Goal: Task Accomplishment & Management: Manage account settings

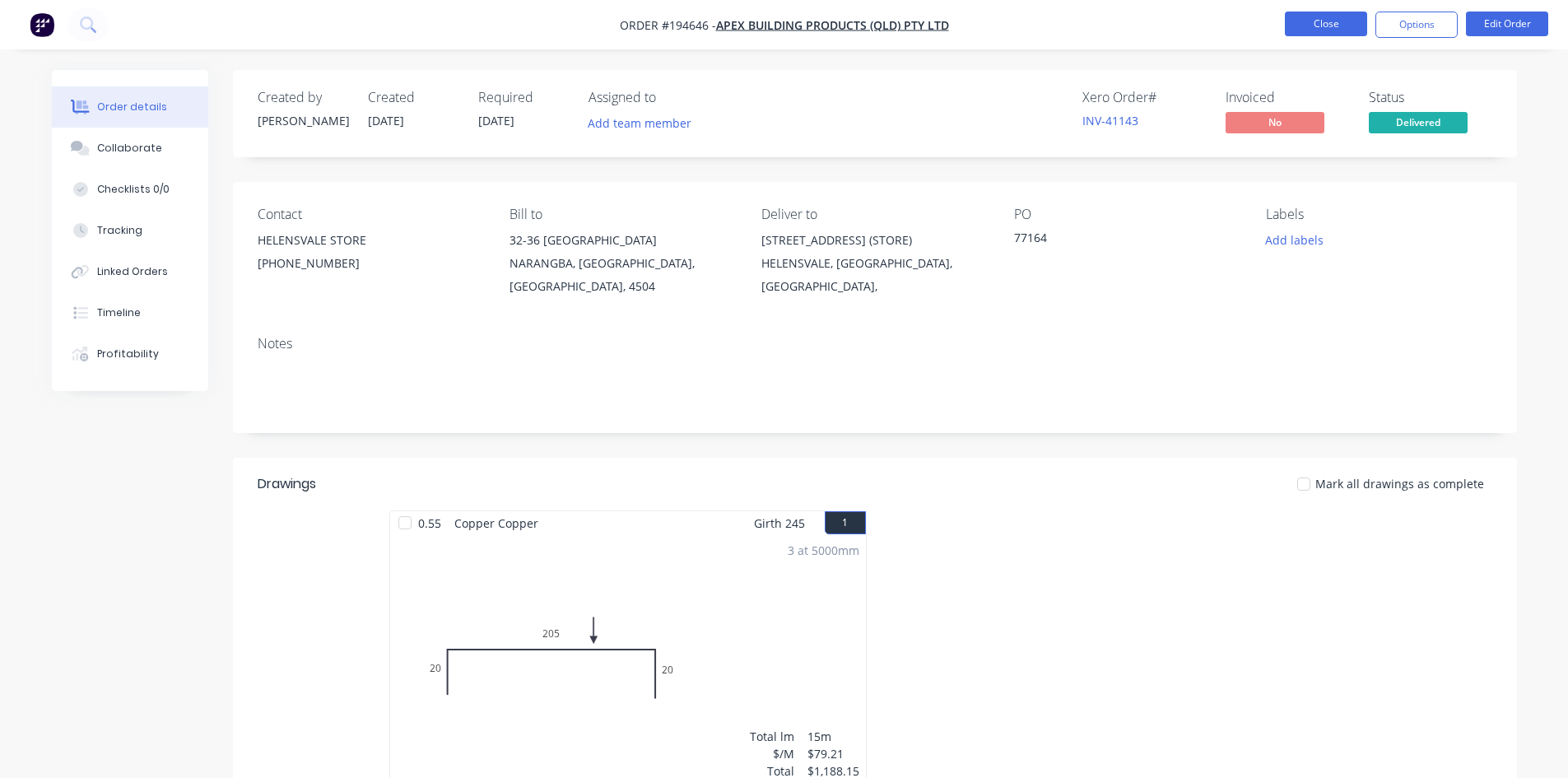
click at [1351, 25] on button "Close" at bounding box center [1326, 24] width 82 height 25
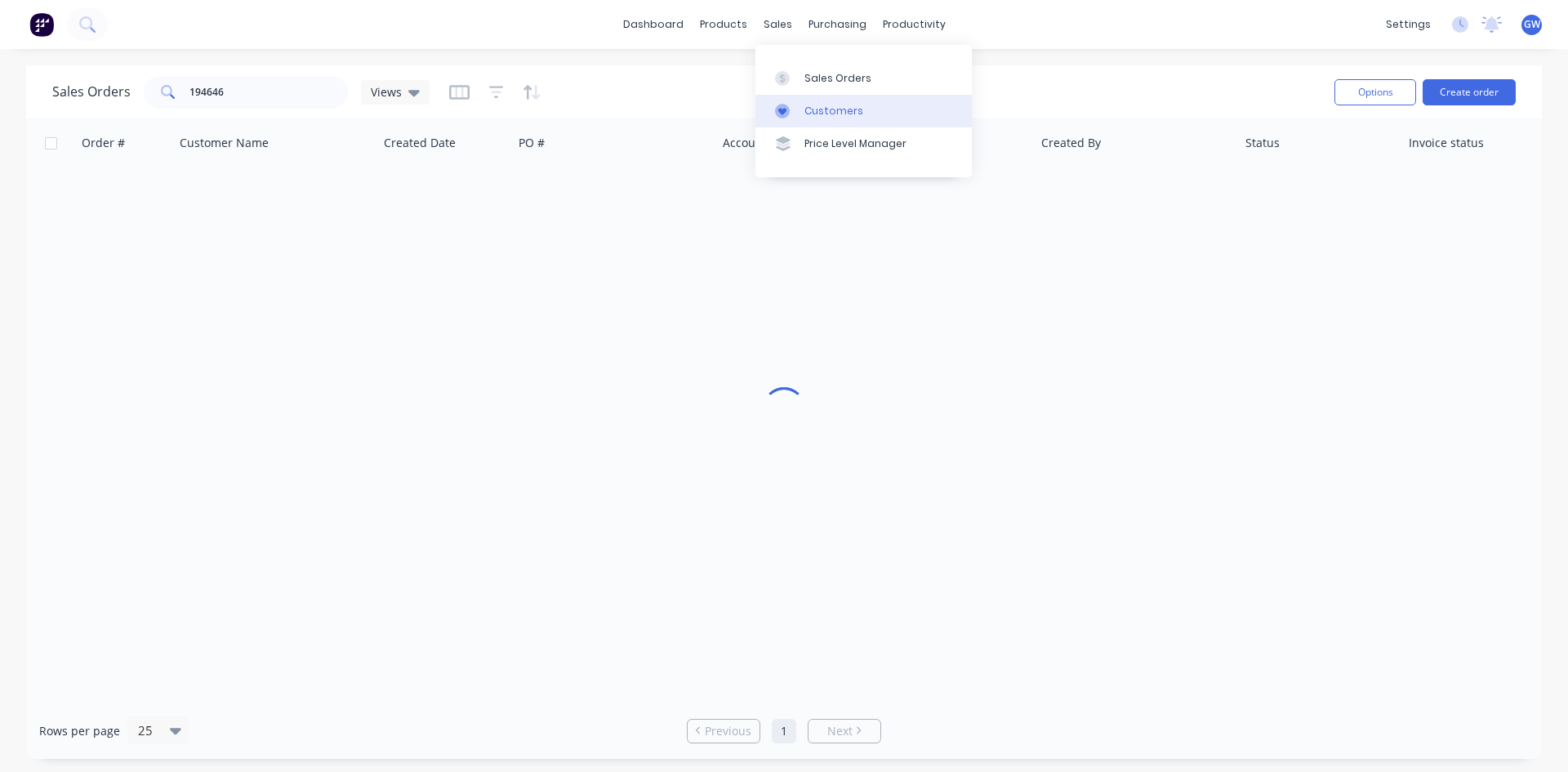
click at [832, 112] on div "Customers" at bounding box center [834, 111] width 59 height 15
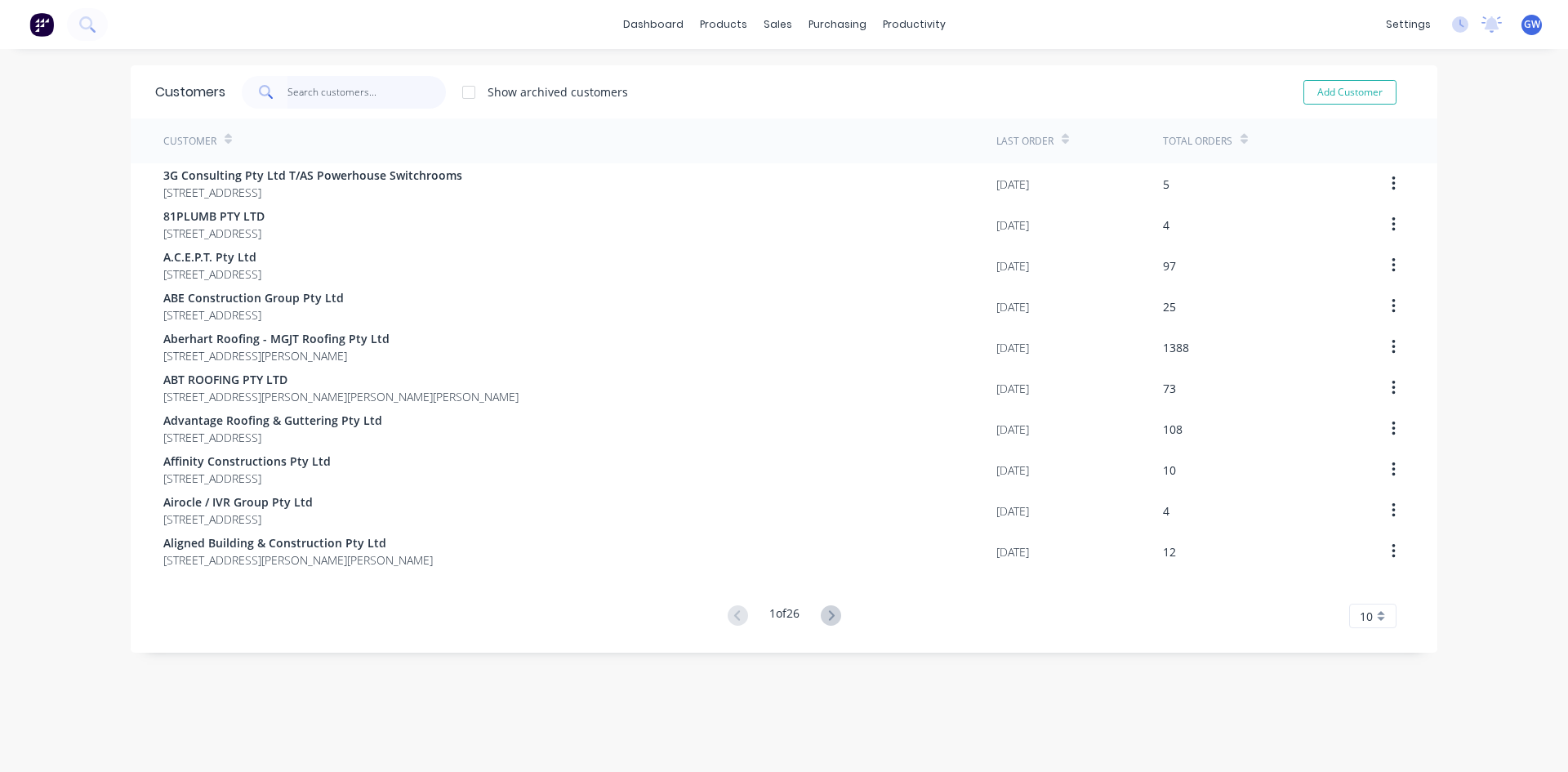
click at [313, 93] on input "text" at bounding box center [367, 93] width 159 height 33
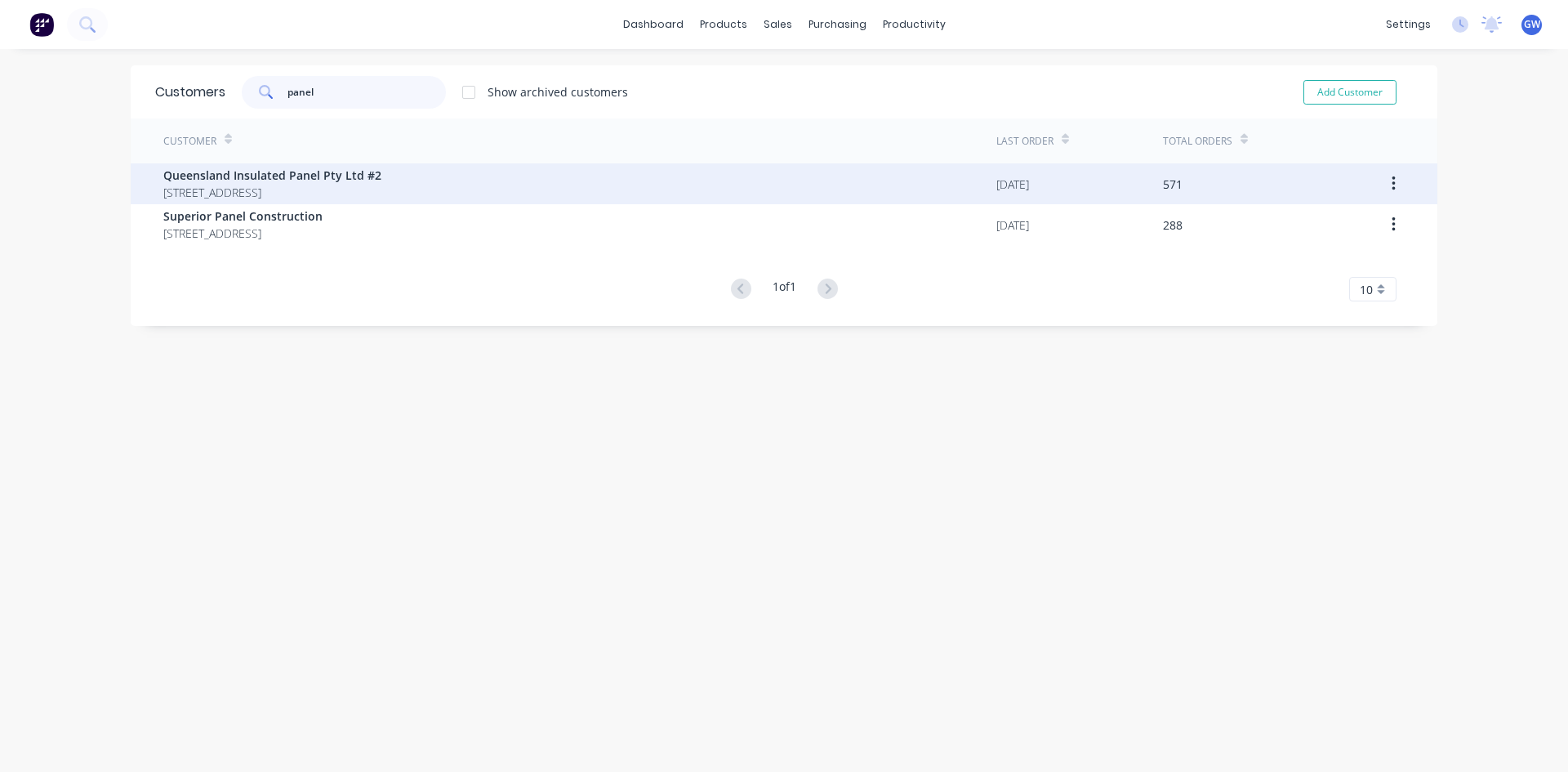
type input "panel"
click at [349, 188] on span "[STREET_ADDRESS]" at bounding box center [273, 192] width 218 height 17
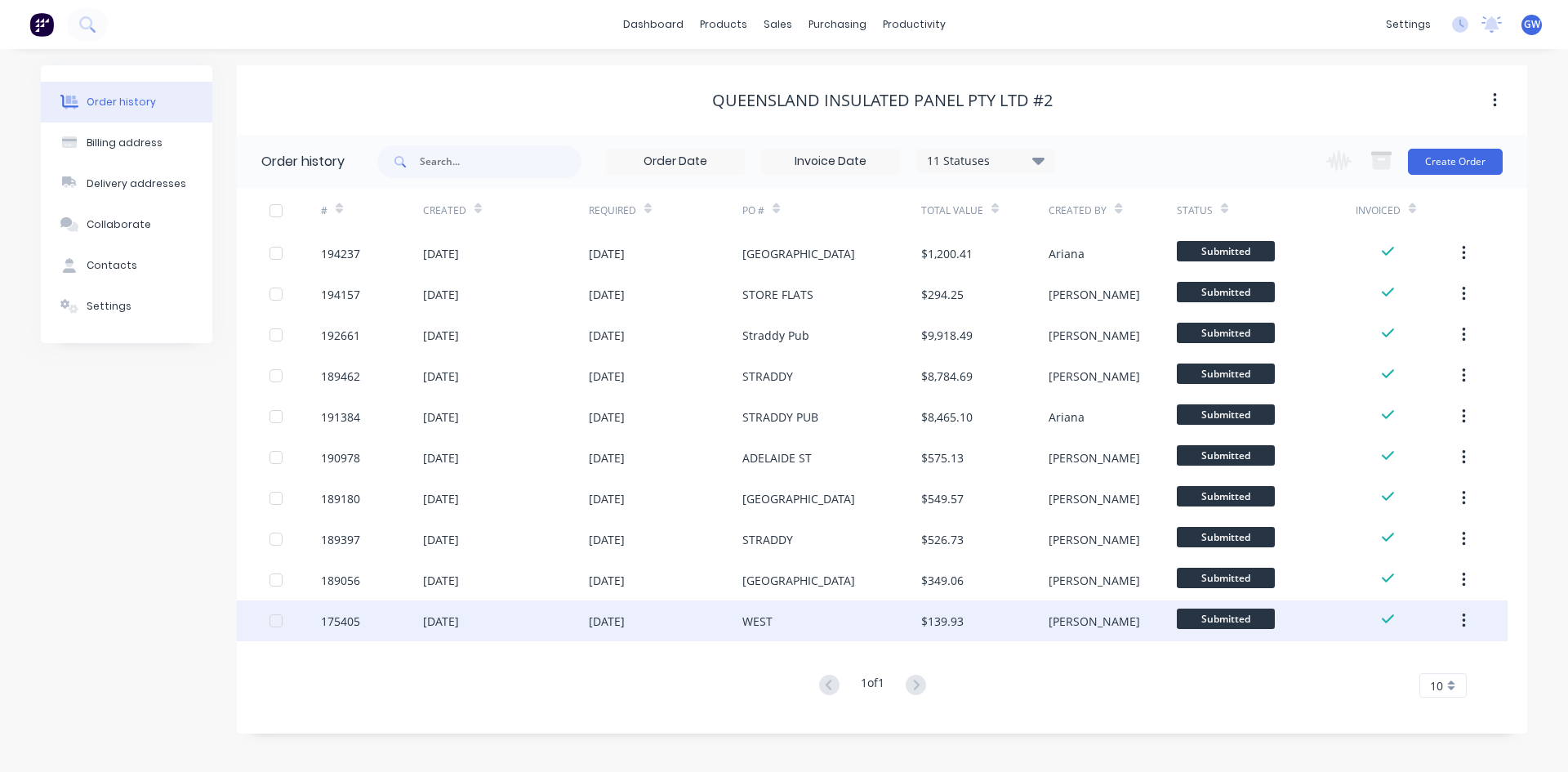
click at [722, 631] on div "[DATE]" at bounding box center [666, 620] width 154 height 41
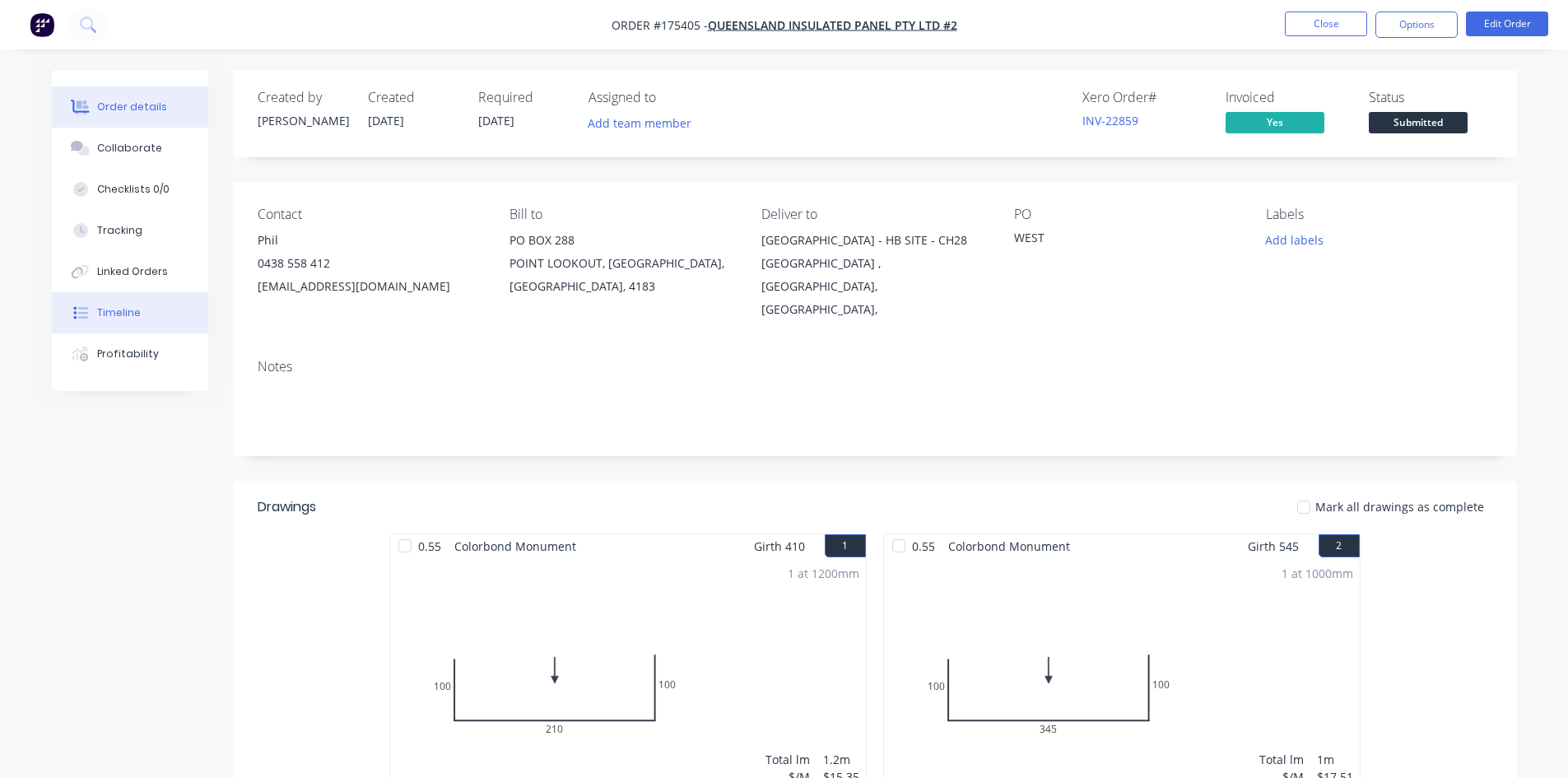
click at [148, 325] on button "Timeline" at bounding box center [130, 312] width 157 height 41
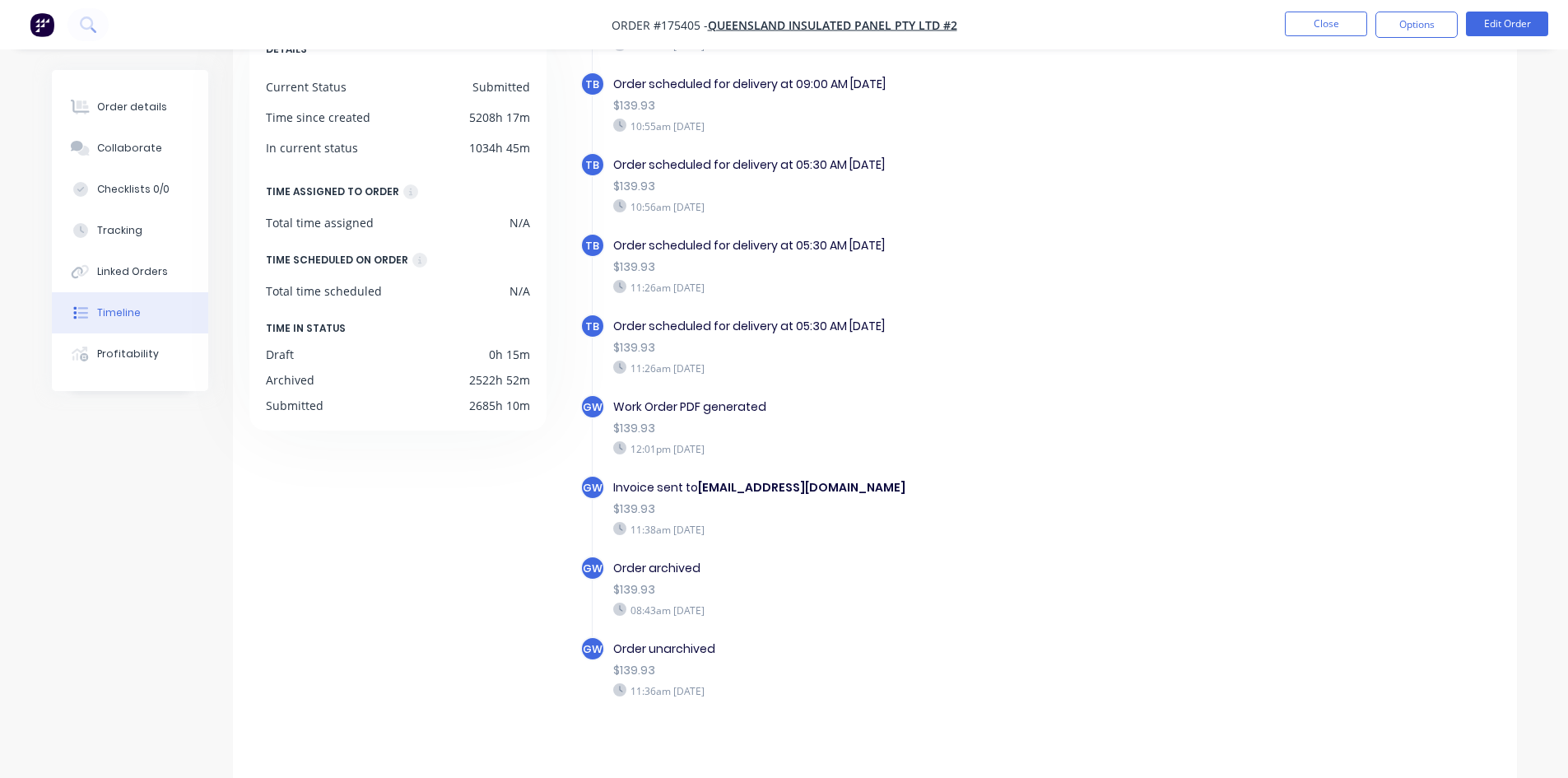
scroll to position [126, 0]
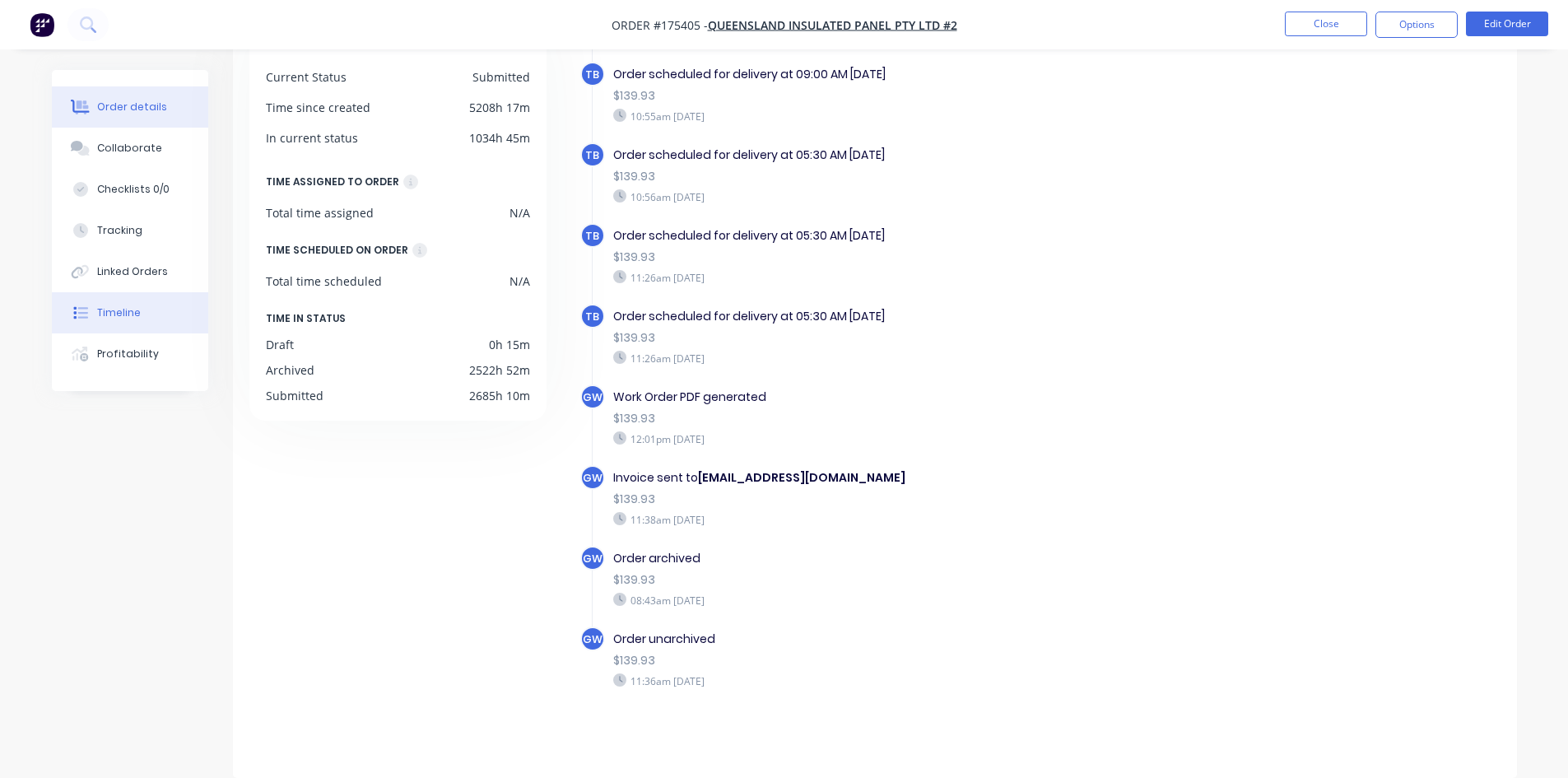
click at [138, 115] on button "Order details" at bounding box center [130, 106] width 157 height 41
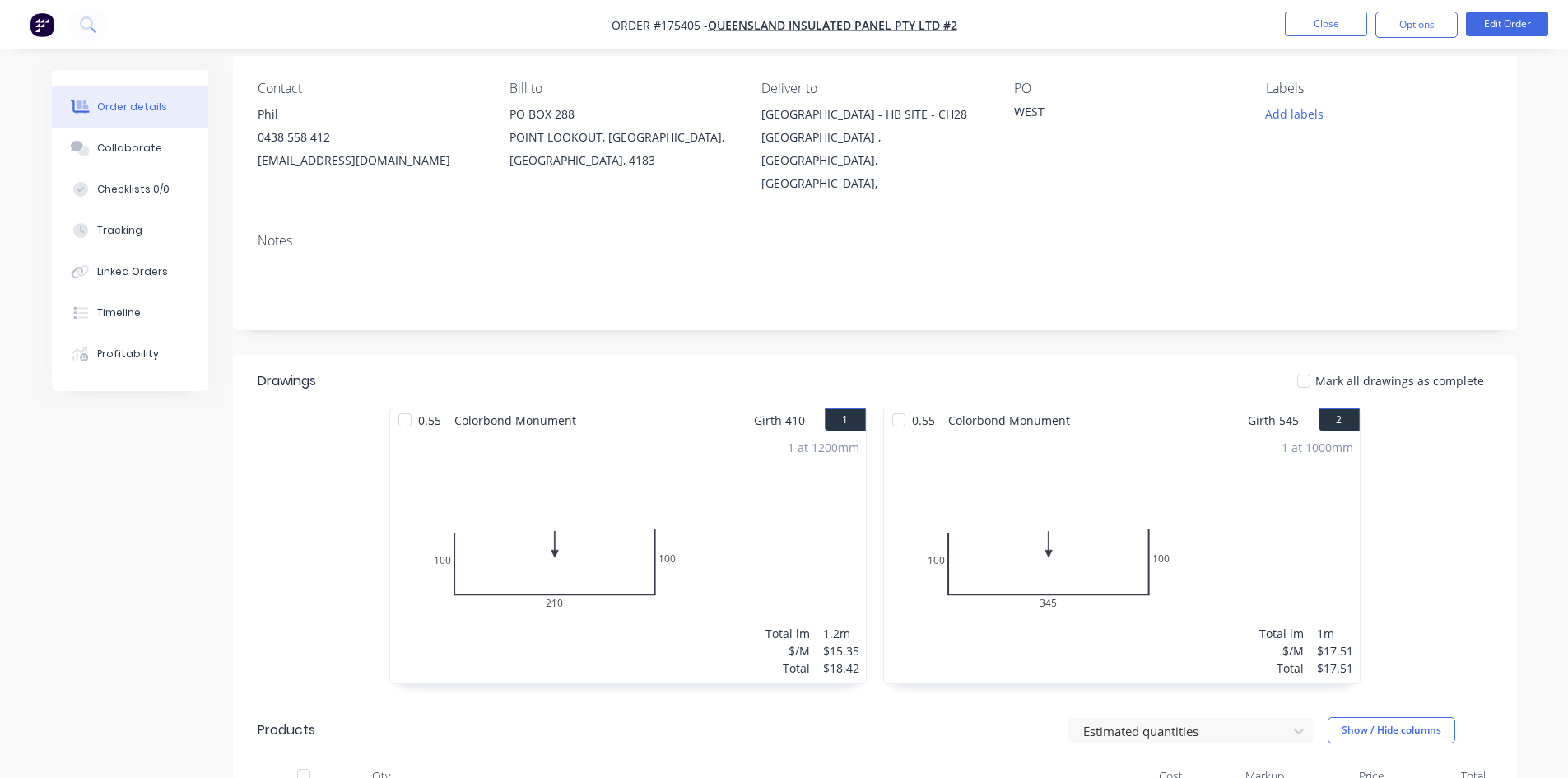
click at [1444, 31] on button "Options" at bounding box center [1417, 25] width 82 height 27
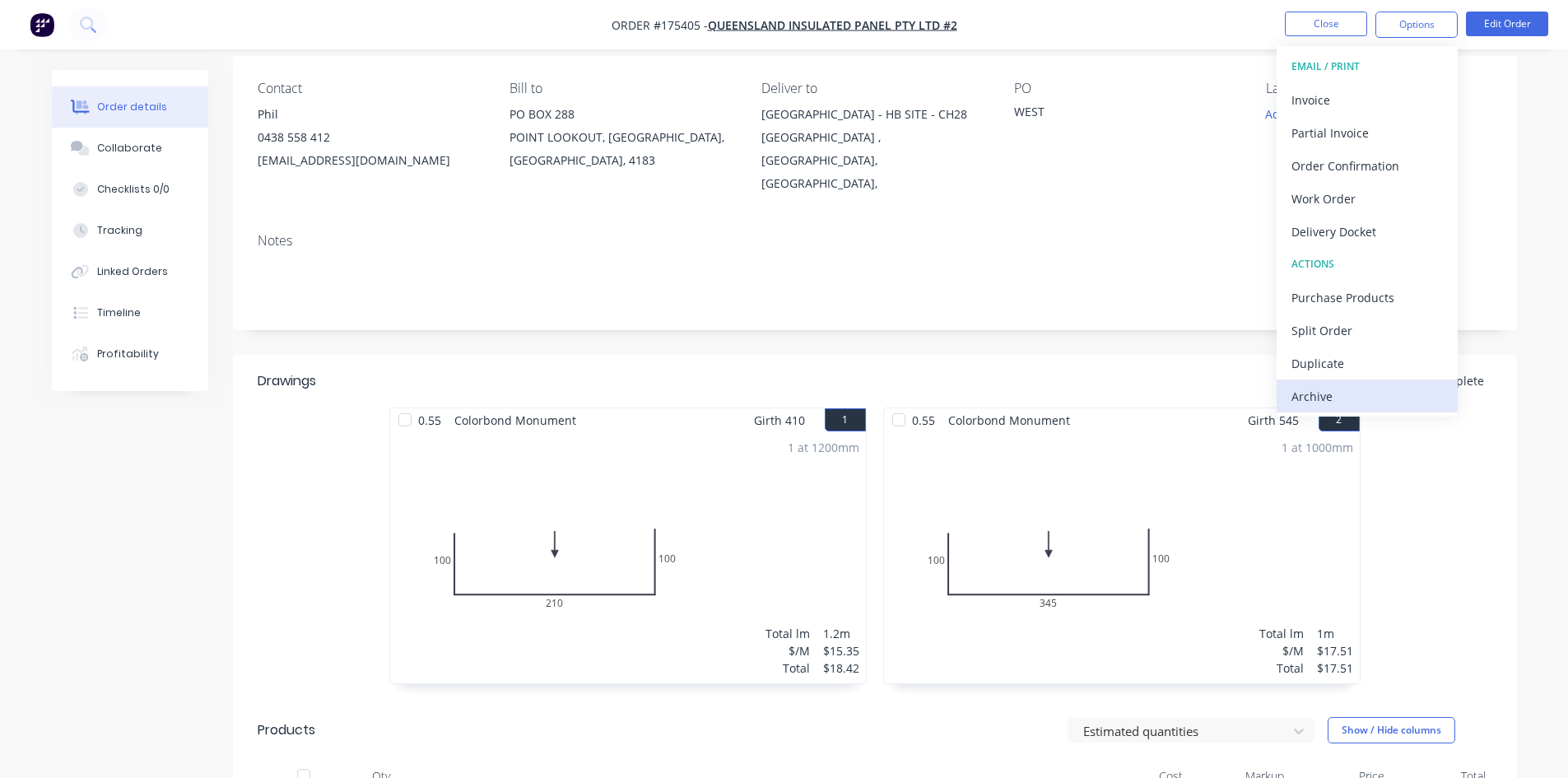
click at [1341, 396] on div "Archive" at bounding box center [1366, 396] width 151 height 24
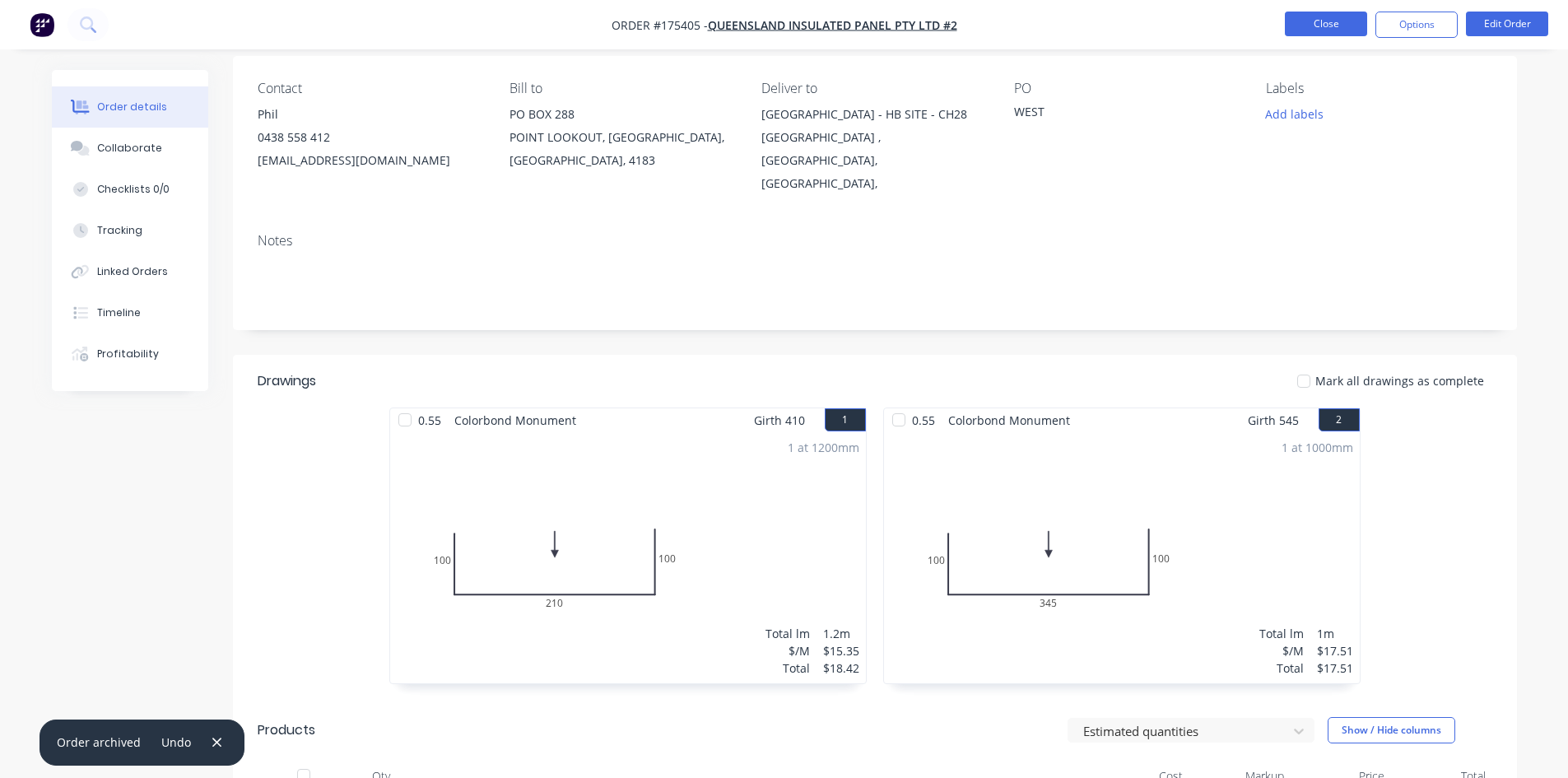
click at [1316, 27] on button "Close" at bounding box center [1326, 24] width 82 height 25
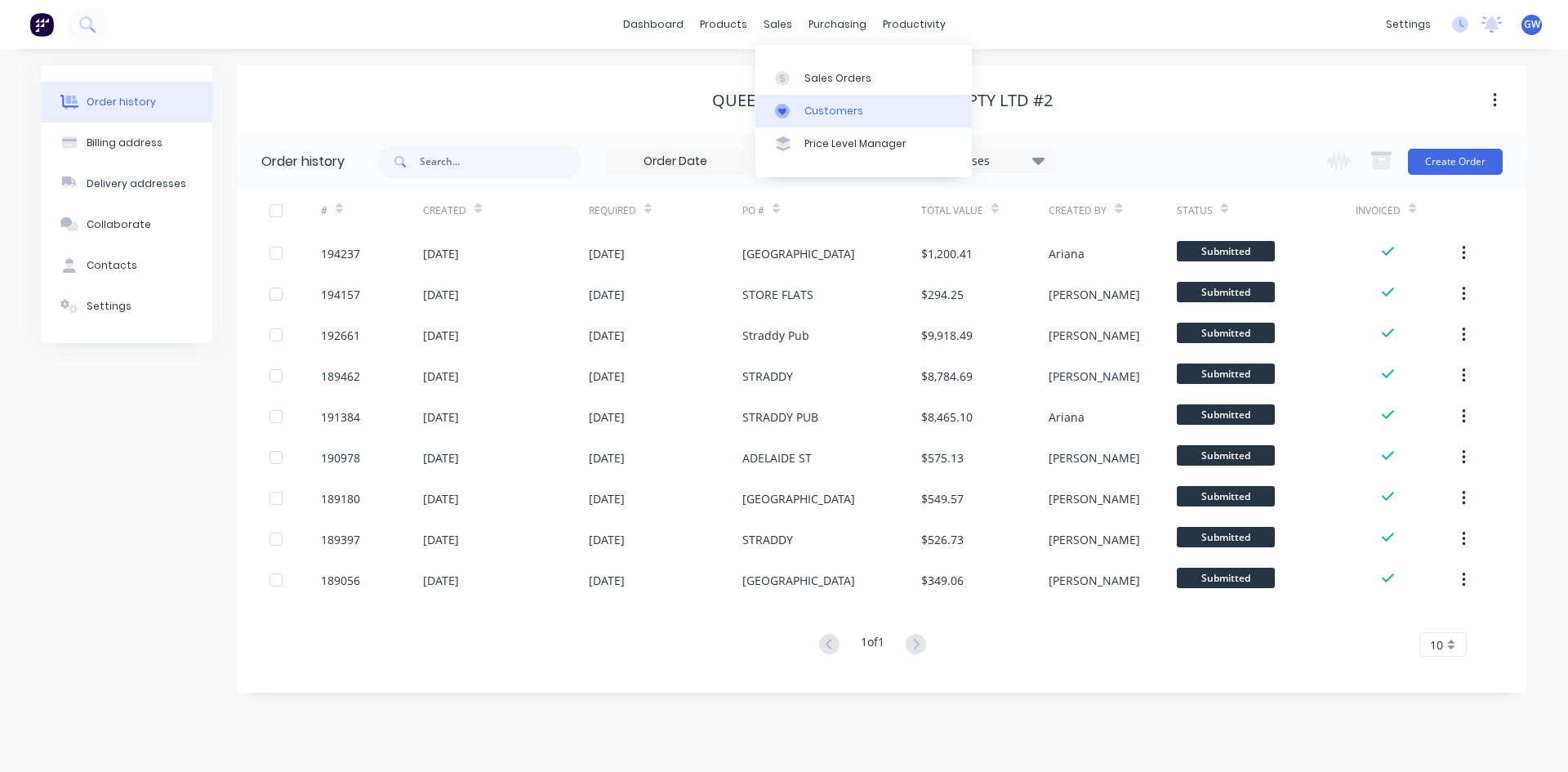
click at [809, 112] on div "Customers" at bounding box center [834, 111] width 59 height 15
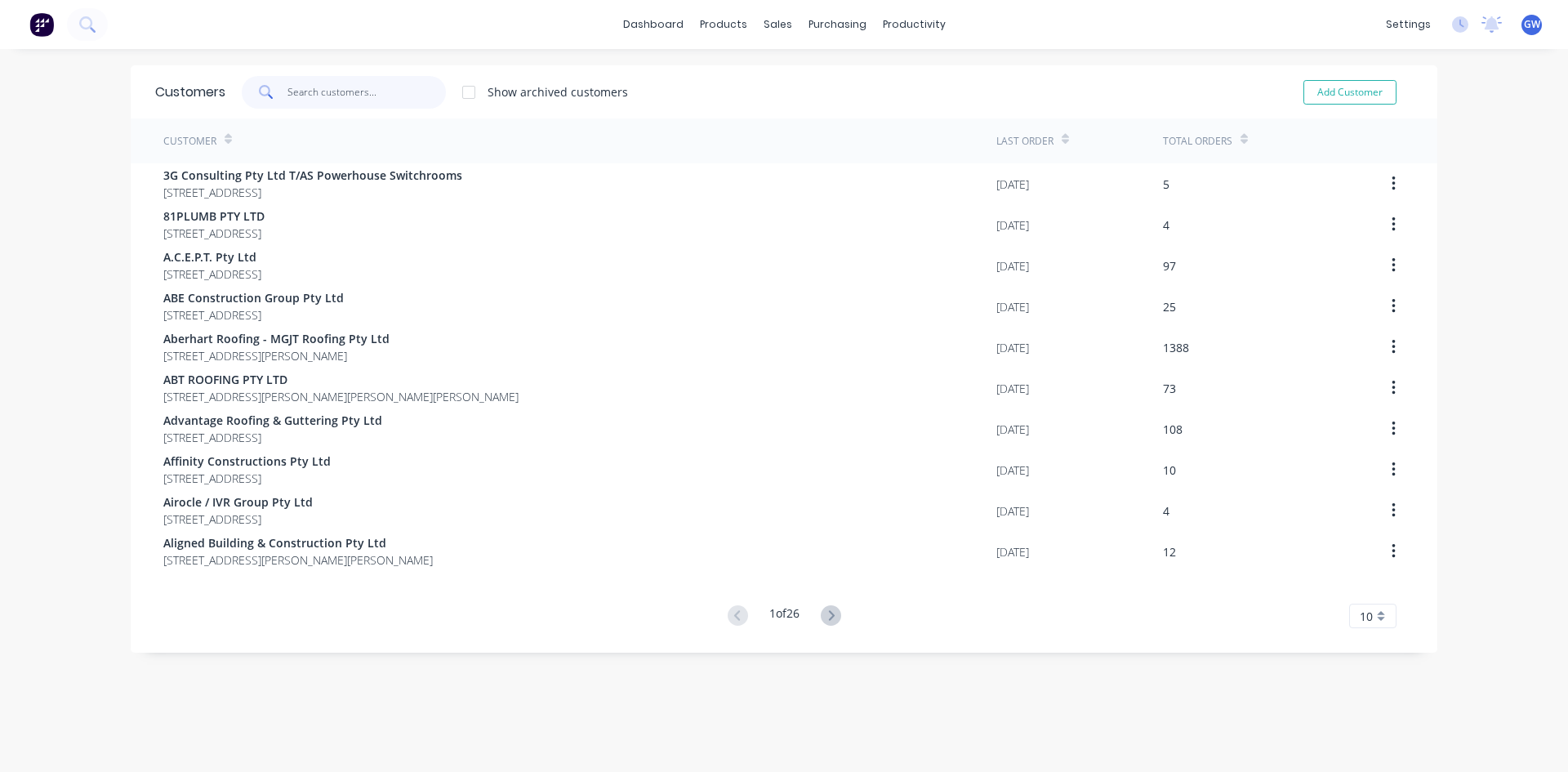
click at [369, 86] on input "text" at bounding box center [367, 93] width 159 height 33
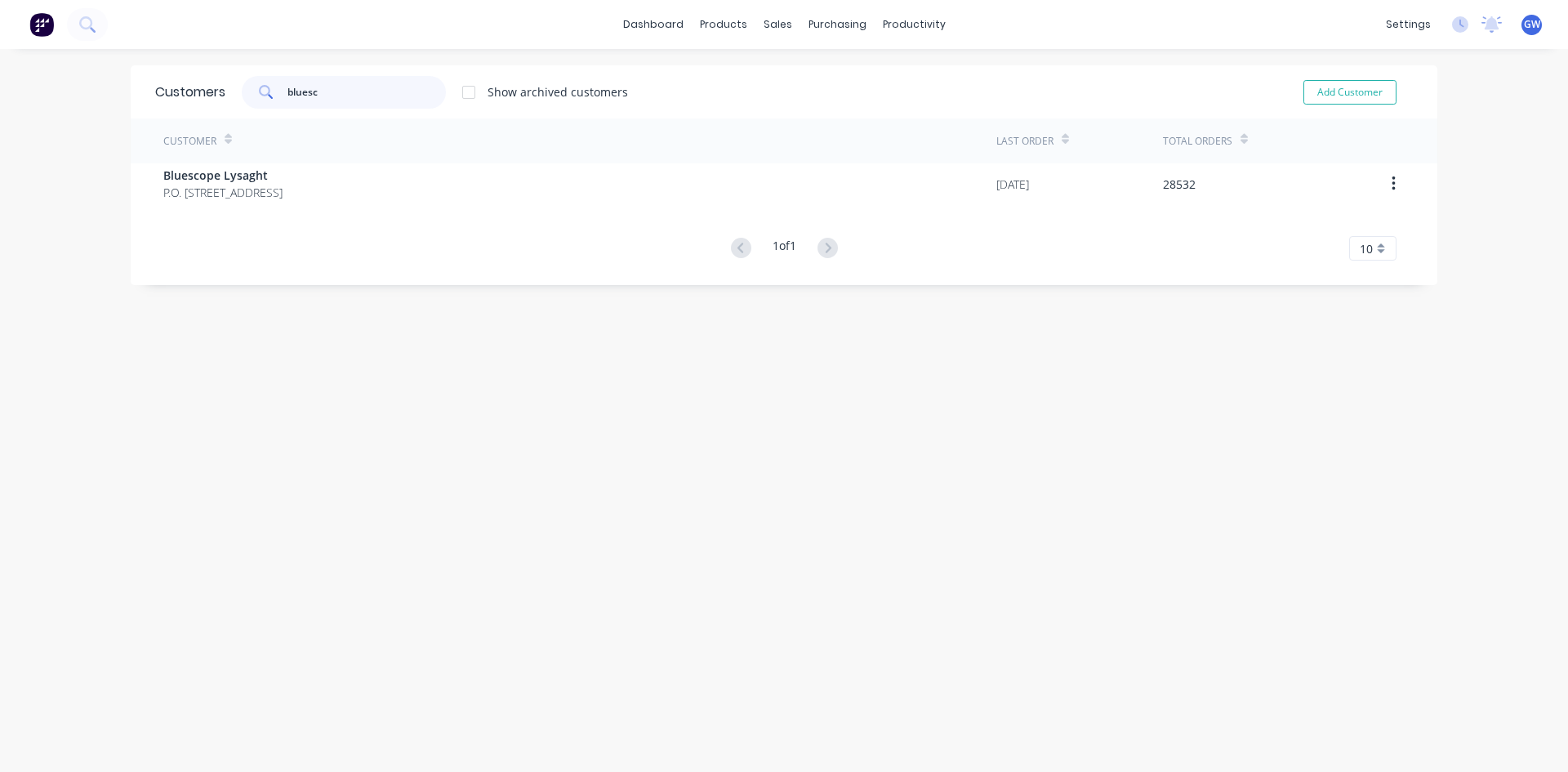
type input "bluesco"
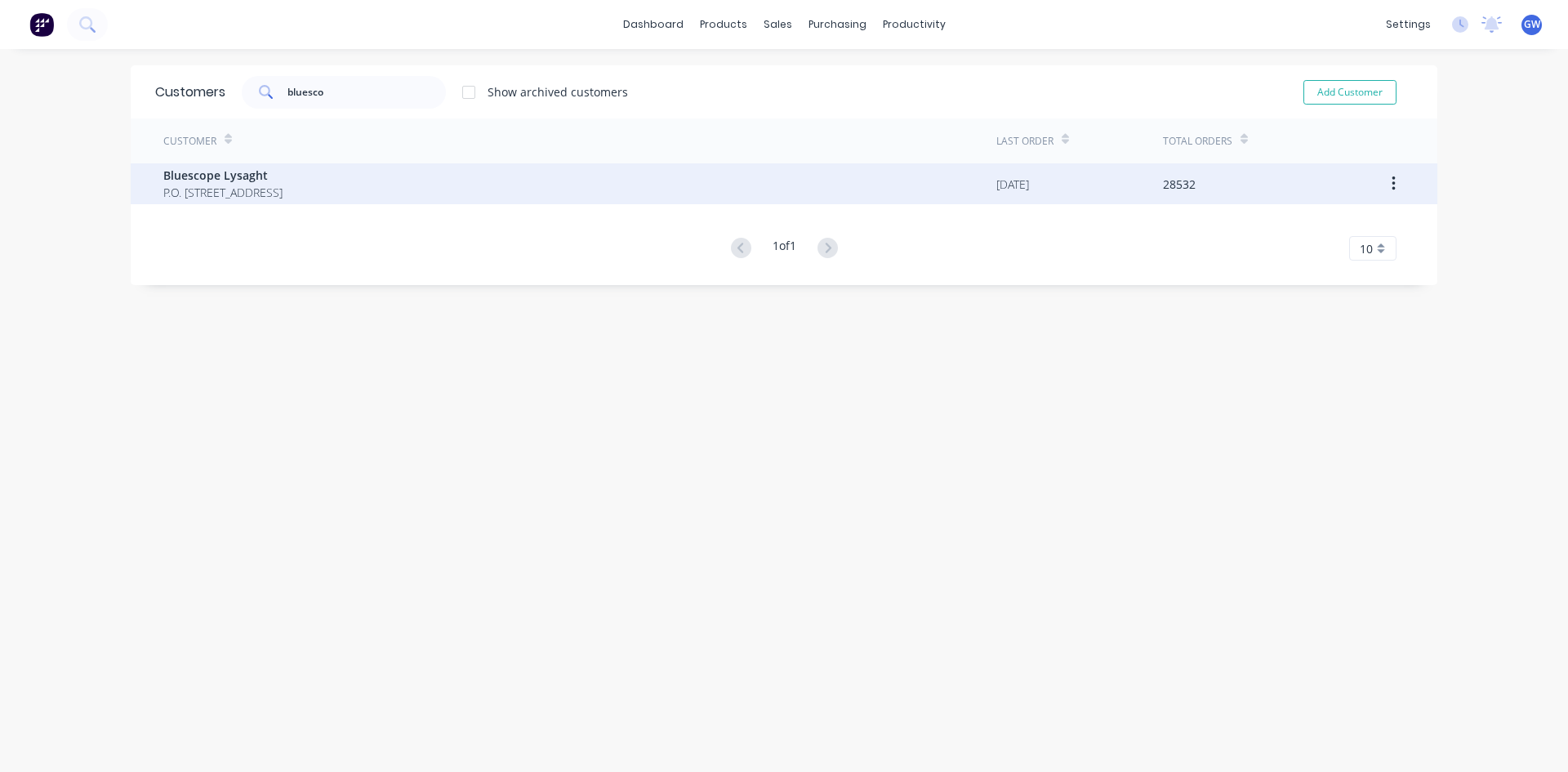
click at [570, 200] on div "Bluescope Lysaght P.O. [STREET_ADDRESS]" at bounding box center [580, 184] width 833 height 41
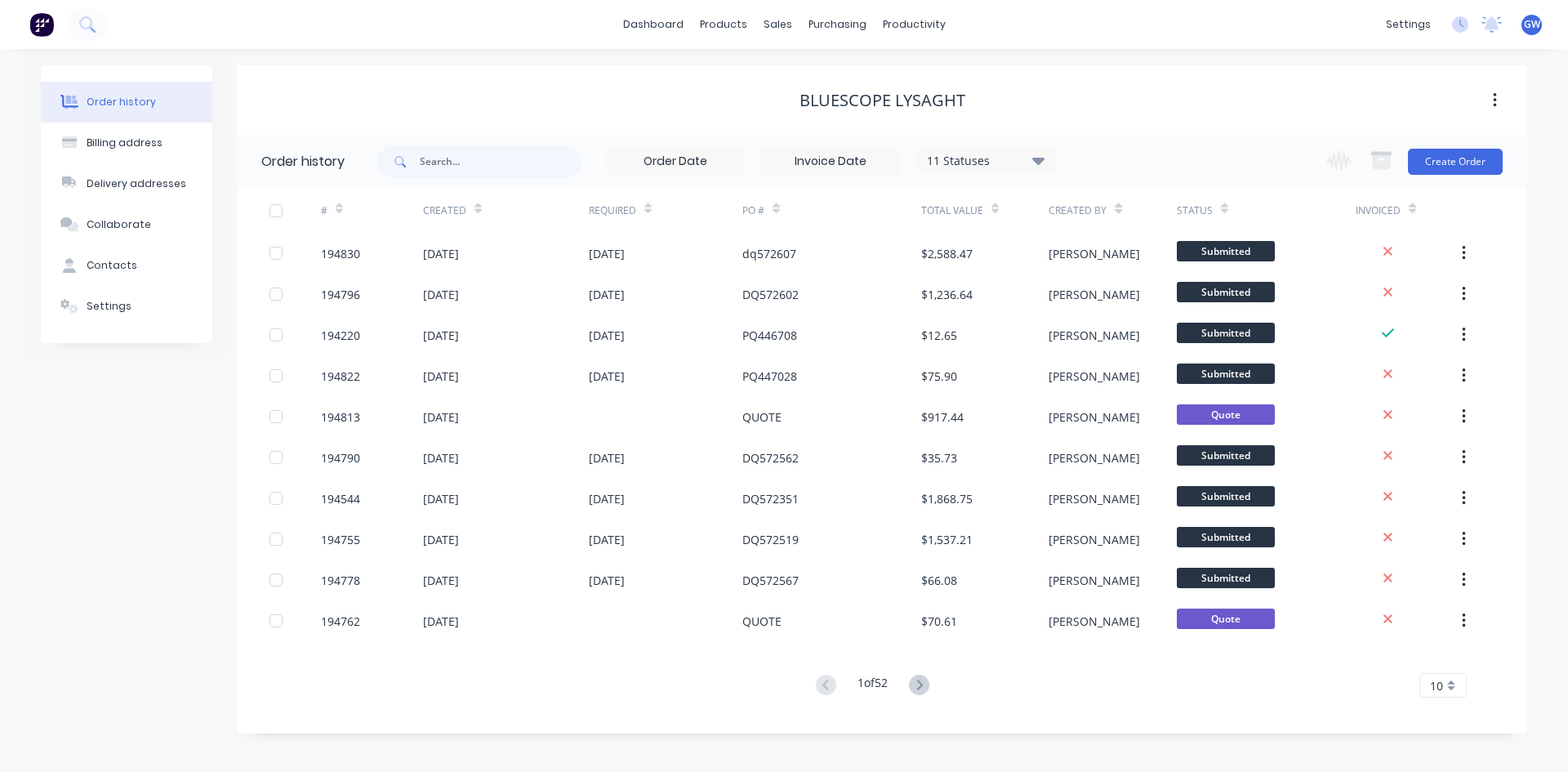
click at [859, 155] on input at bounding box center [830, 161] width 137 height 25
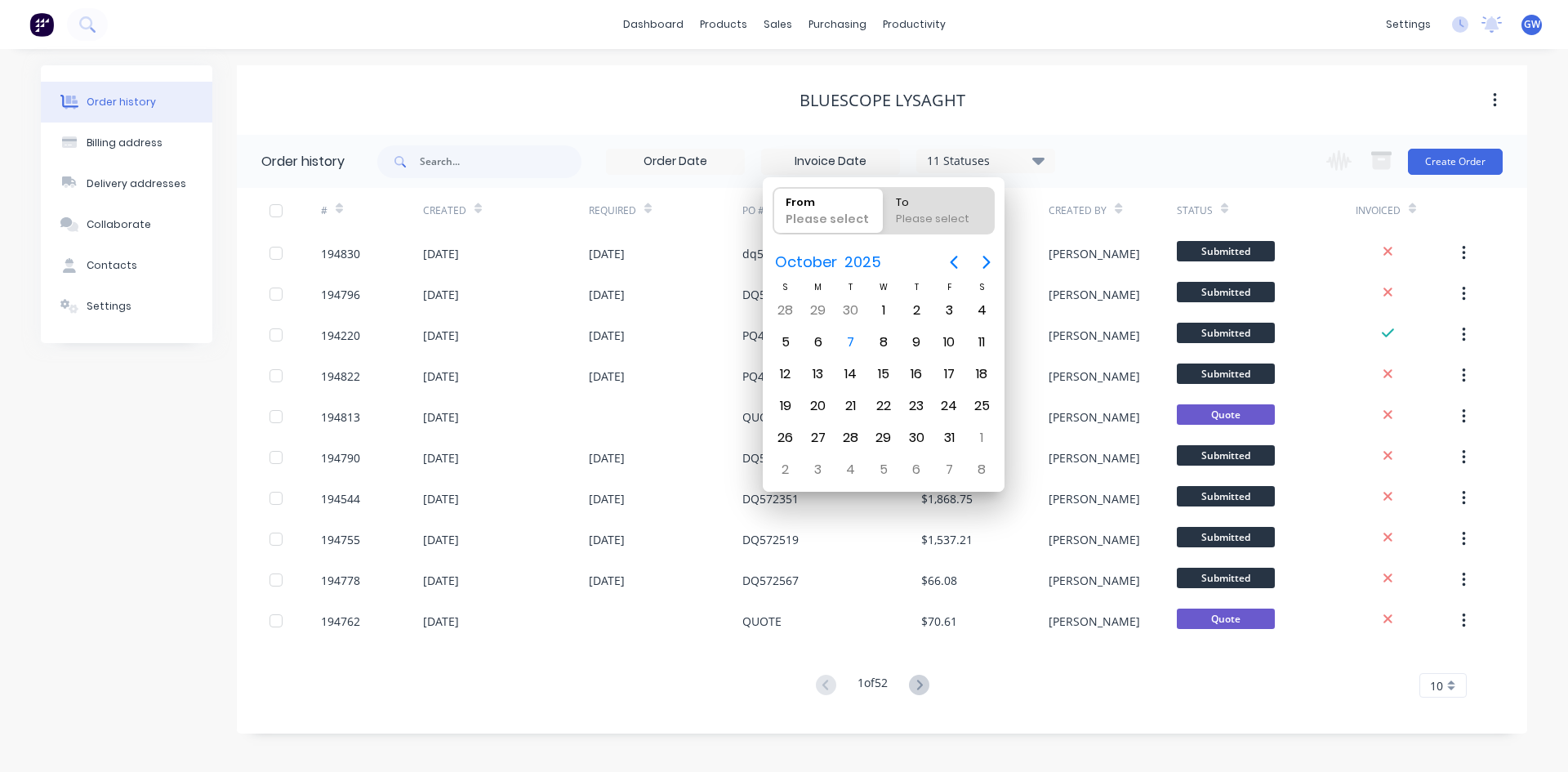
click at [942, 266] on button "Previous page" at bounding box center [954, 262] width 33 height 33
click at [958, 309] on div "1" at bounding box center [949, 310] width 25 height 25
type input "[DATE]"
radio input "false"
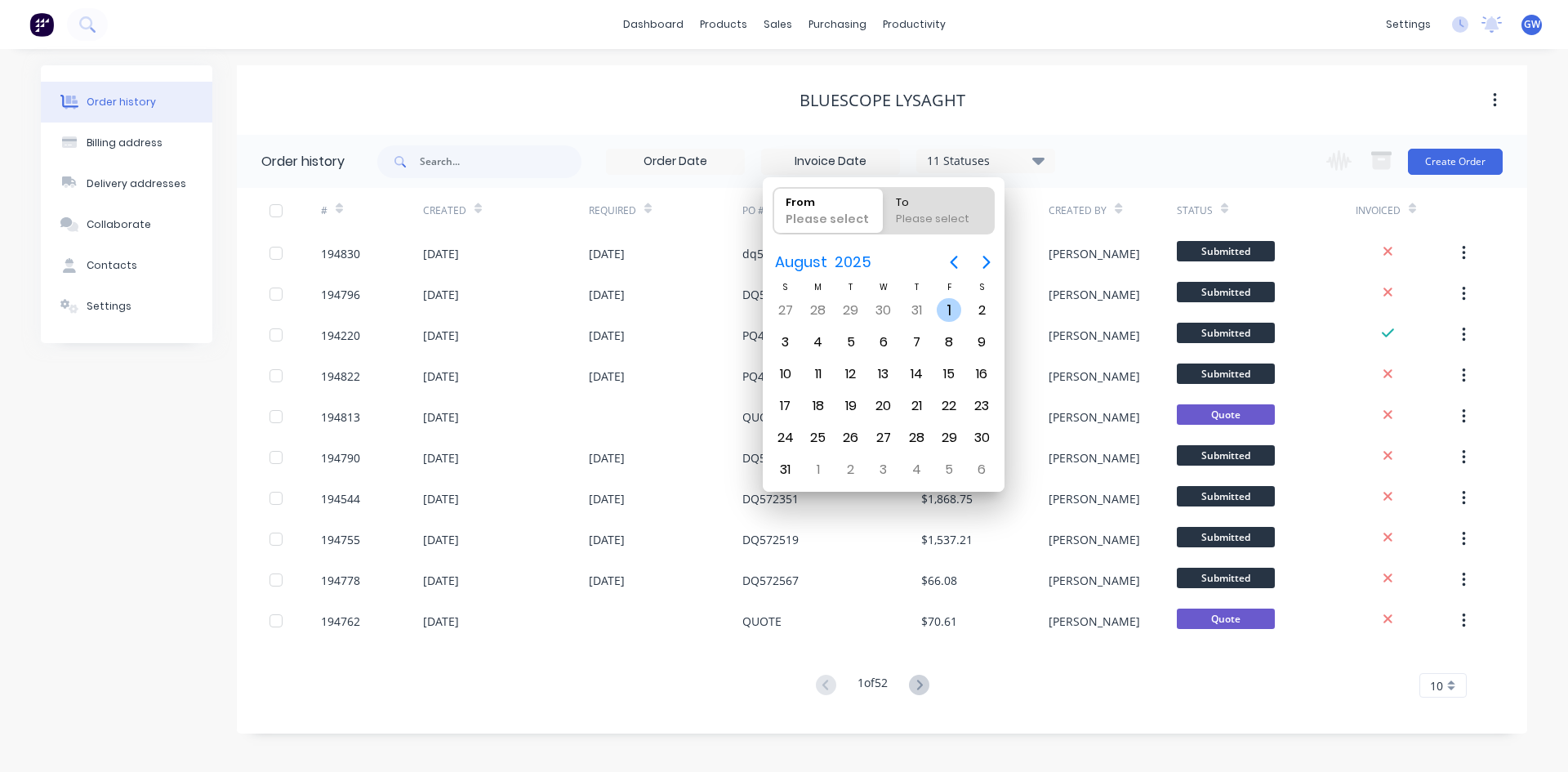
radio input "true"
click at [792, 468] on div "31" at bounding box center [785, 469] width 25 height 25
type input "[DATE] - [DATE]"
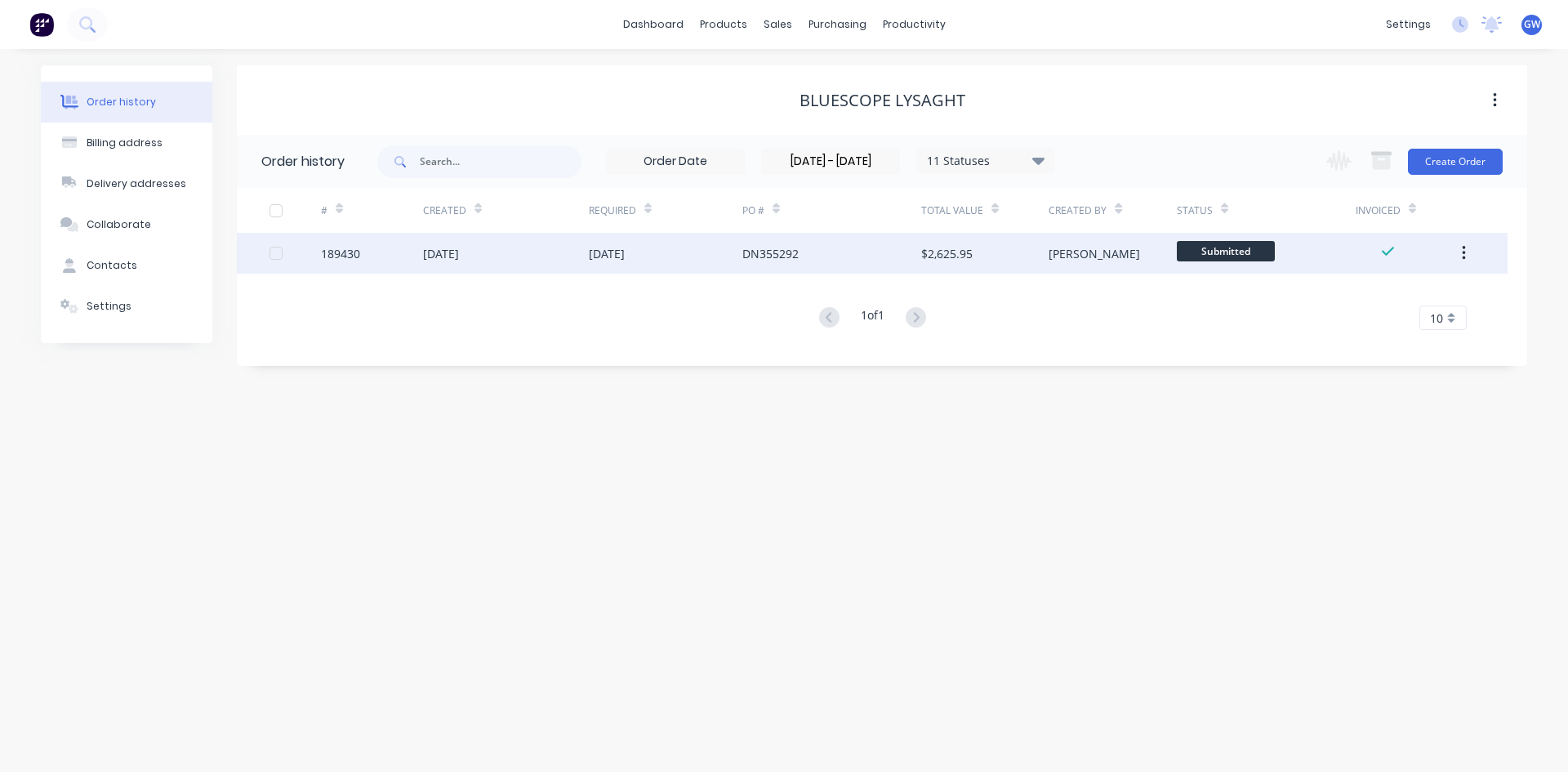
click at [720, 265] on div "[DATE]" at bounding box center [666, 253] width 154 height 41
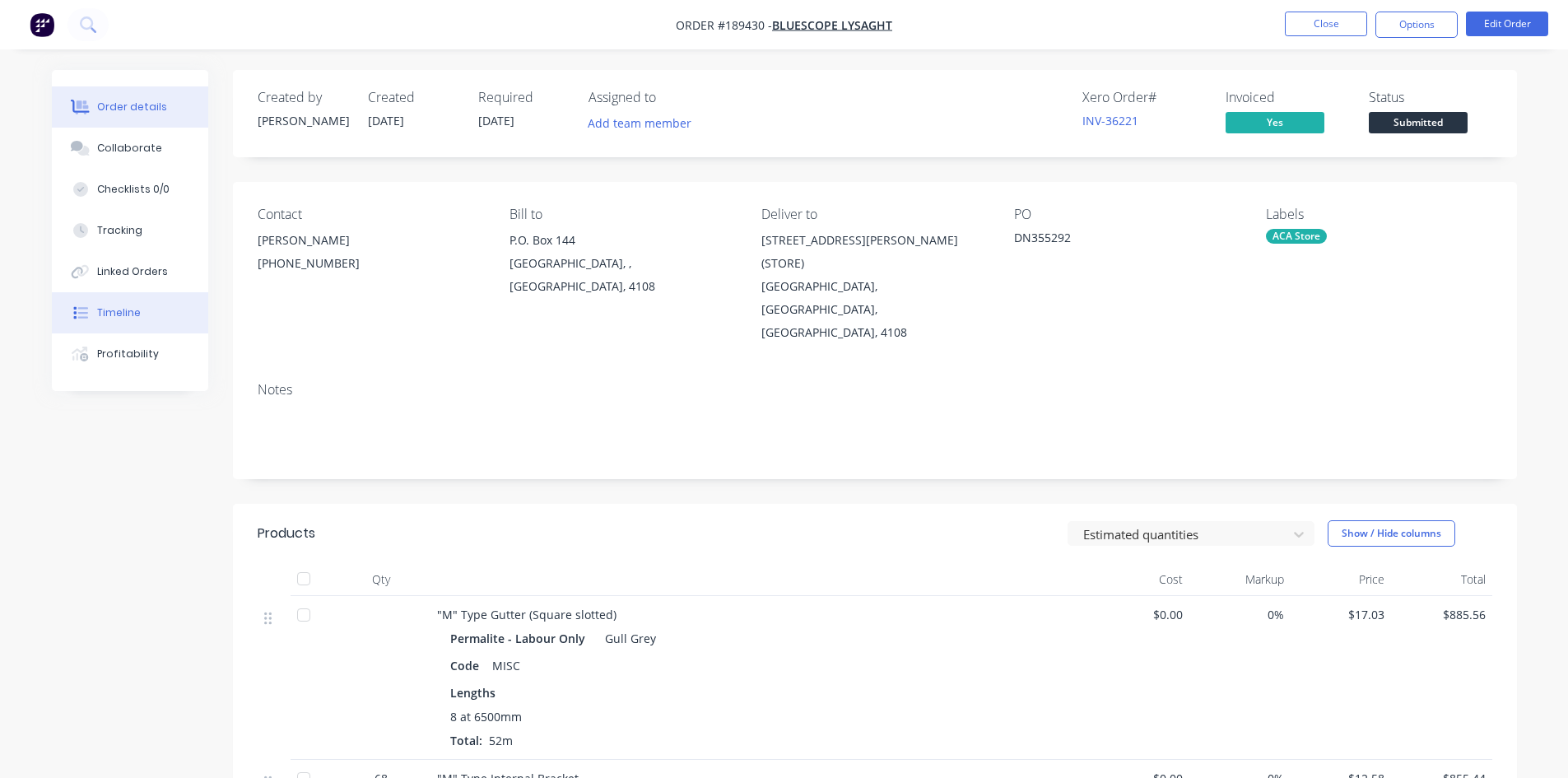
click at [115, 324] on button "Timeline" at bounding box center [130, 312] width 157 height 41
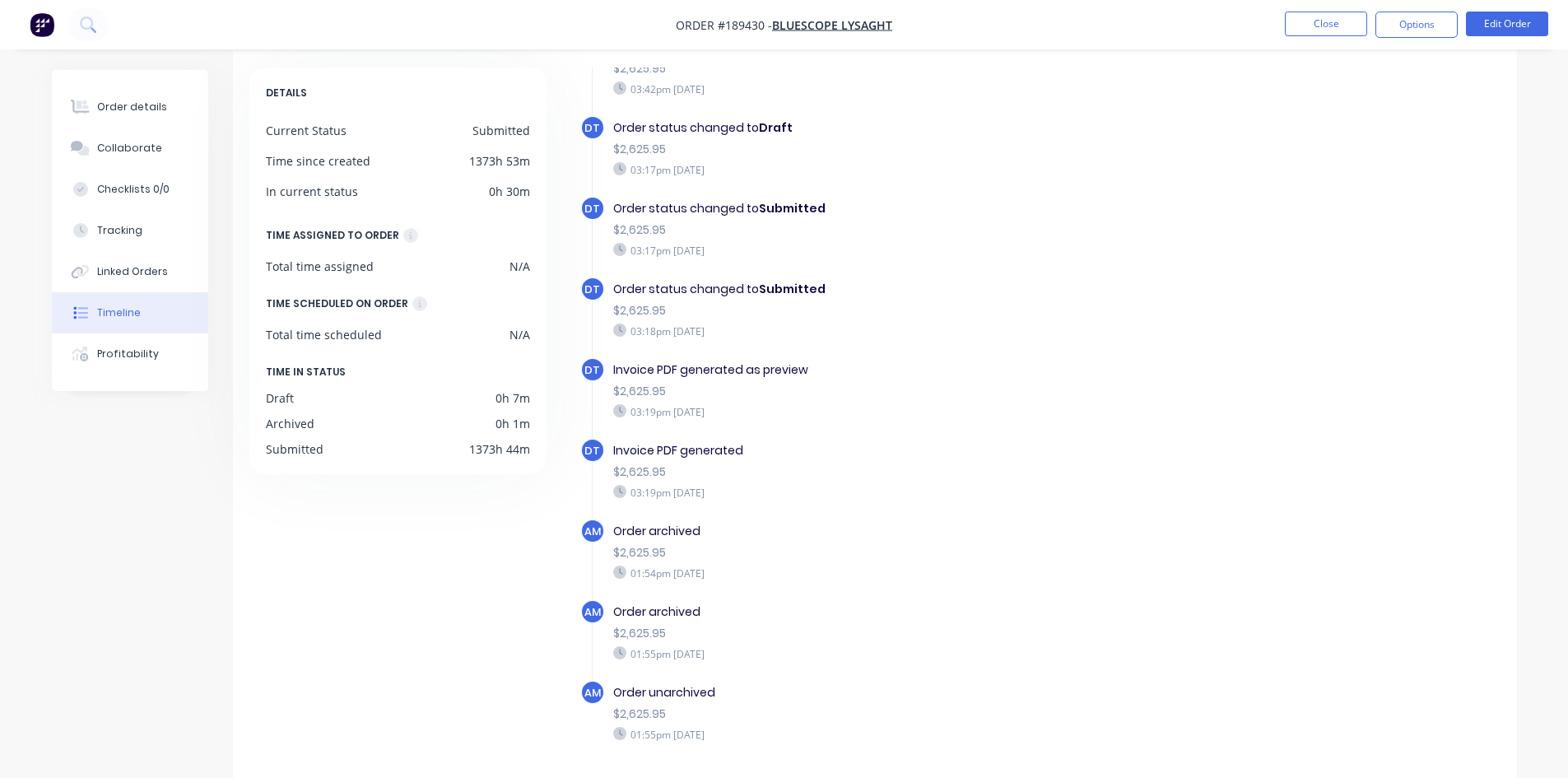
scroll to position [126, 0]
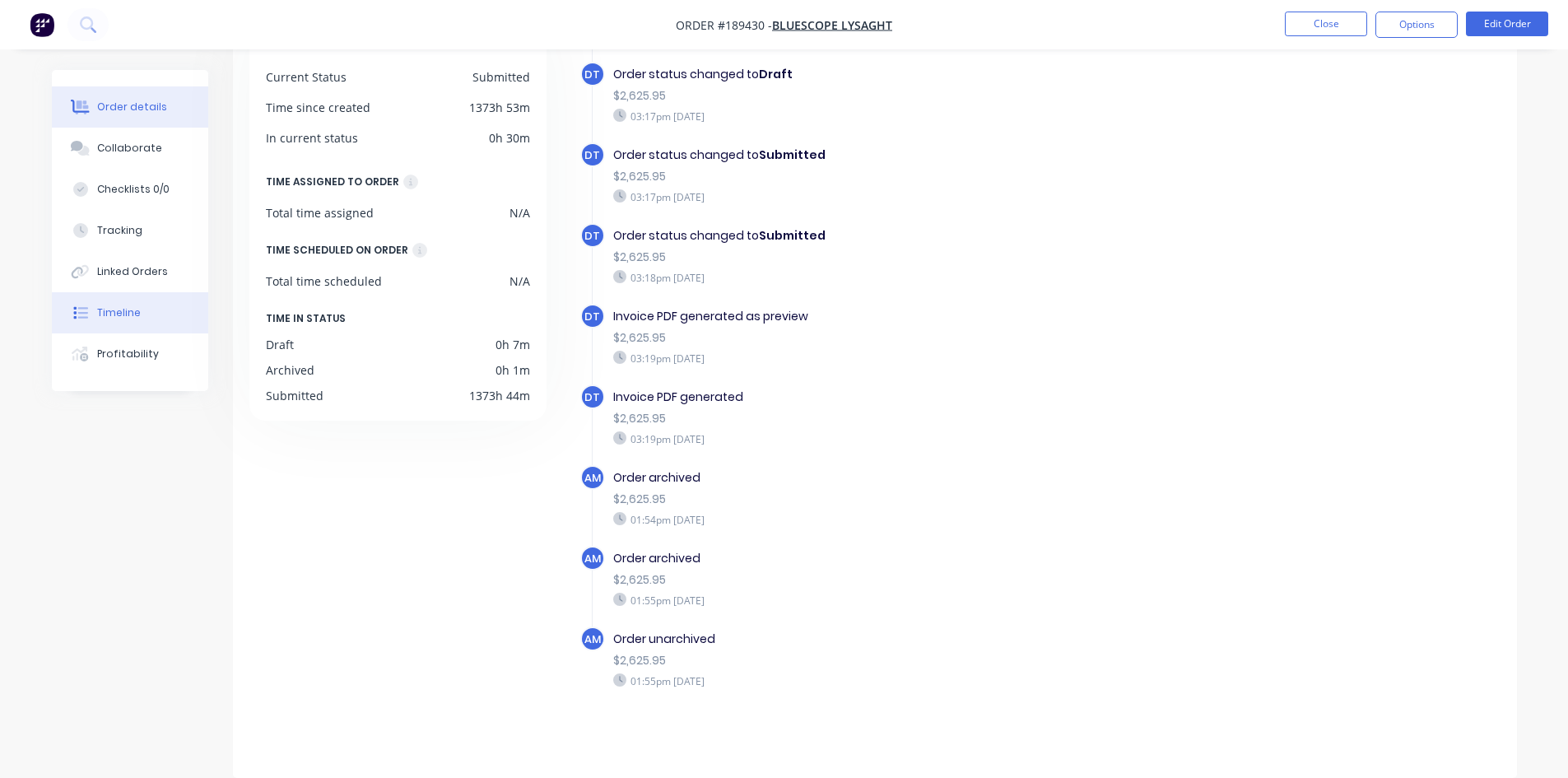
click at [126, 113] on div "Order details" at bounding box center [132, 107] width 70 height 15
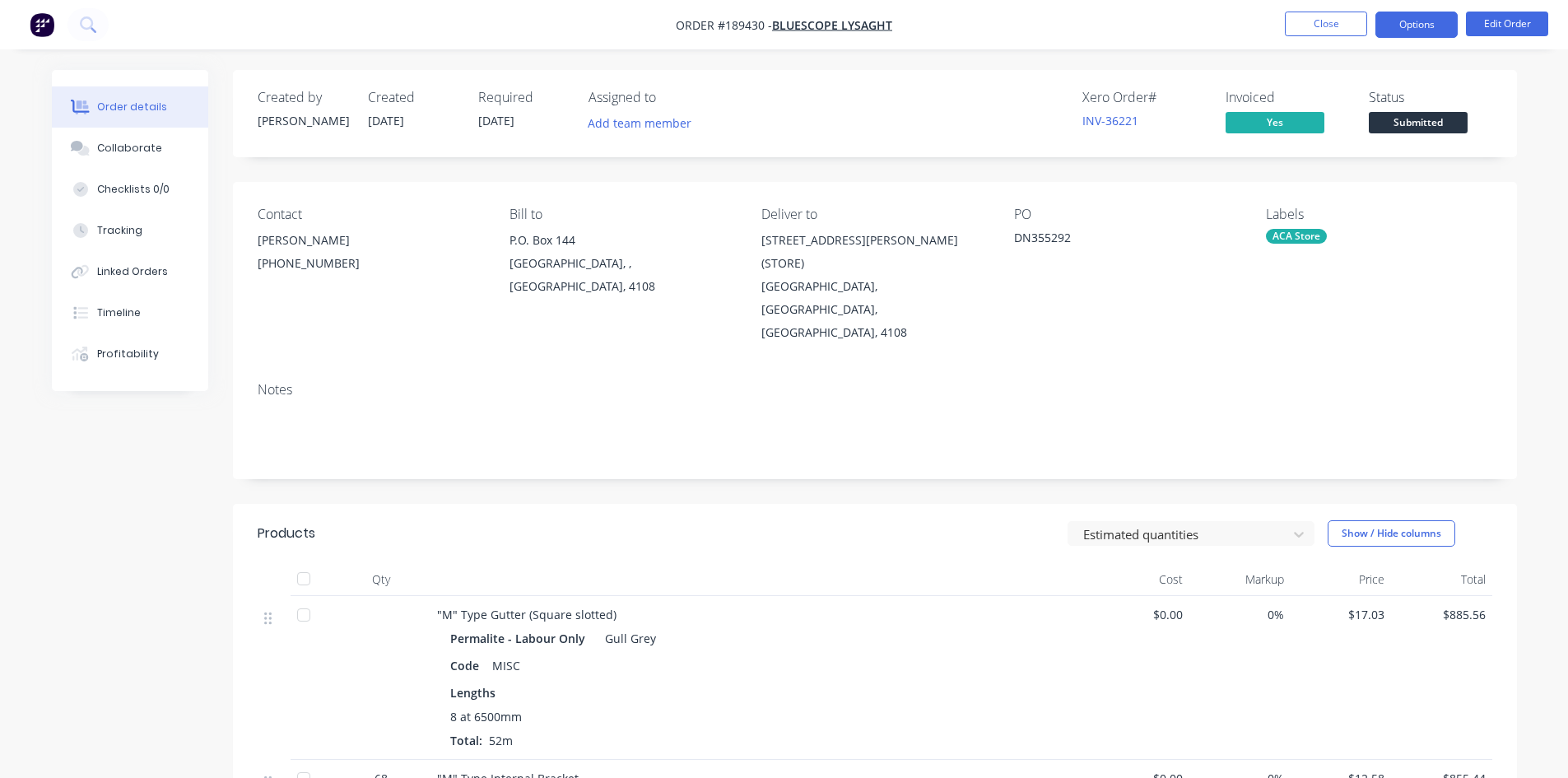
click at [1444, 28] on button "Options" at bounding box center [1417, 25] width 82 height 27
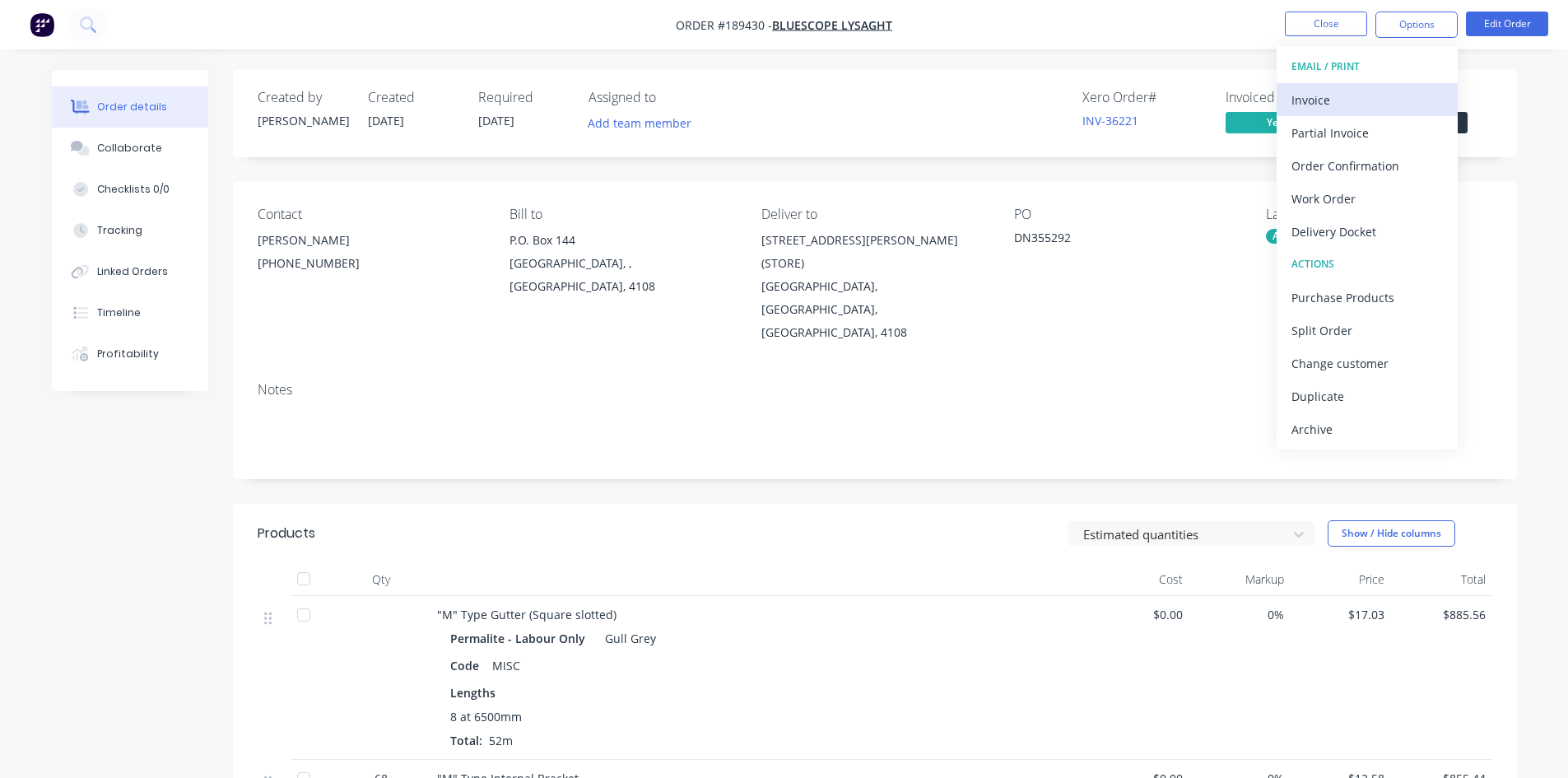
click at [1366, 107] on div "Invoice" at bounding box center [1366, 100] width 151 height 24
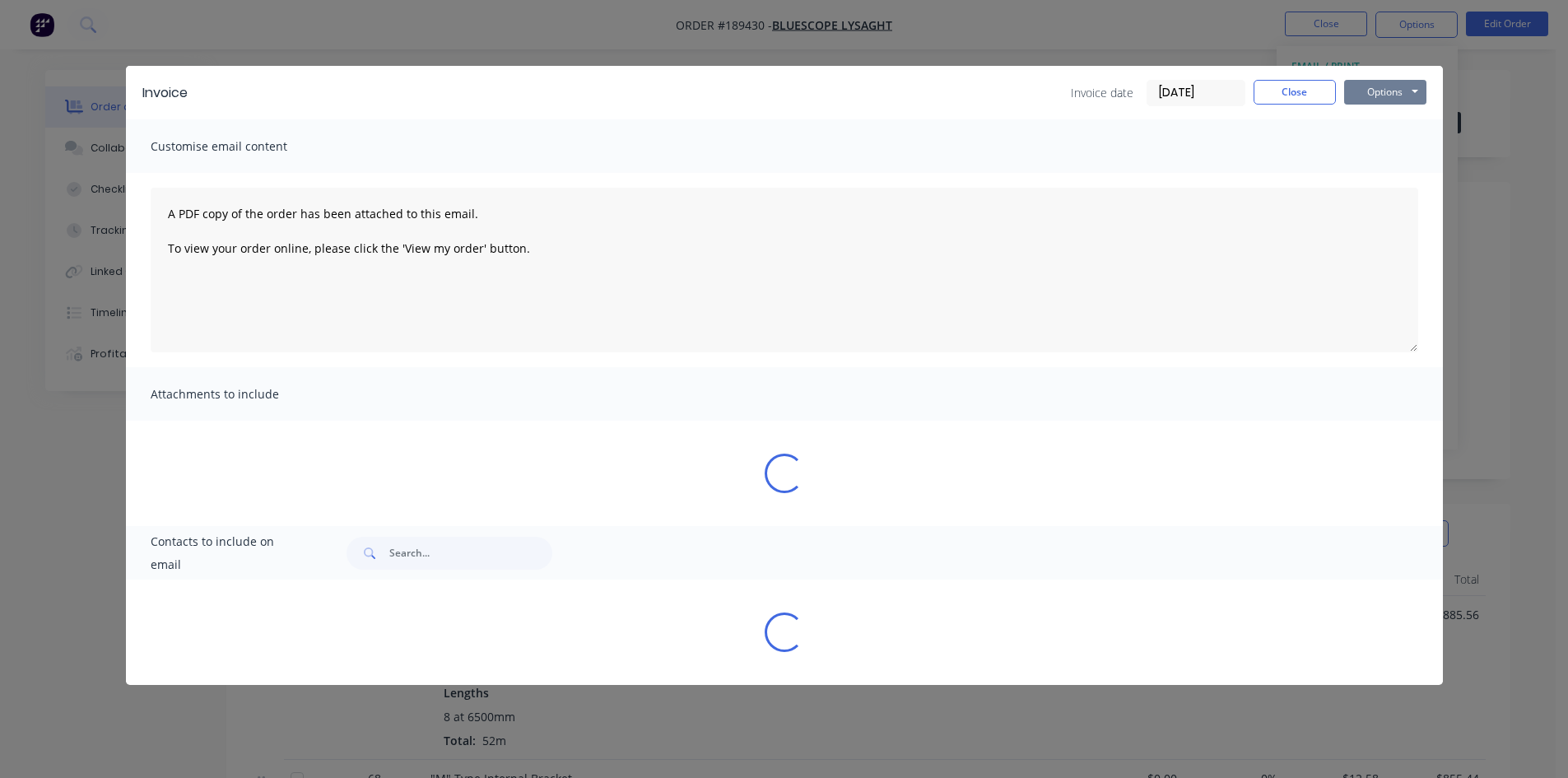
click at [1388, 93] on button "Options" at bounding box center [1386, 92] width 82 height 25
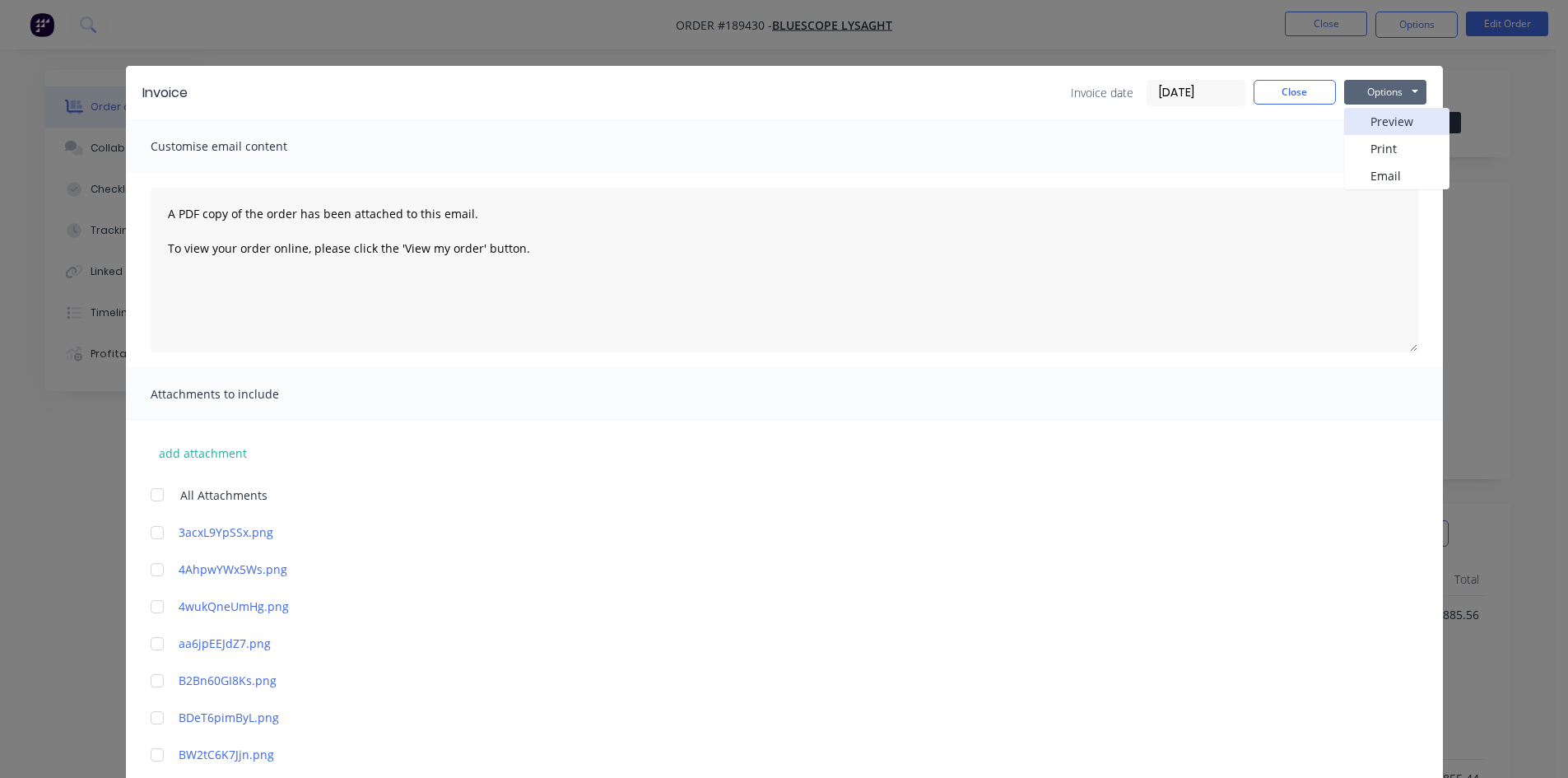
click at [1377, 117] on button "Preview" at bounding box center [1397, 122] width 105 height 27
drag, startPoint x: 1274, startPoint y: 93, endPoint x: 1292, endPoint y: 82, distance: 21.1
click at [1276, 93] on button "Close" at bounding box center [1295, 92] width 82 height 25
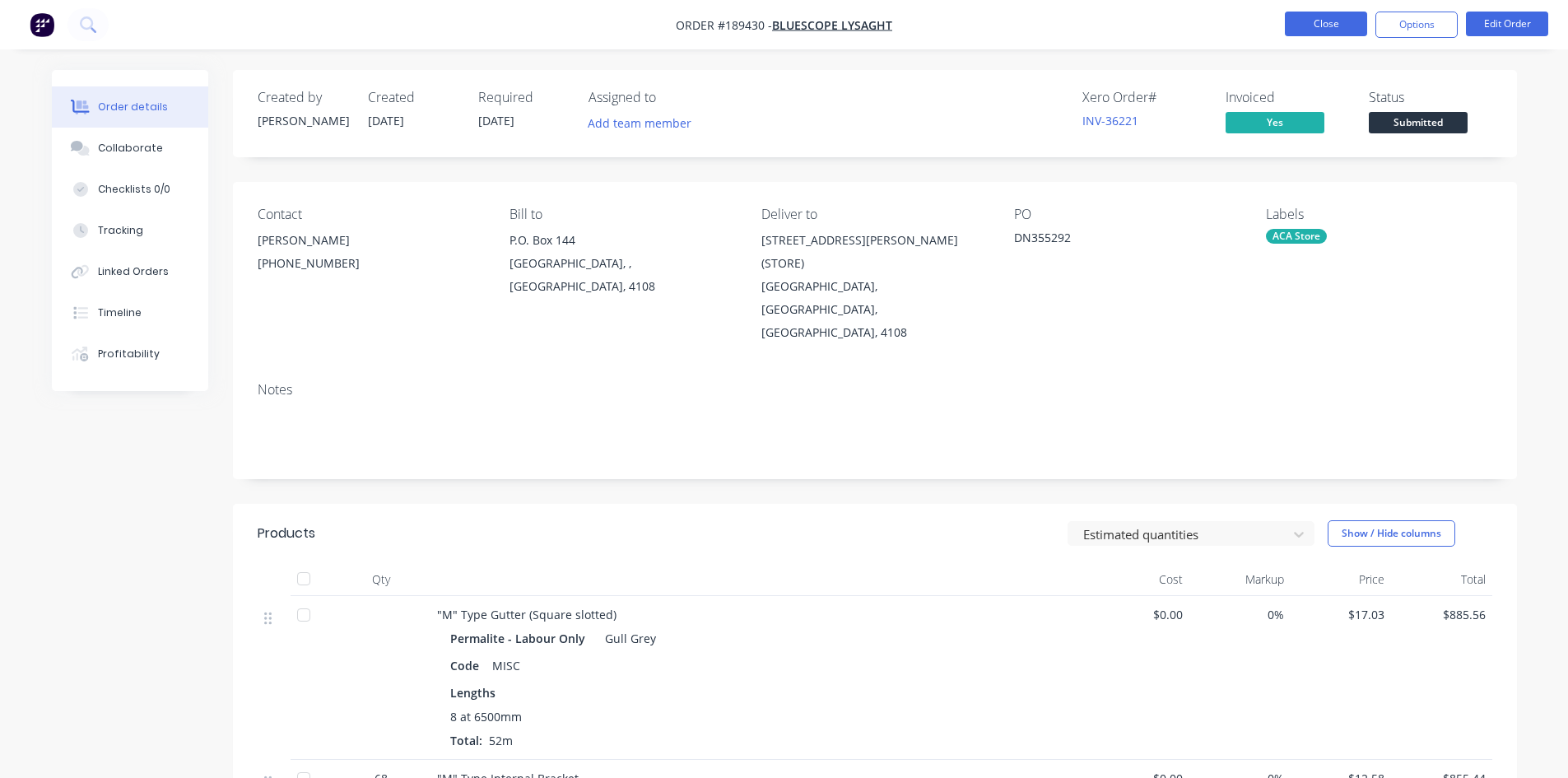
click at [1327, 18] on button "Close" at bounding box center [1326, 24] width 82 height 25
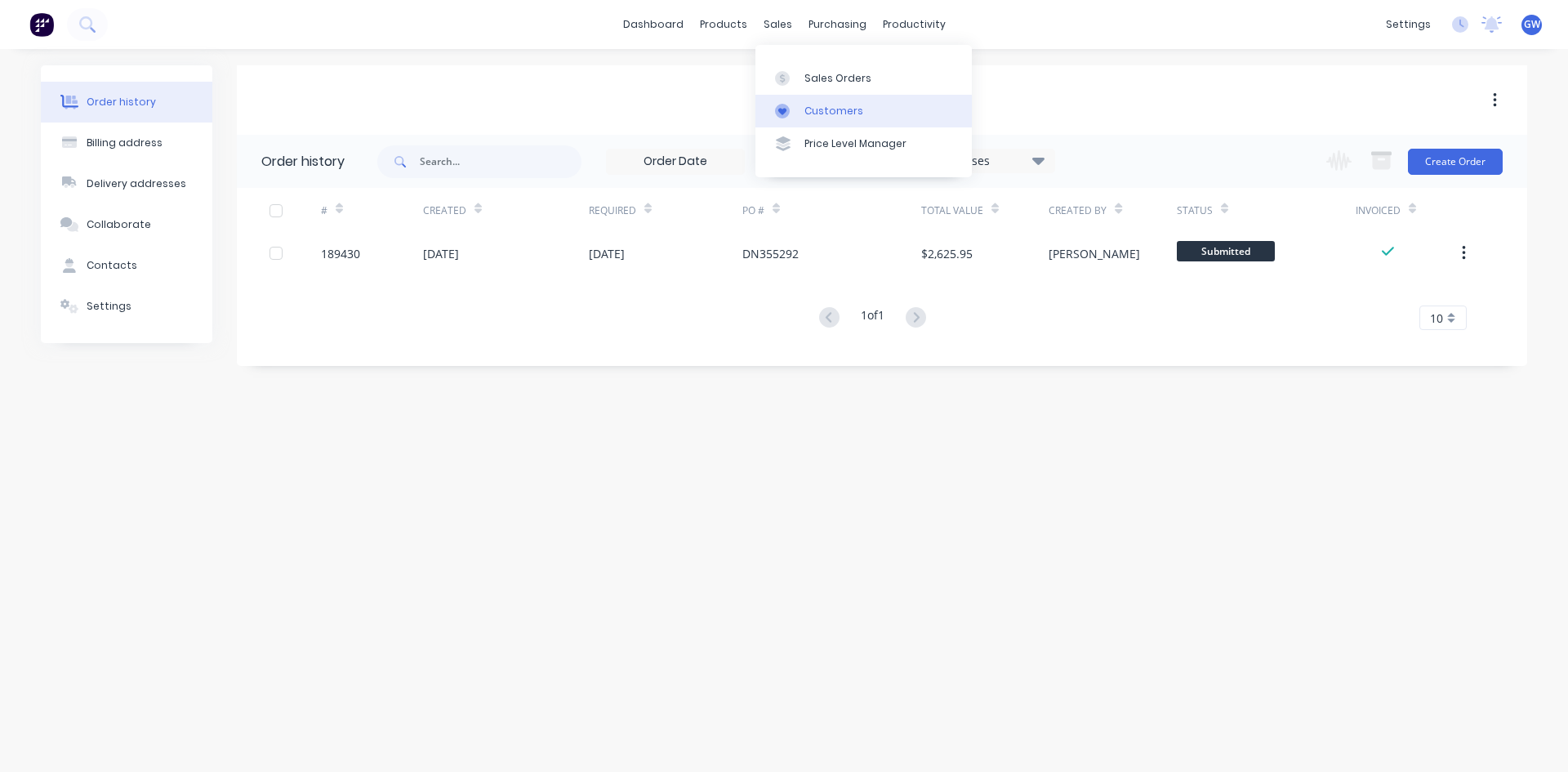
click at [823, 125] on link "Customers" at bounding box center [864, 111] width 216 height 33
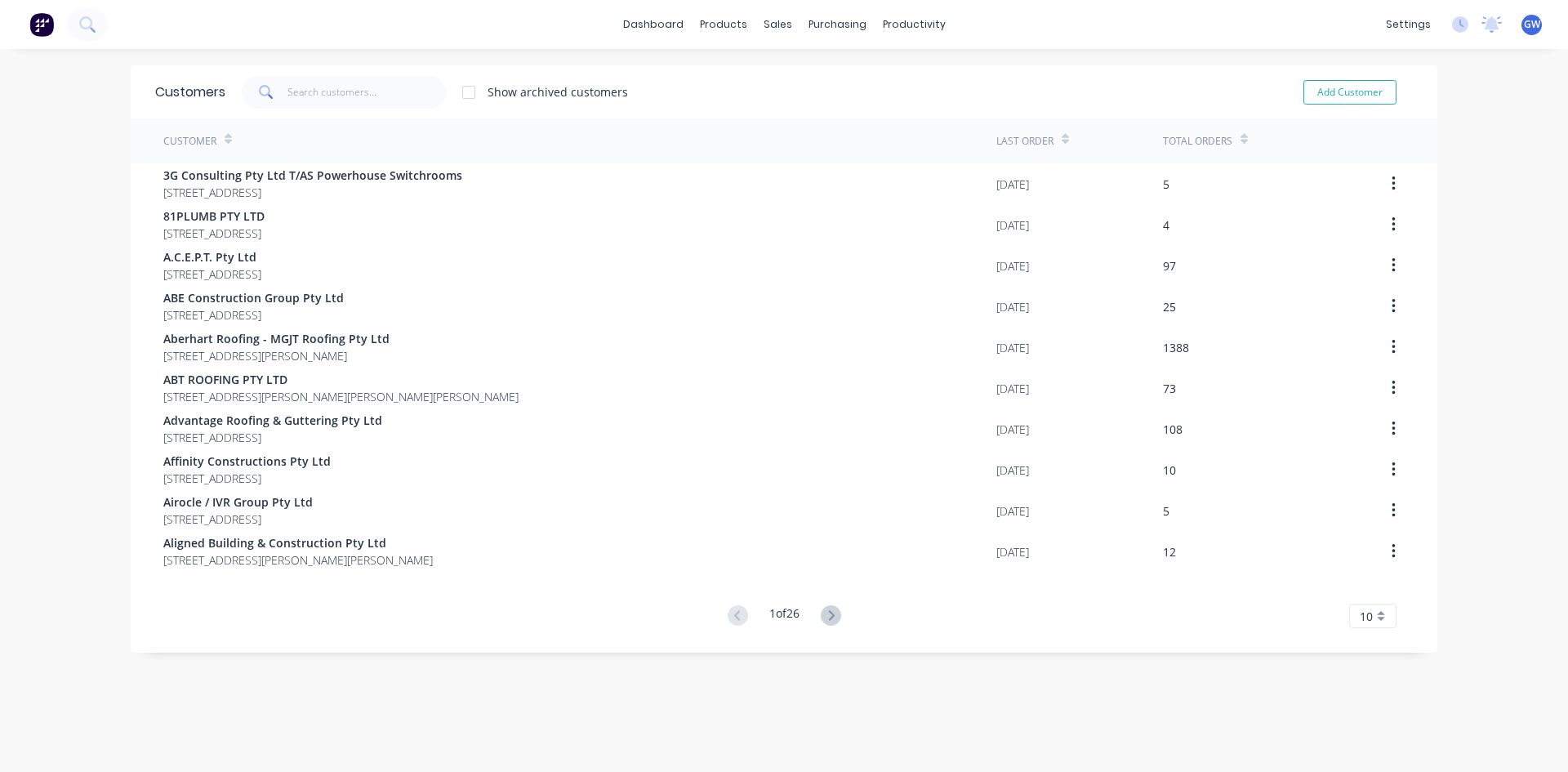
click at [383, 67] on div "Customers Show archived customers Add Customer" at bounding box center [784, 92] width 1307 height 53
click at [359, 85] on input "text" at bounding box center [367, 93] width 159 height 33
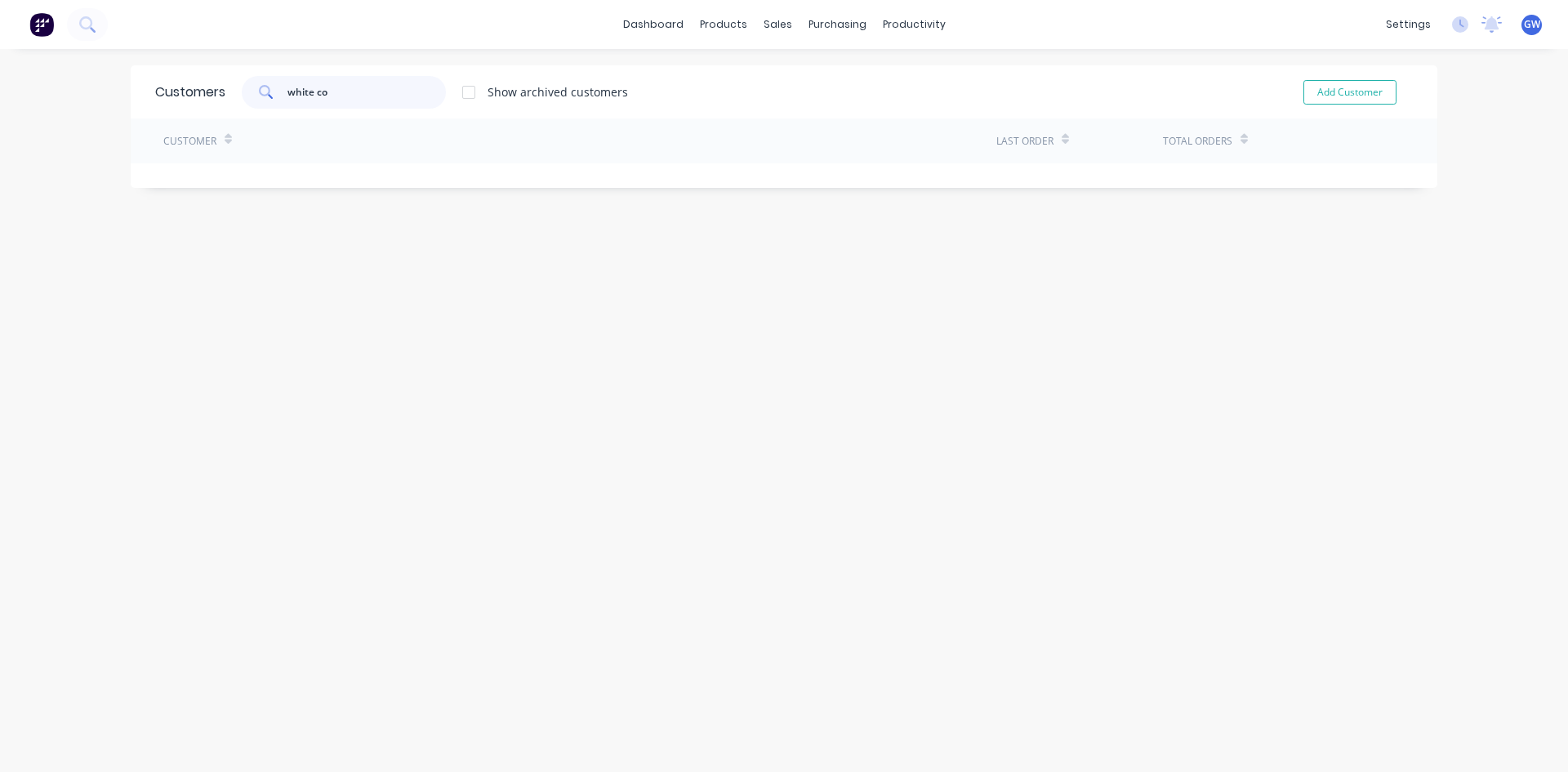
type input "white co"
click at [469, 102] on div at bounding box center [469, 93] width 33 height 33
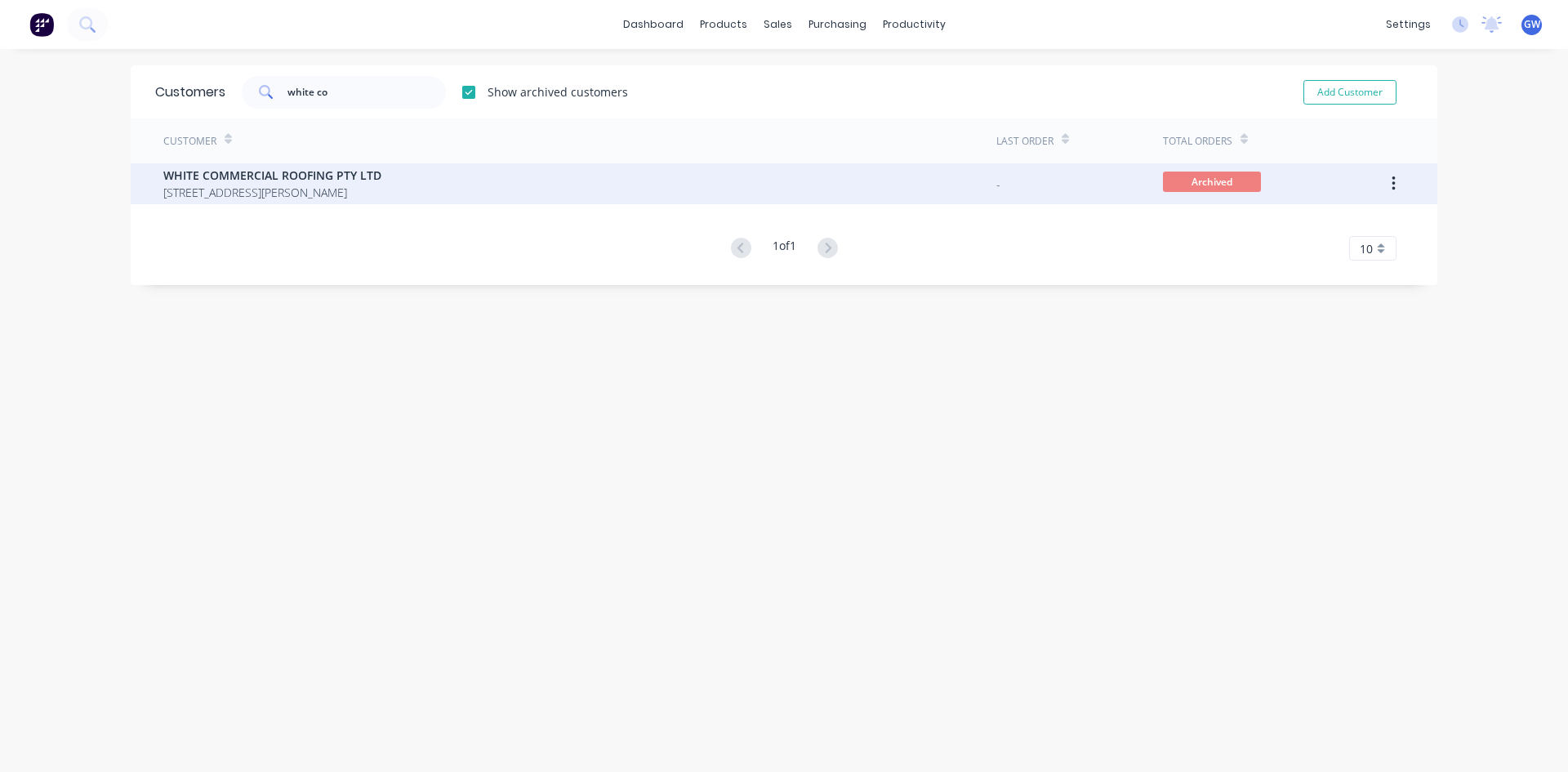
click at [1383, 182] on button "button" at bounding box center [1393, 184] width 38 height 29
click at [1352, 217] on div "Unarchive" at bounding box center [1335, 226] width 126 height 24
click at [1017, 188] on div "[DATE]" at bounding box center [1013, 184] width 33 height 17
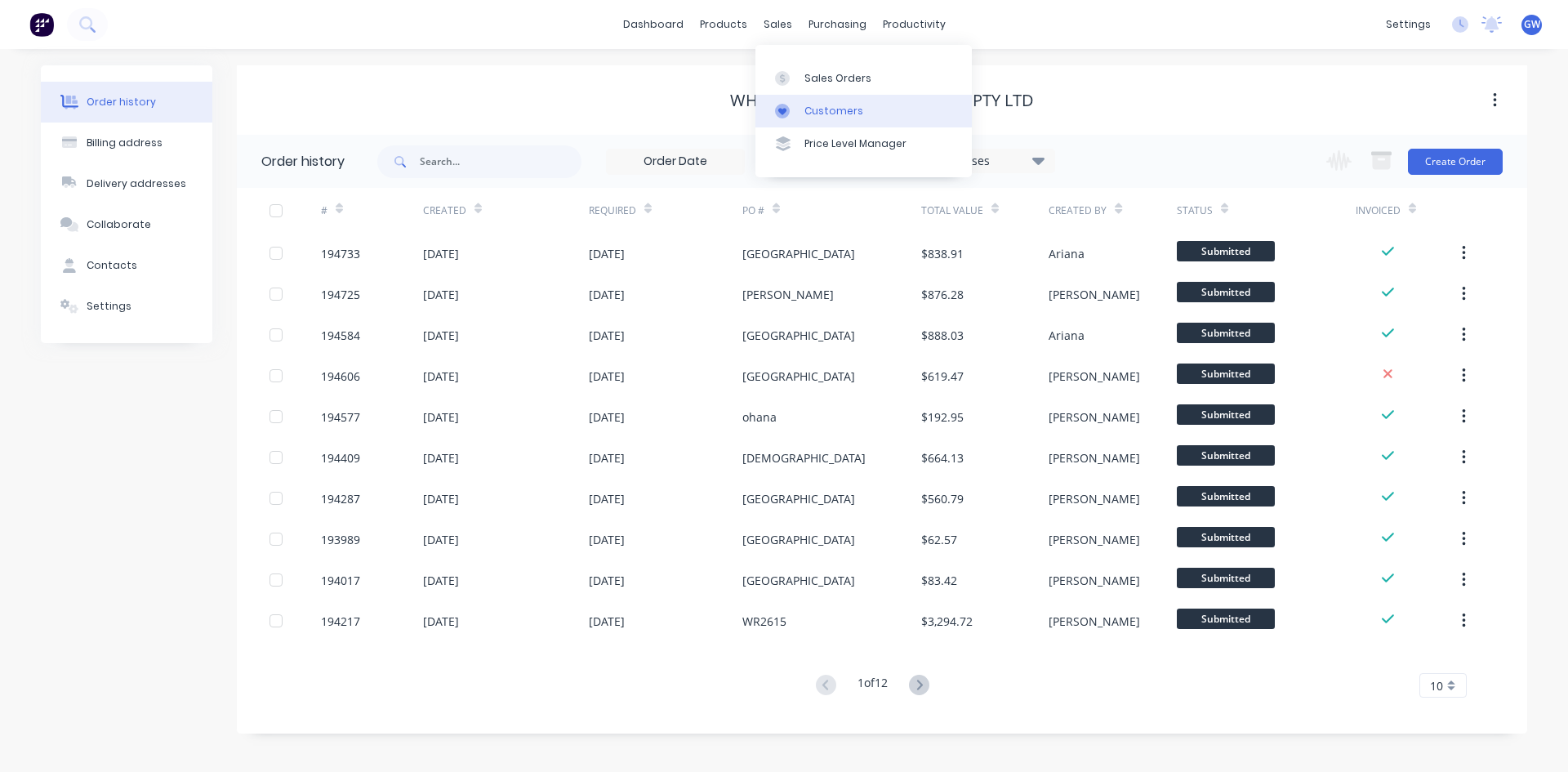
click at [815, 111] on div "Customers" at bounding box center [834, 111] width 59 height 15
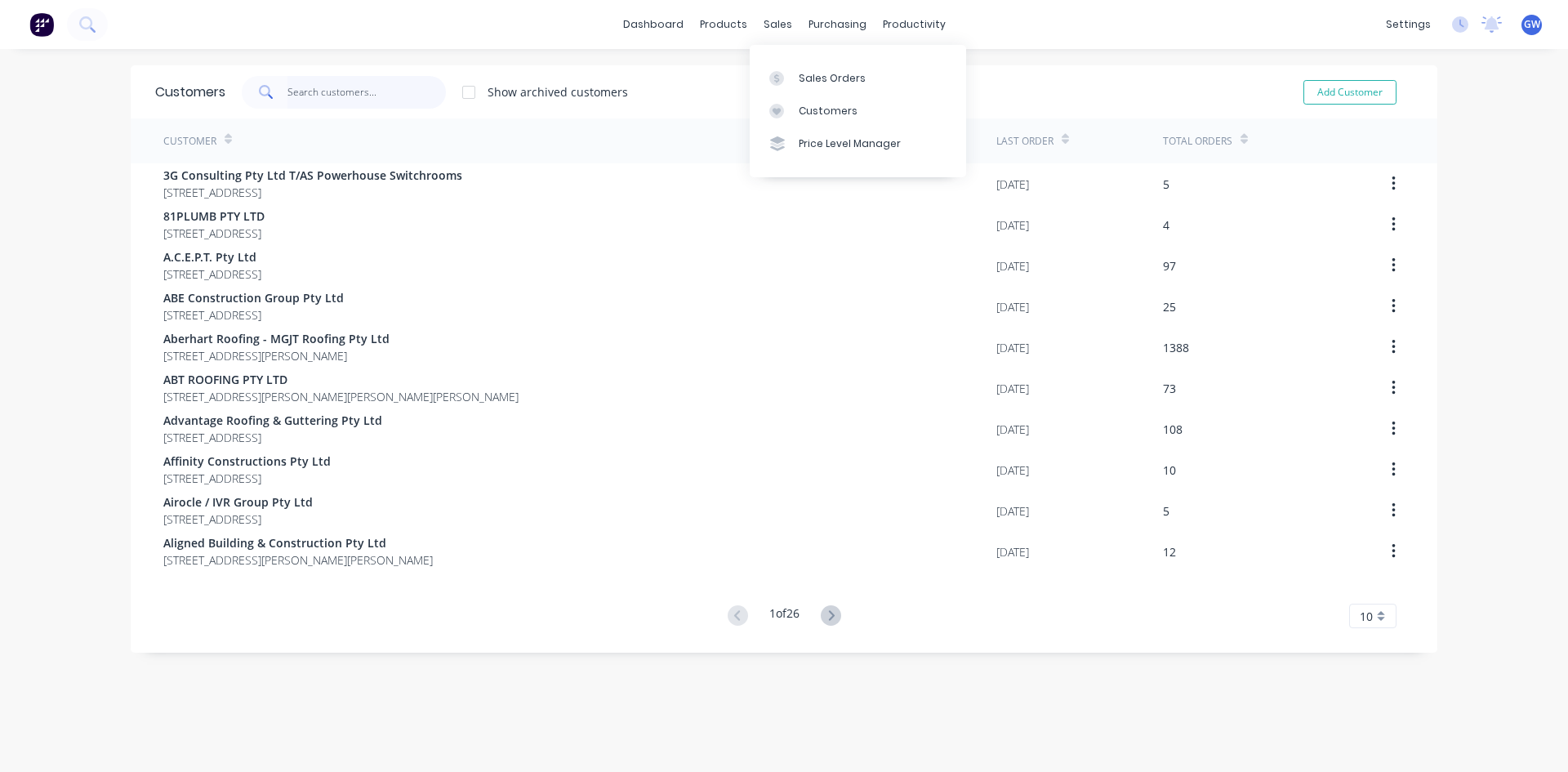
click at [356, 96] on input "text" at bounding box center [367, 93] width 159 height 33
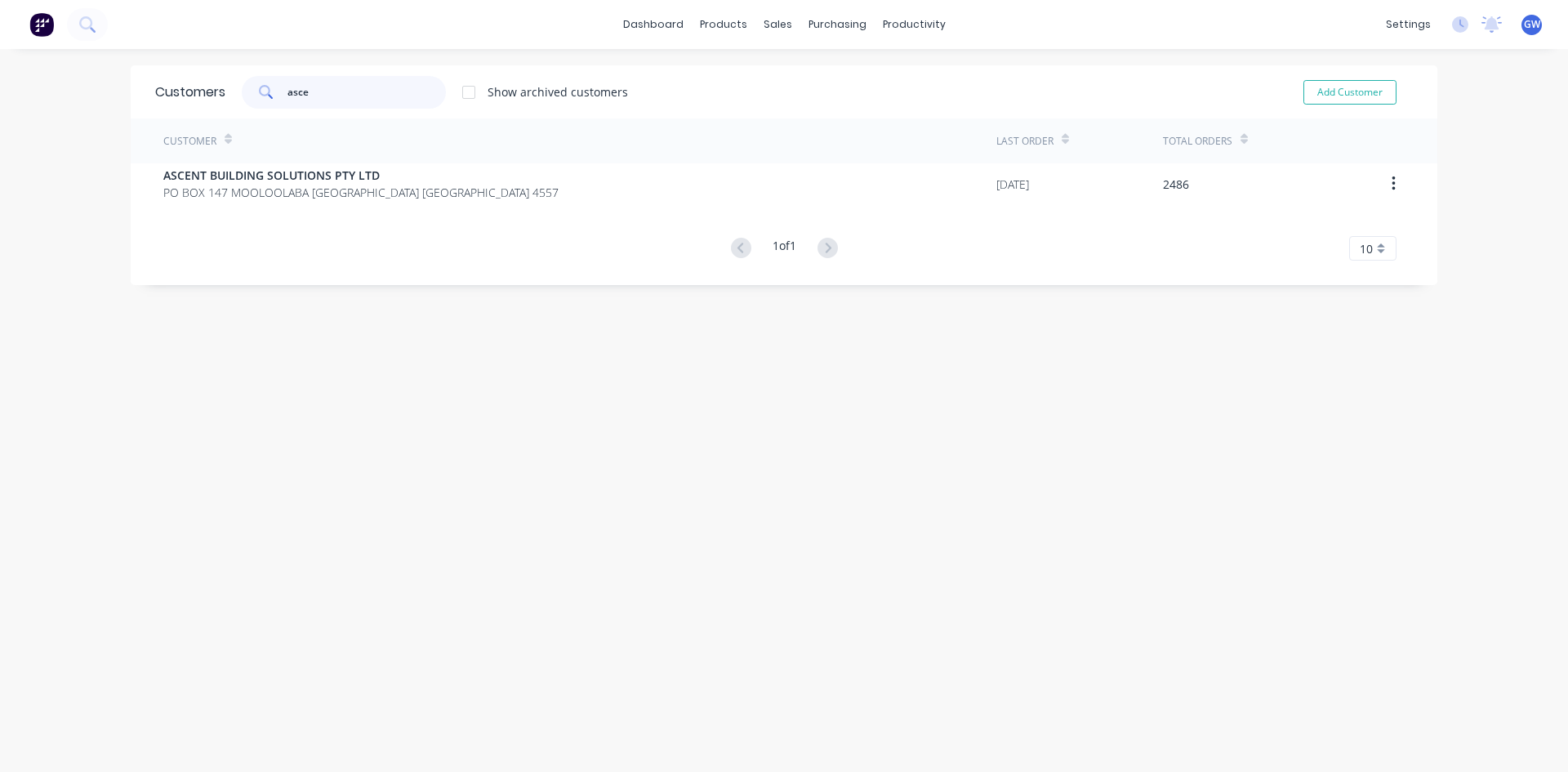
type input "asce"
click at [350, 163] on div "Customer" at bounding box center [580, 140] width 833 height 45
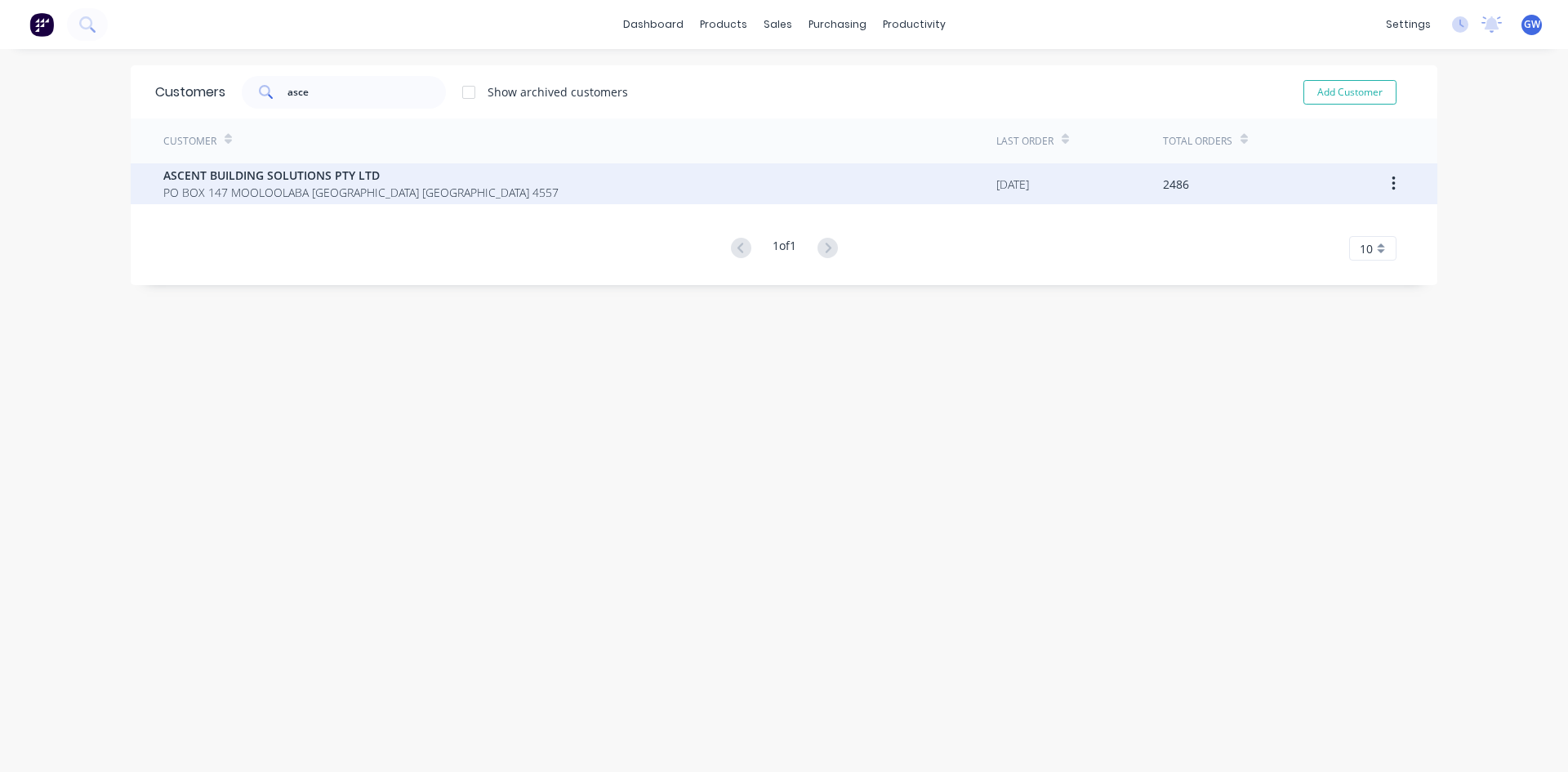
click at [331, 175] on span "ASCENT BUILDING SOLUTIONS PTY LTD" at bounding box center [361, 175] width 396 height 17
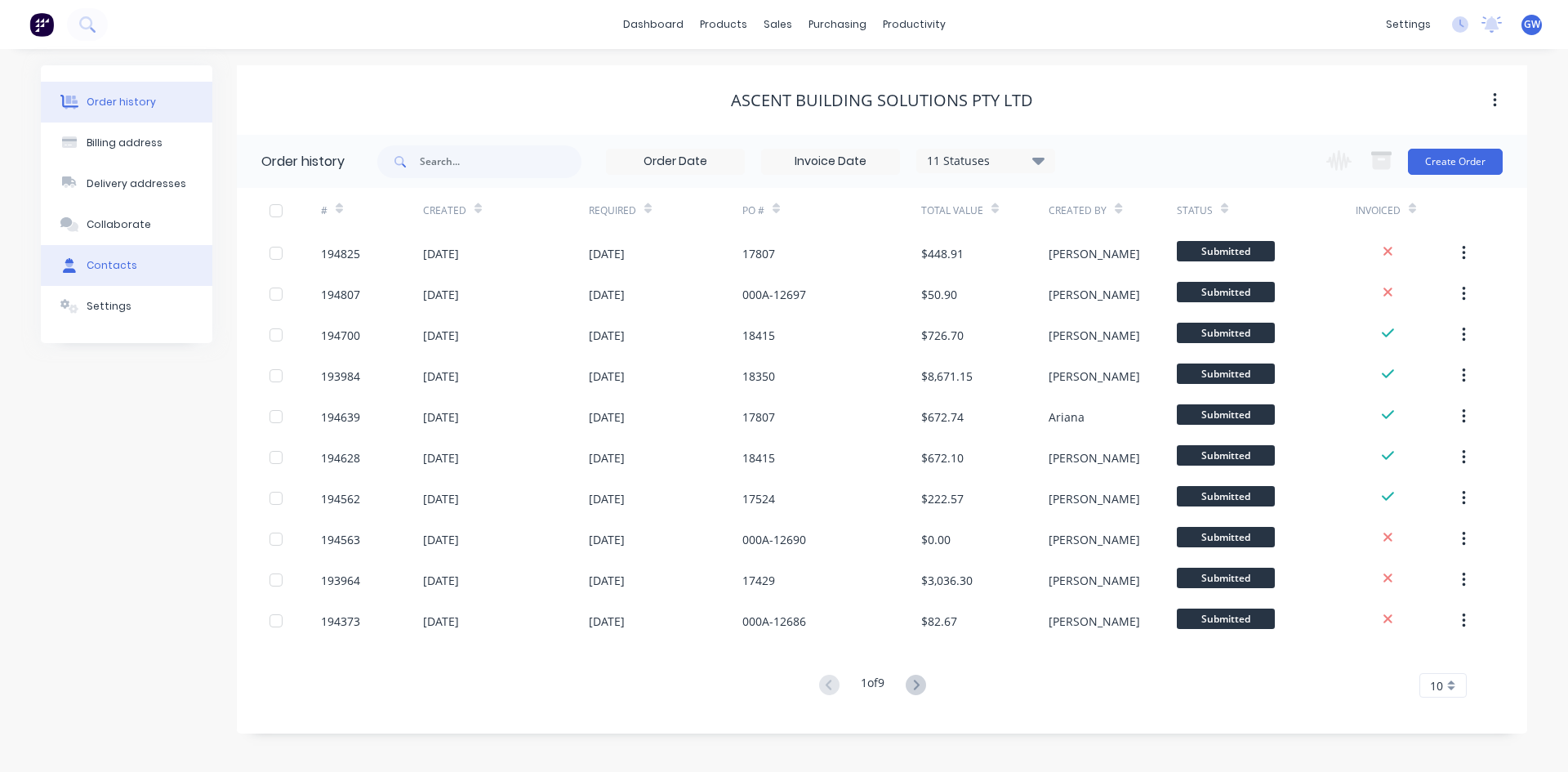
click at [117, 265] on div "Contacts" at bounding box center [112, 266] width 51 height 15
select select "AU"
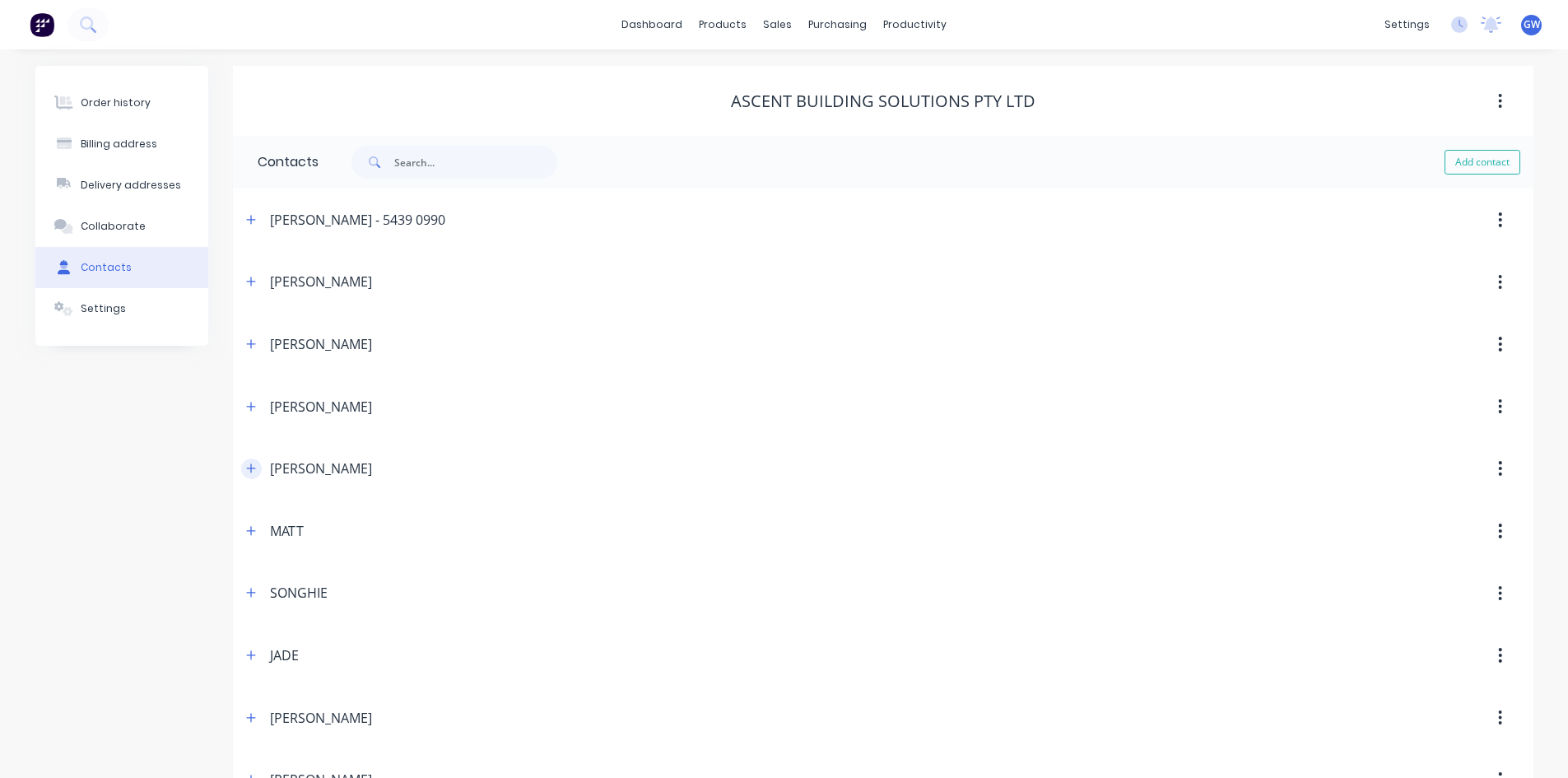
click at [252, 468] on icon "button" at bounding box center [251, 468] width 9 height 9
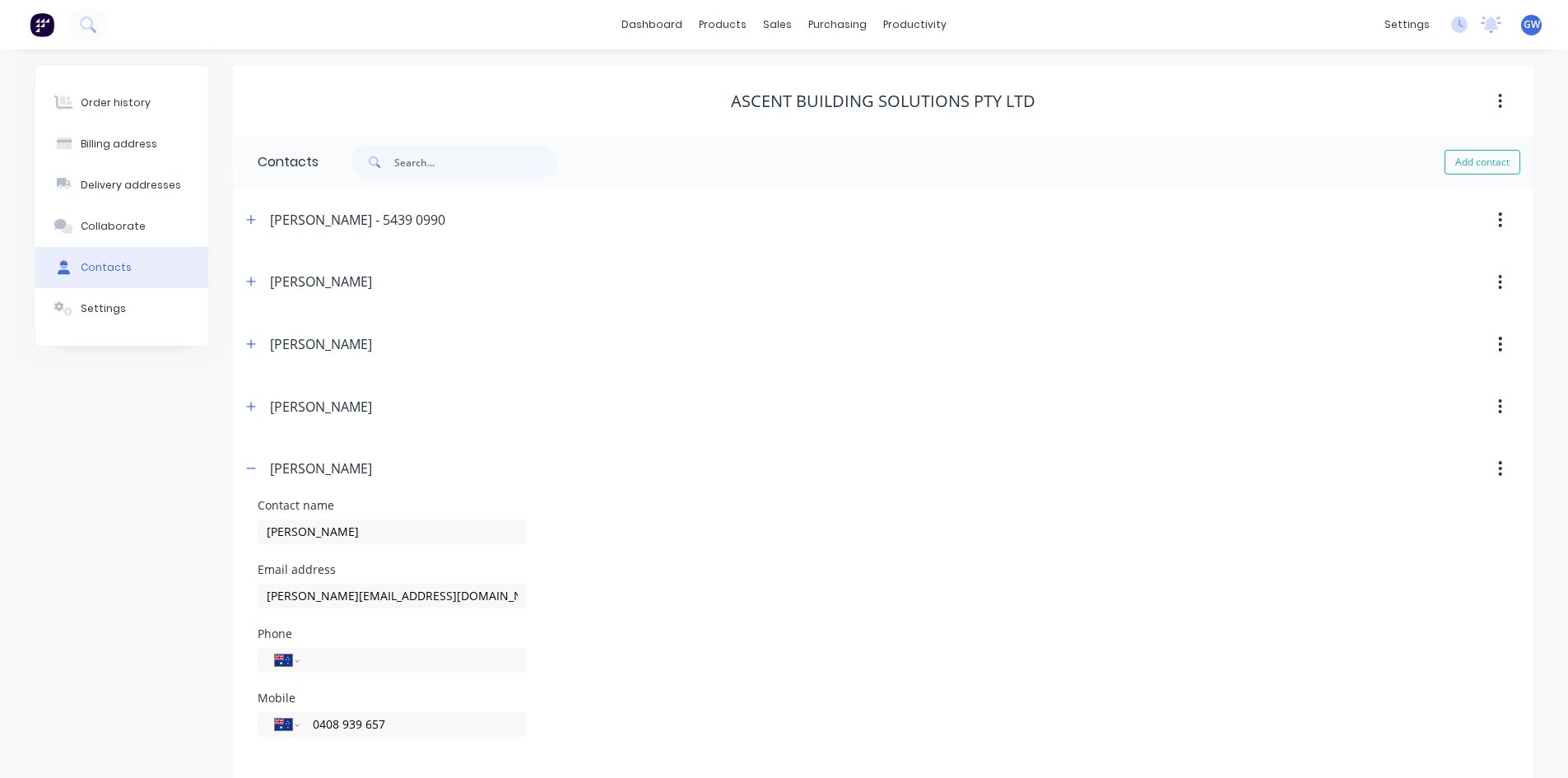
click at [1502, 464] on icon "button" at bounding box center [1500, 468] width 4 height 18
click at [1450, 510] on div "Delete" at bounding box center [1442, 511] width 126 height 24
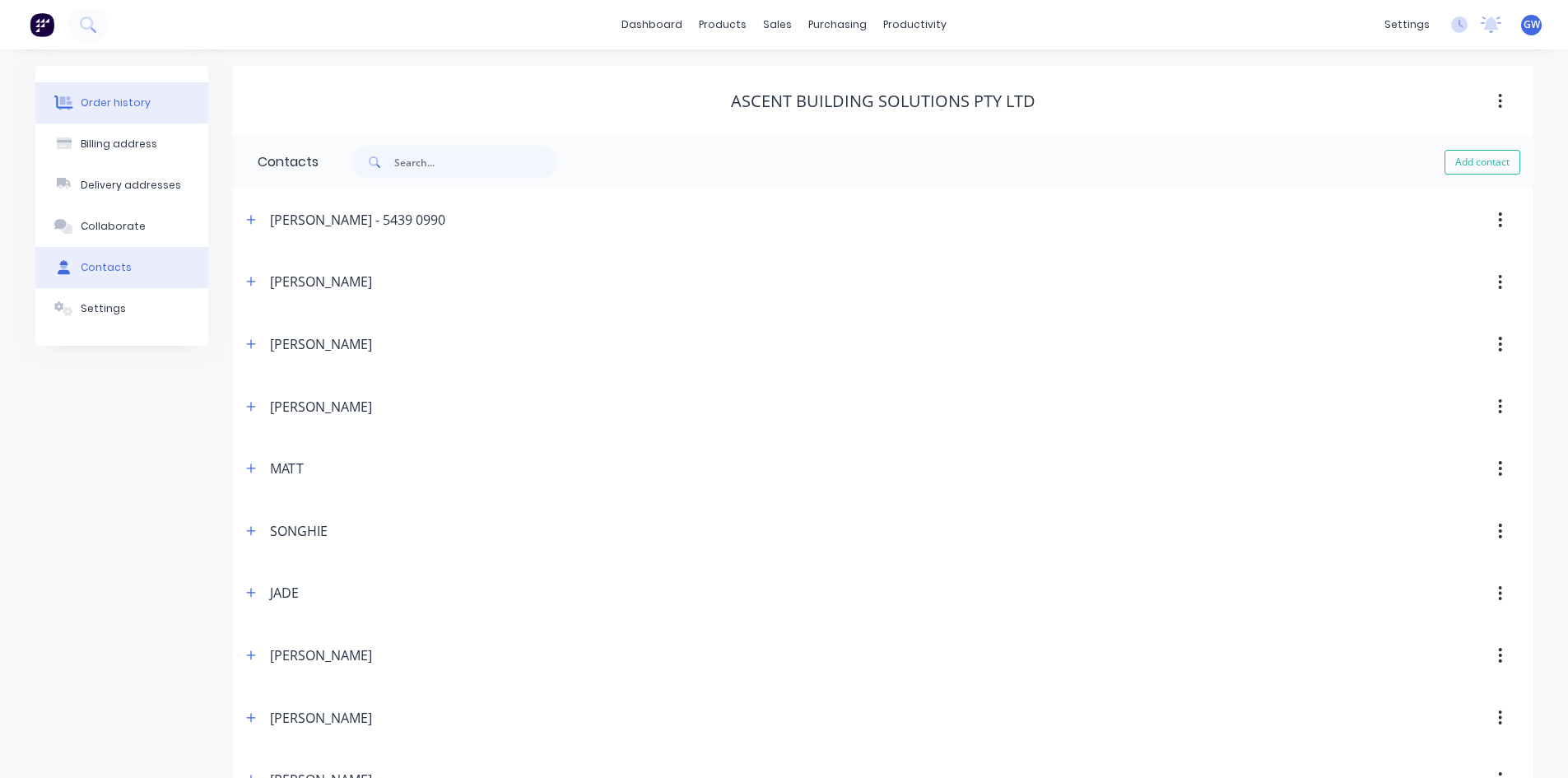
click at [116, 110] on button "Order history" at bounding box center [122, 103] width 173 height 41
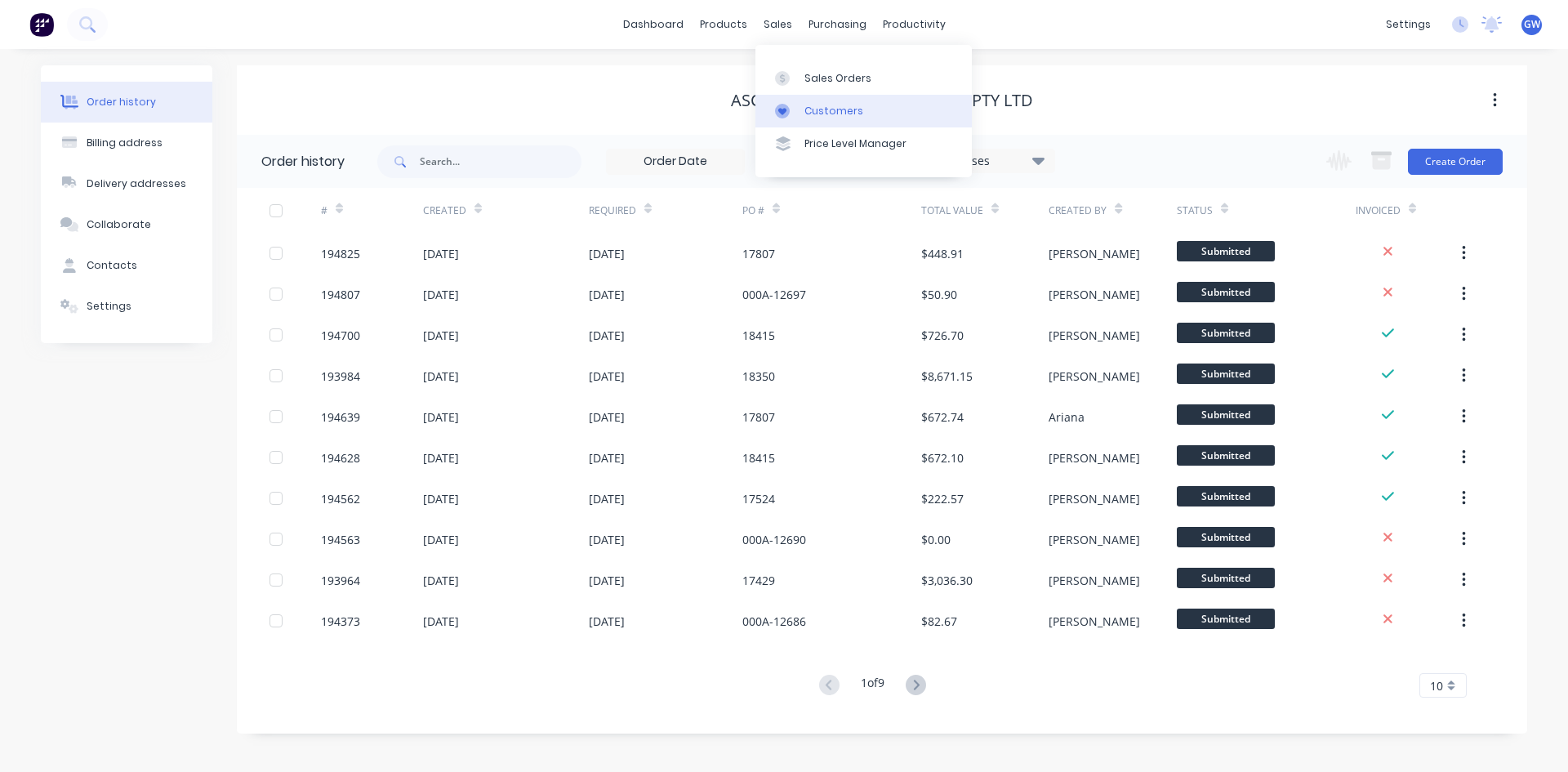
click at [805, 106] on div "Customers" at bounding box center [834, 111] width 59 height 15
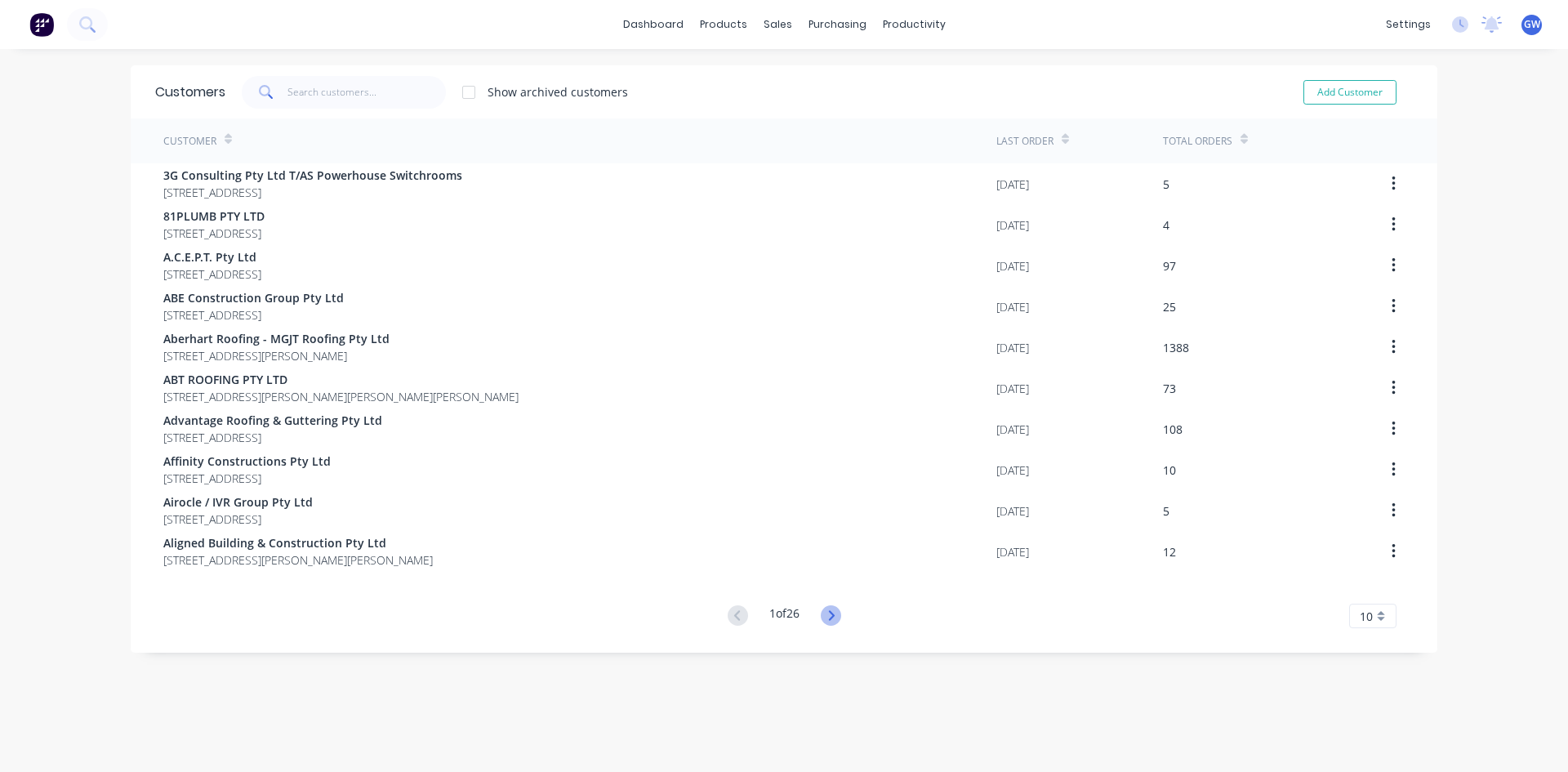
click at [823, 617] on icon at bounding box center [831, 615] width 20 height 20
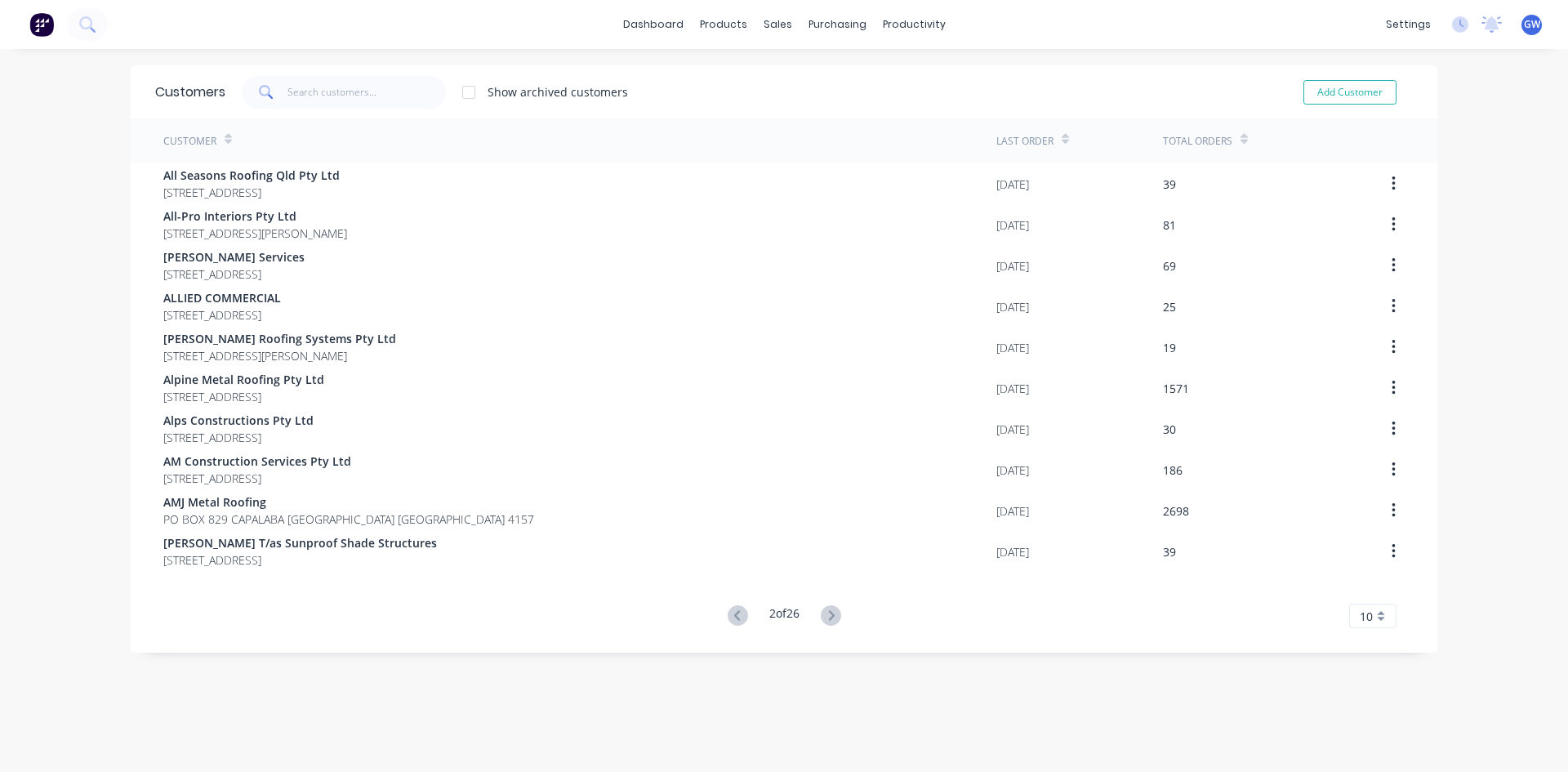
click at [823, 617] on icon at bounding box center [831, 615] width 20 height 20
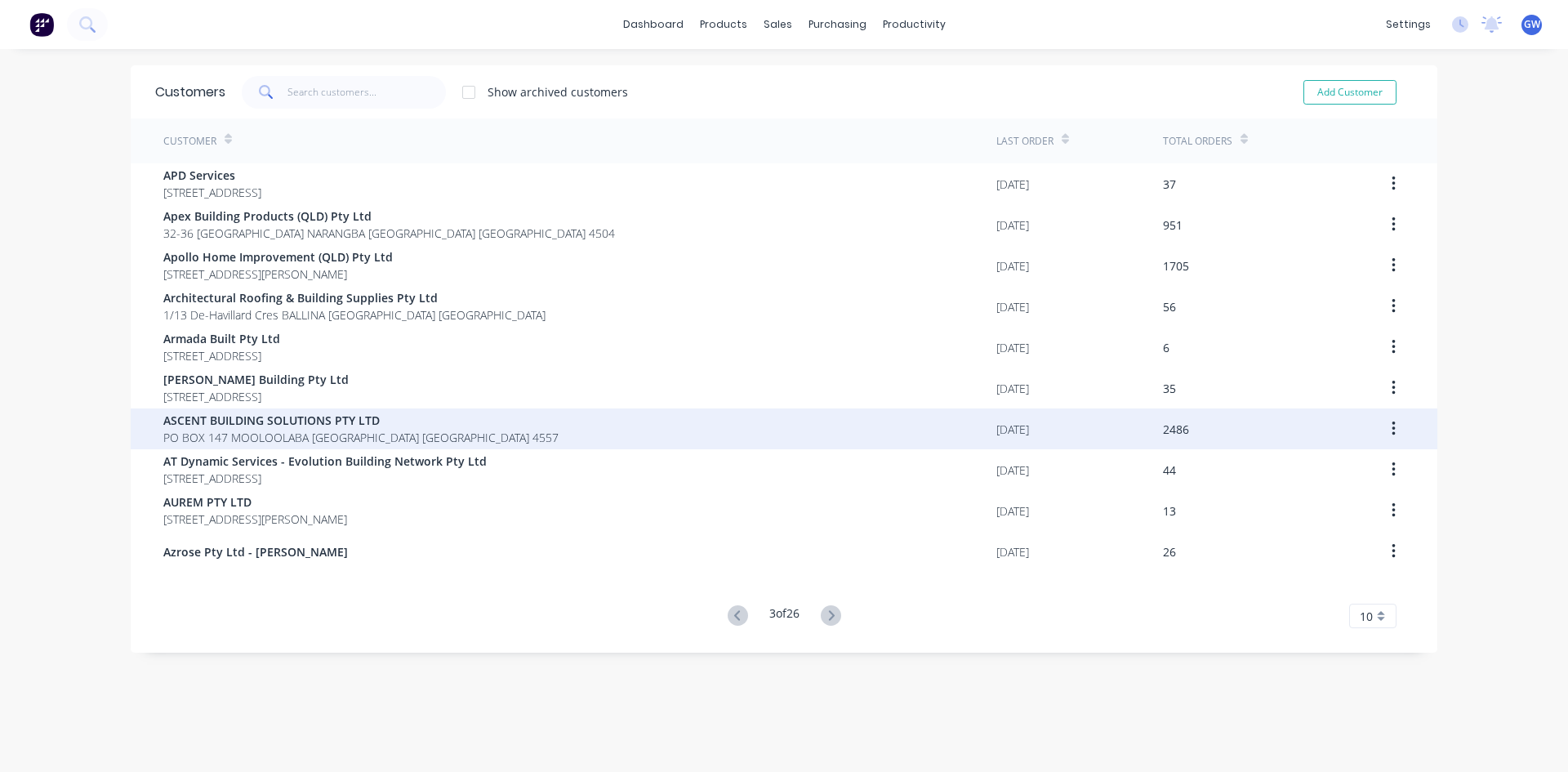
click at [401, 428] on span "ASCENT BUILDING SOLUTIONS PTY LTD" at bounding box center [361, 420] width 396 height 17
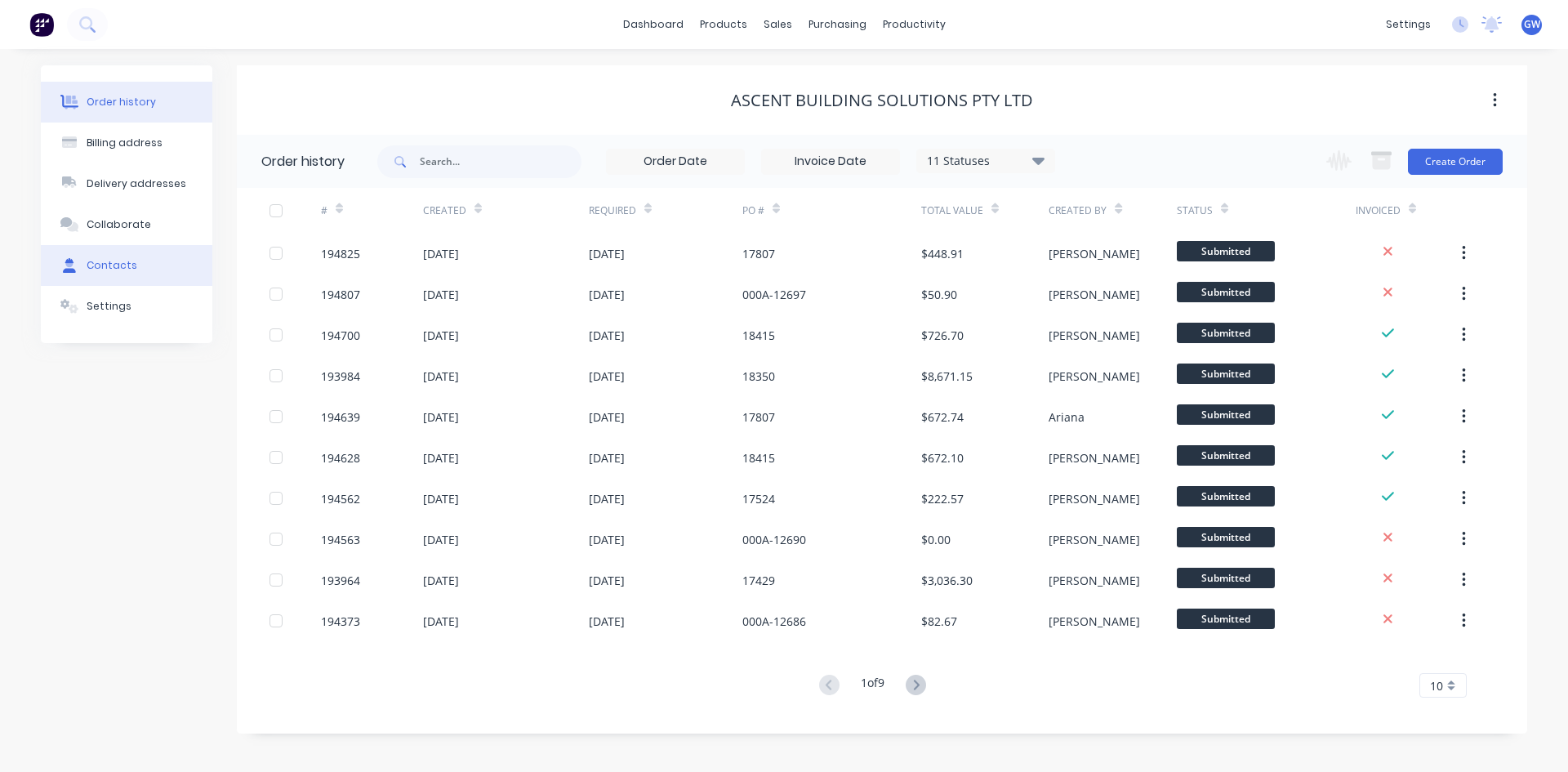
click at [160, 274] on button "Contacts" at bounding box center [126, 265] width 172 height 41
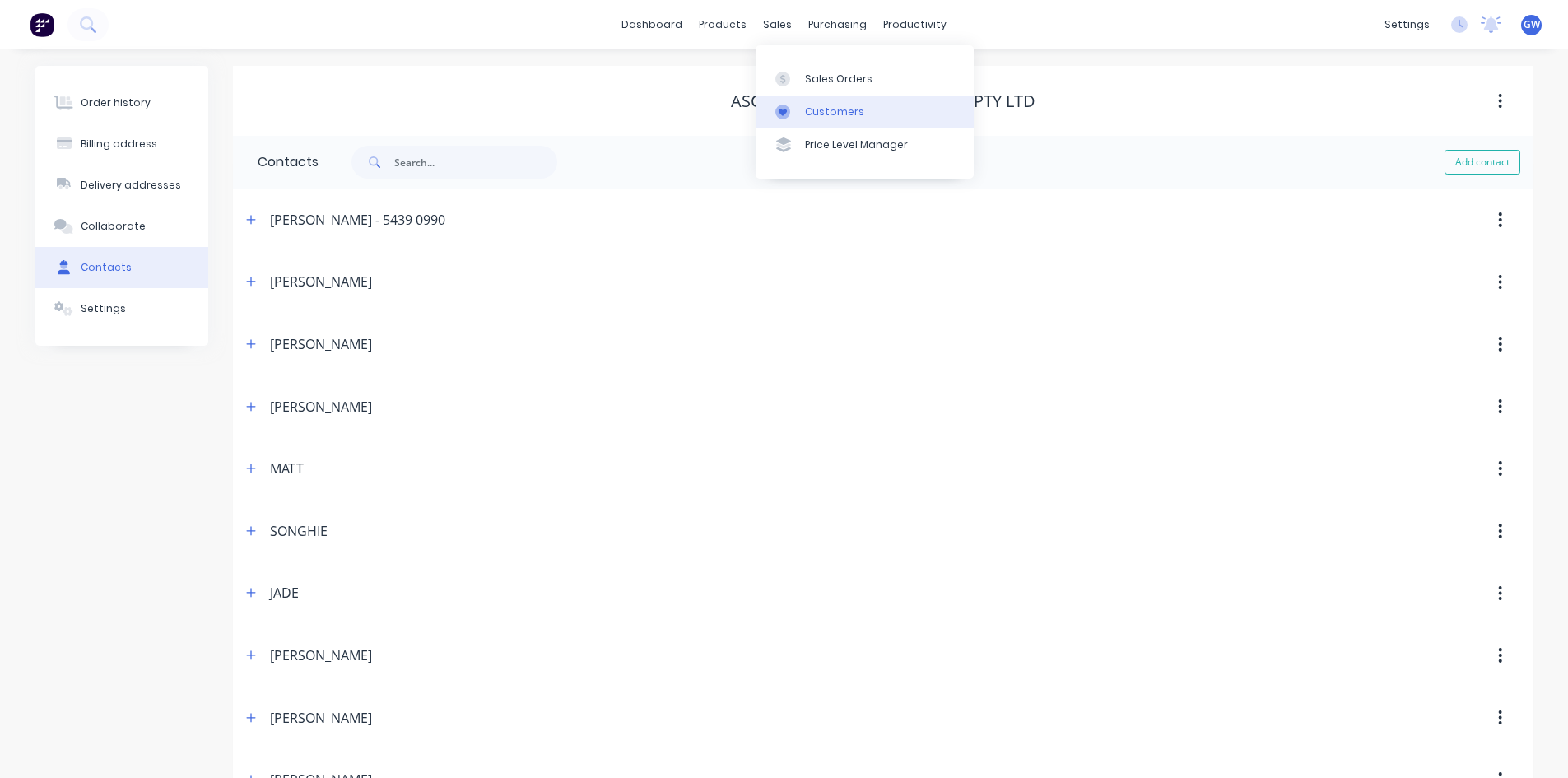
click at [788, 111] on icon at bounding box center [783, 112] width 15 height 15
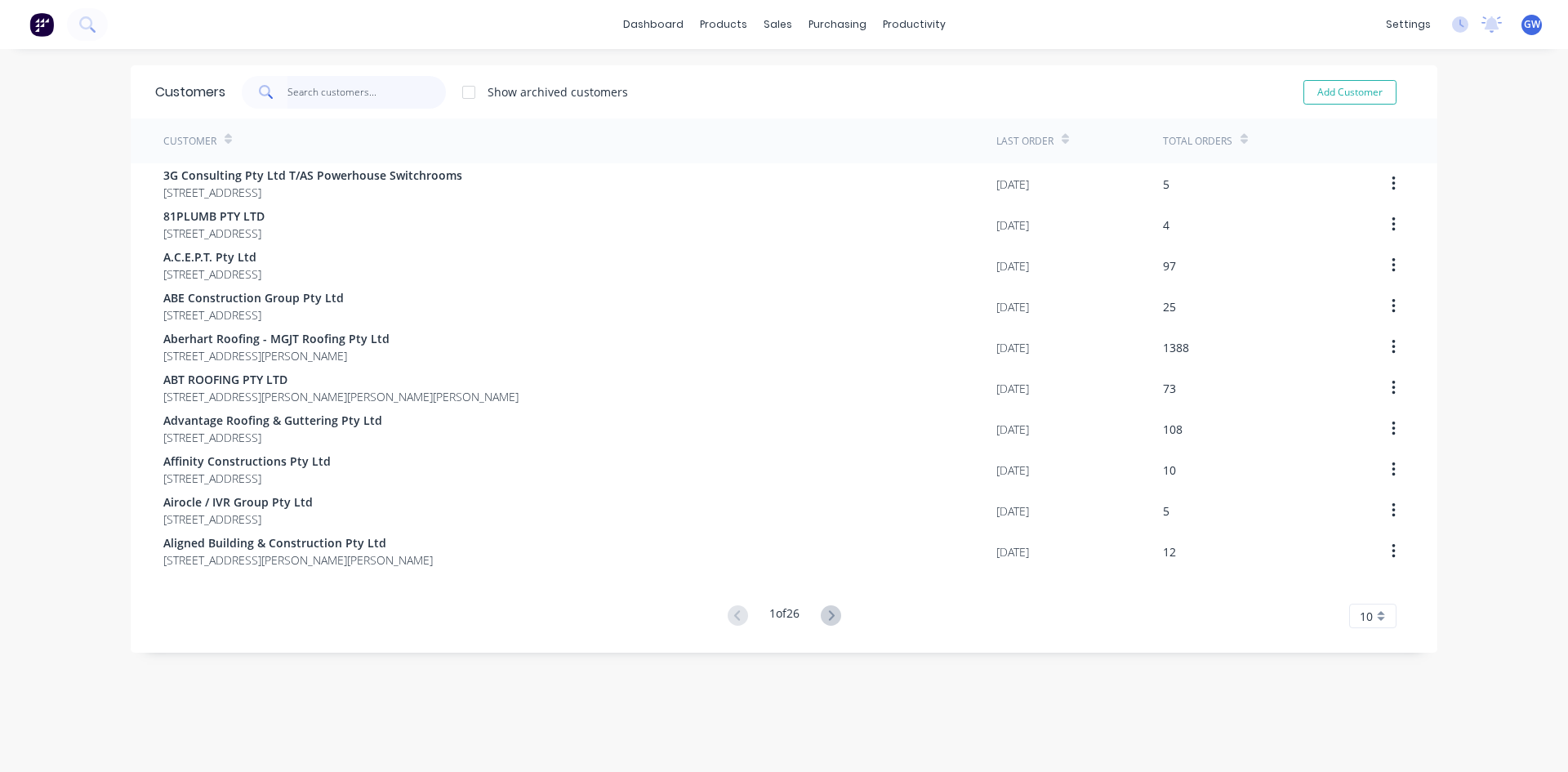
click at [349, 94] on input "text" at bounding box center [367, 93] width 159 height 33
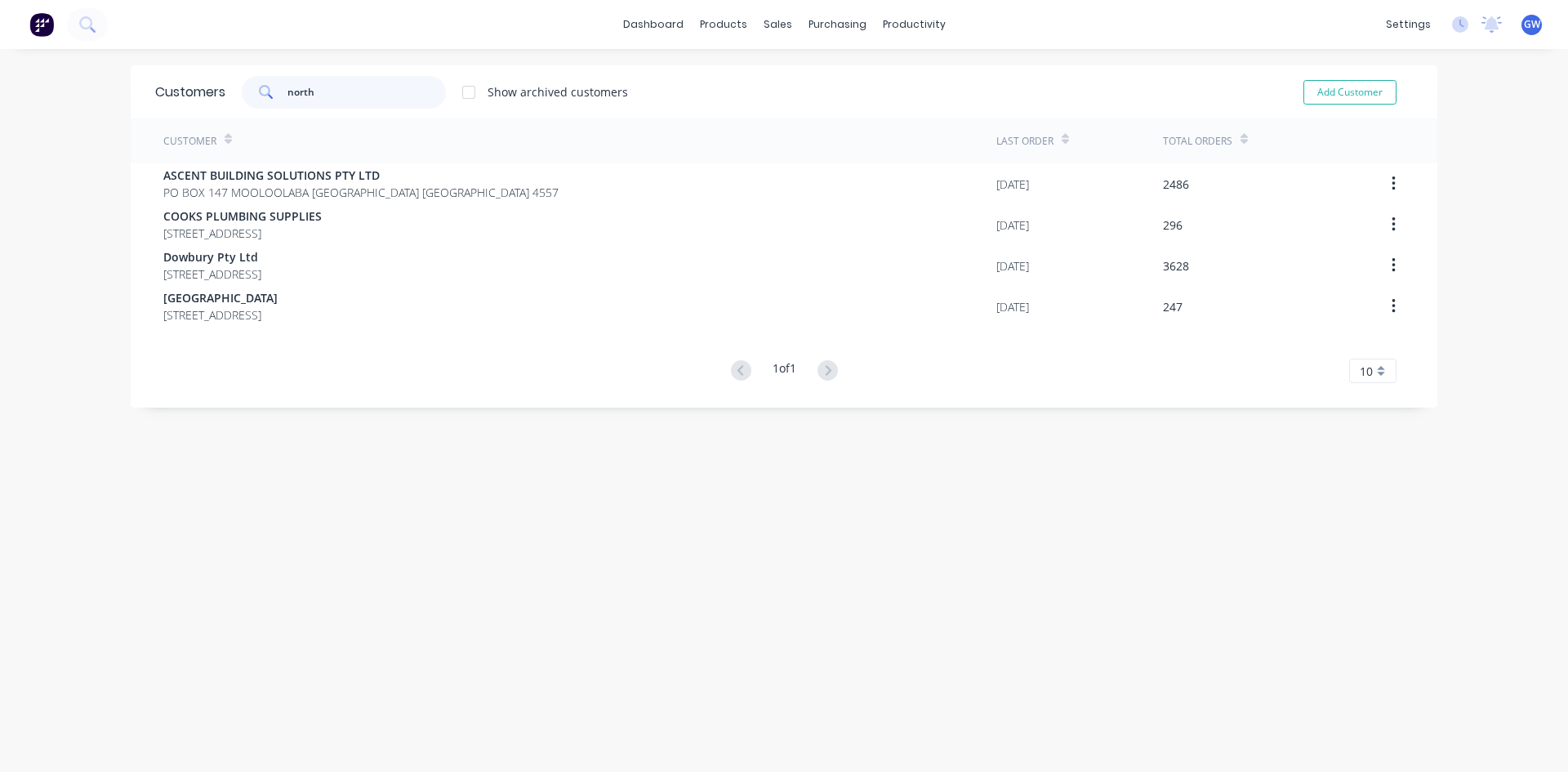
type input "north"
click at [457, 92] on div at bounding box center [469, 93] width 33 height 33
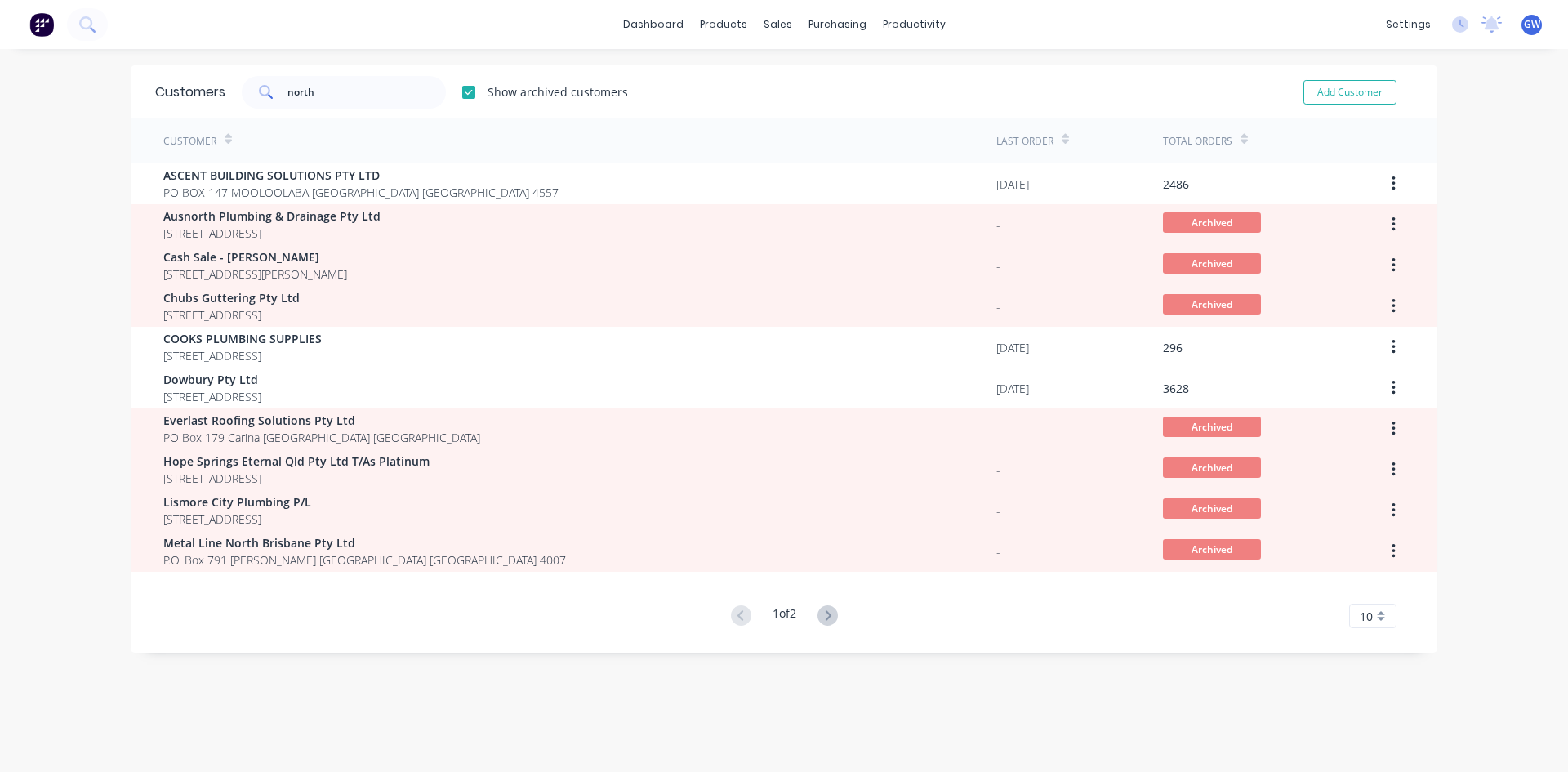
click at [836, 609] on button at bounding box center [828, 617] width 30 height 24
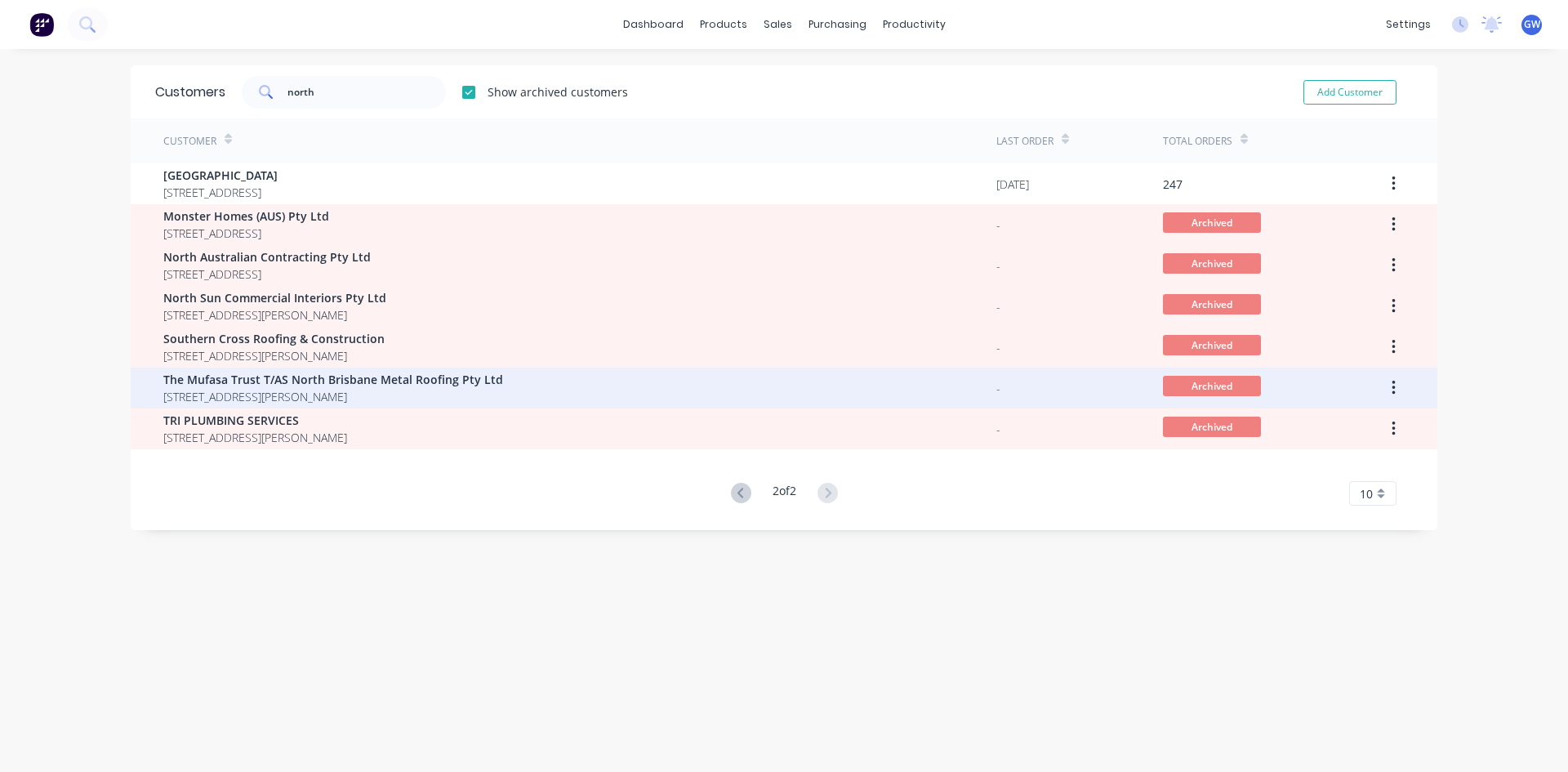
drag, startPoint x: 1388, startPoint y: 392, endPoint x: 1379, endPoint y: 396, distance: 9.8
click at [1392, 391] on icon "button" at bounding box center [1393, 388] width 4 height 18
click at [1342, 428] on div "Unarchive" at bounding box center [1335, 431] width 126 height 24
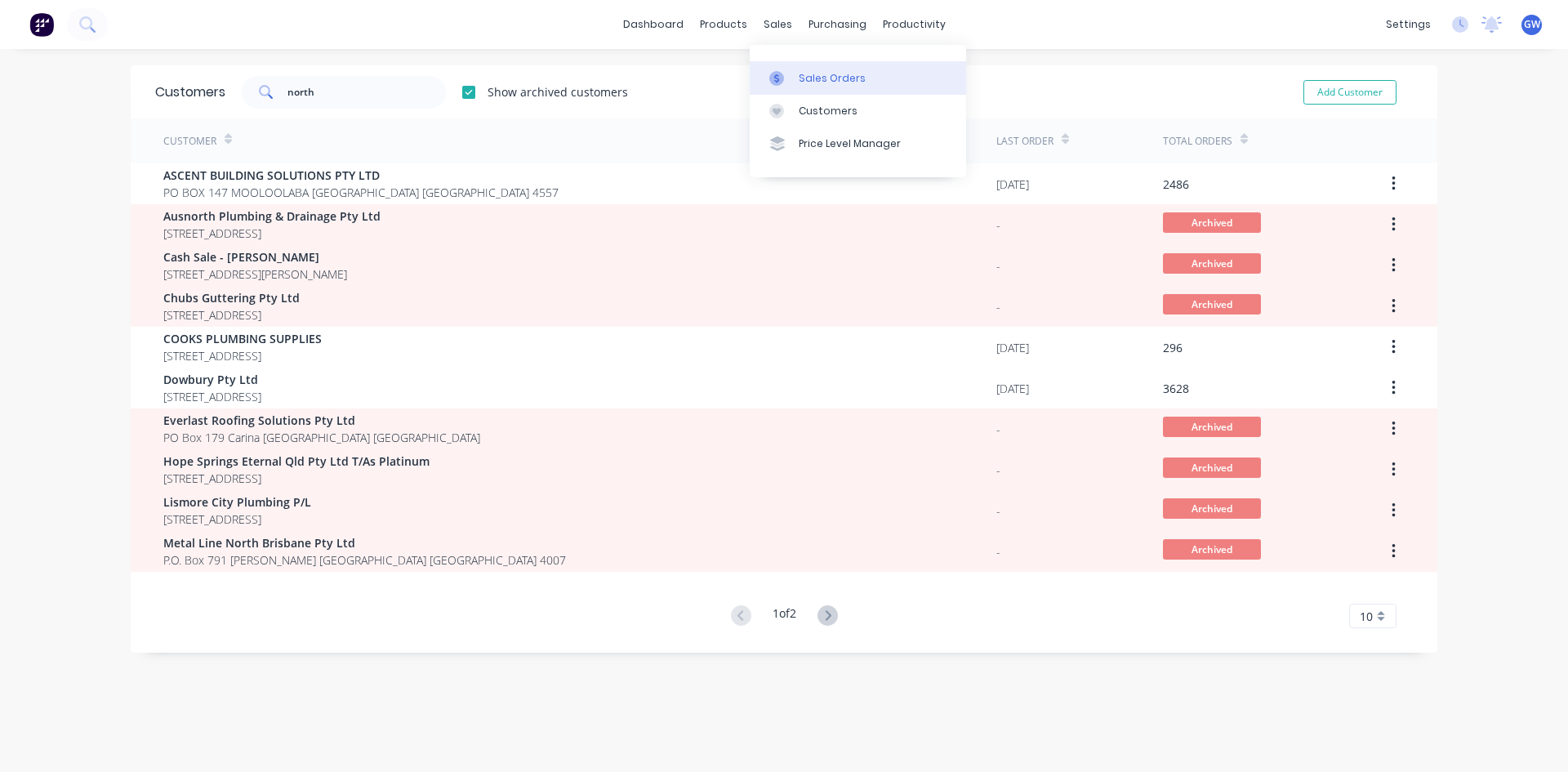
click at [789, 68] on link "Sales Orders" at bounding box center [858, 77] width 216 height 33
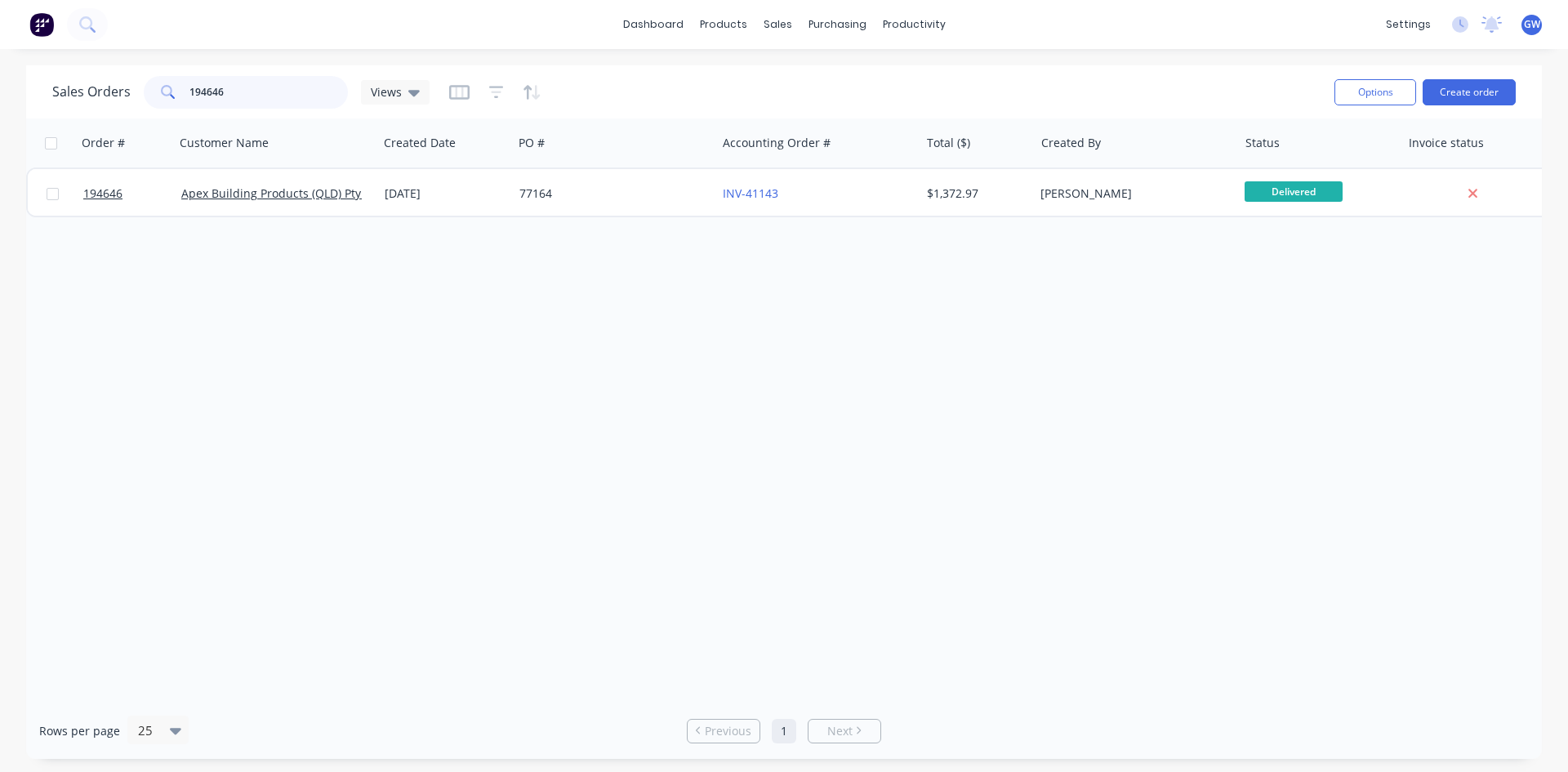
drag, startPoint x: 254, startPoint y: 99, endPoint x: 93, endPoint y: 84, distance: 161.7
click at [93, 84] on div "Sales Orders 194646 Views" at bounding box center [240, 93] width 377 height 33
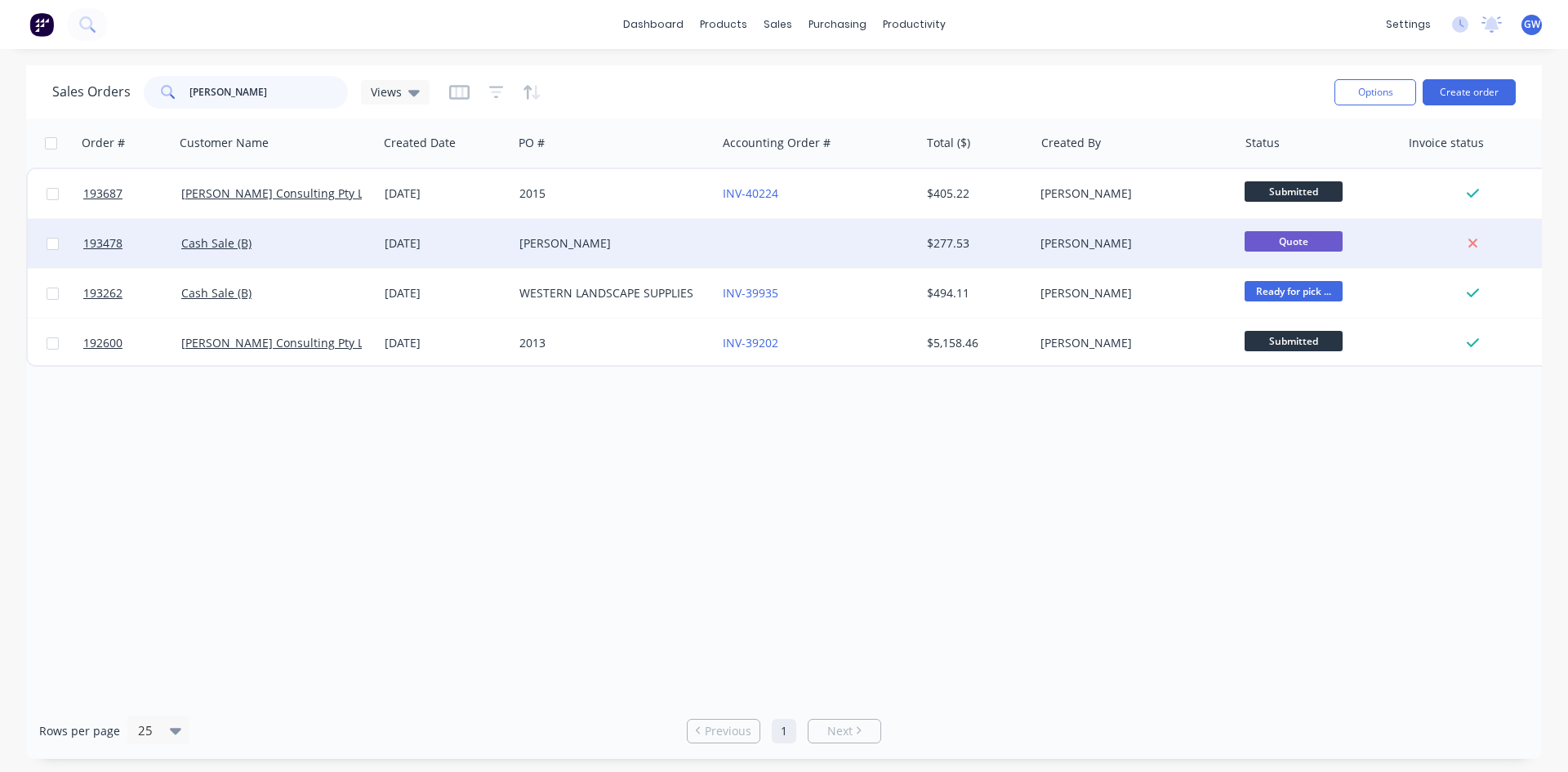
type input "[PERSON_NAME]"
click at [925, 253] on div "$277.53" at bounding box center [978, 244] width 115 height 49
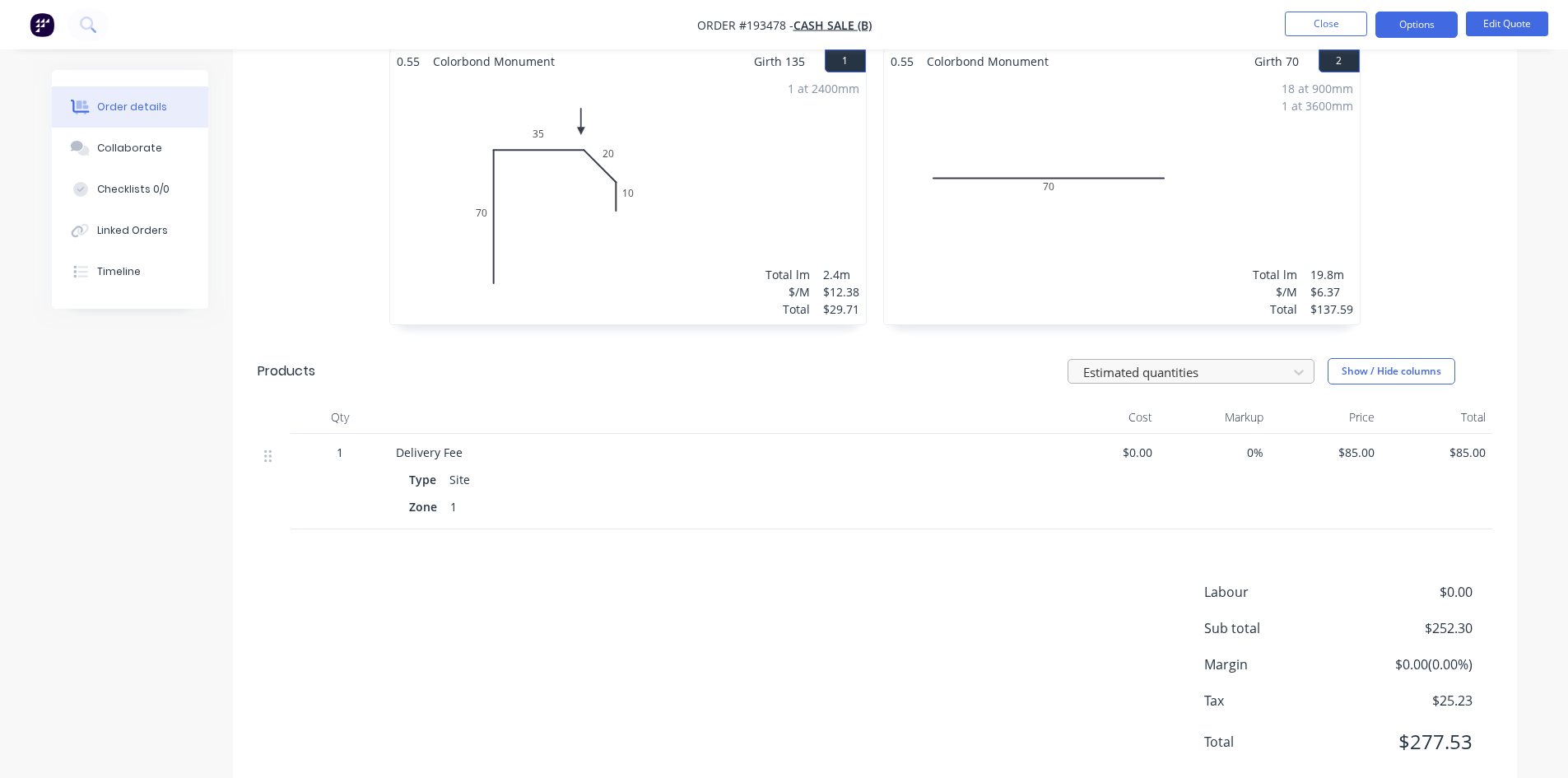
scroll to position [489, 0]
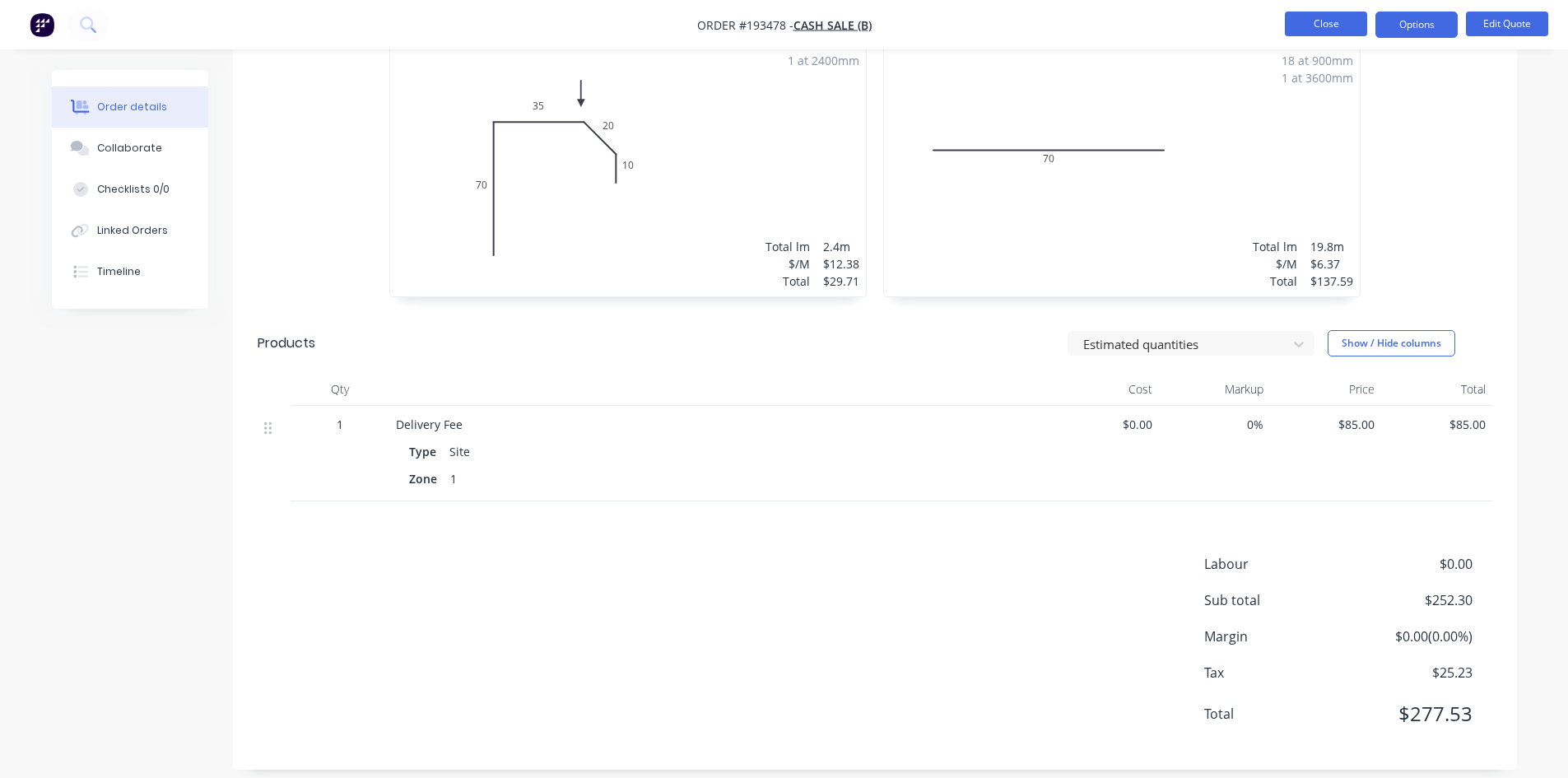
click at [1333, 18] on button "Close" at bounding box center [1326, 24] width 82 height 25
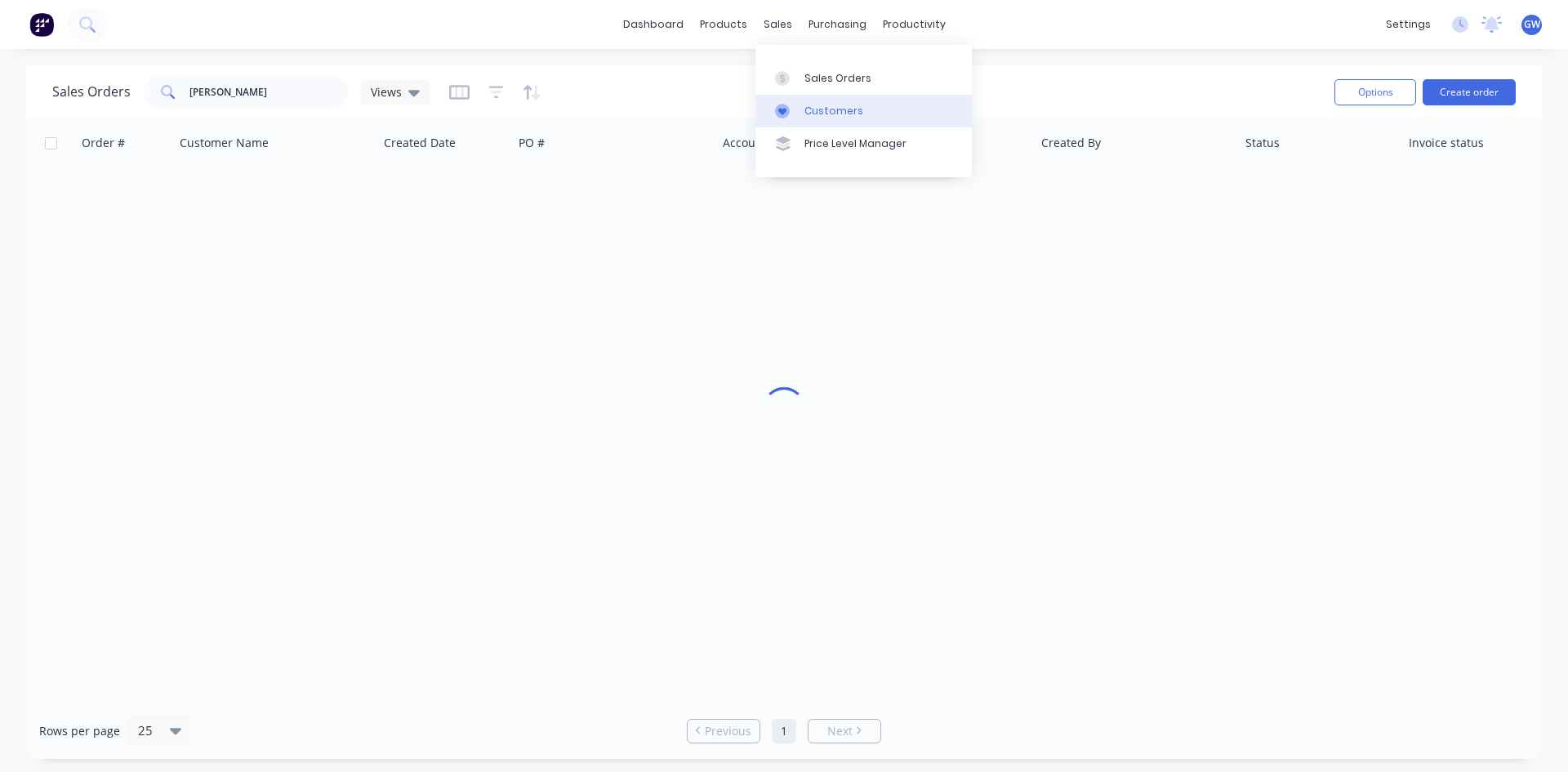
click at [805, 100] on link "Customers" at bounding box center [864, 111] width 216 height 33
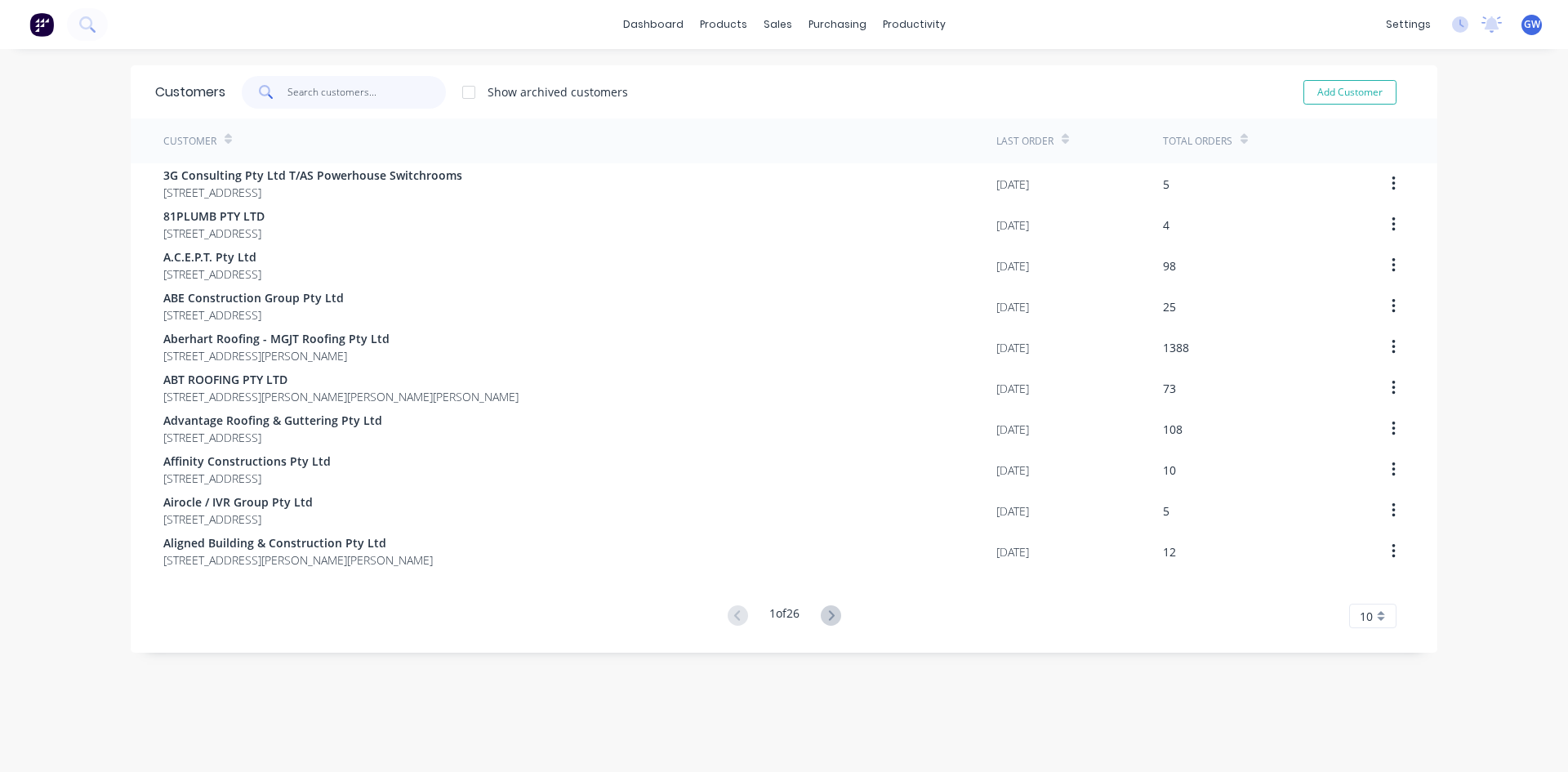
click at [314, 93] on input "text" at bounding box center [367, 93] width 159 height 33
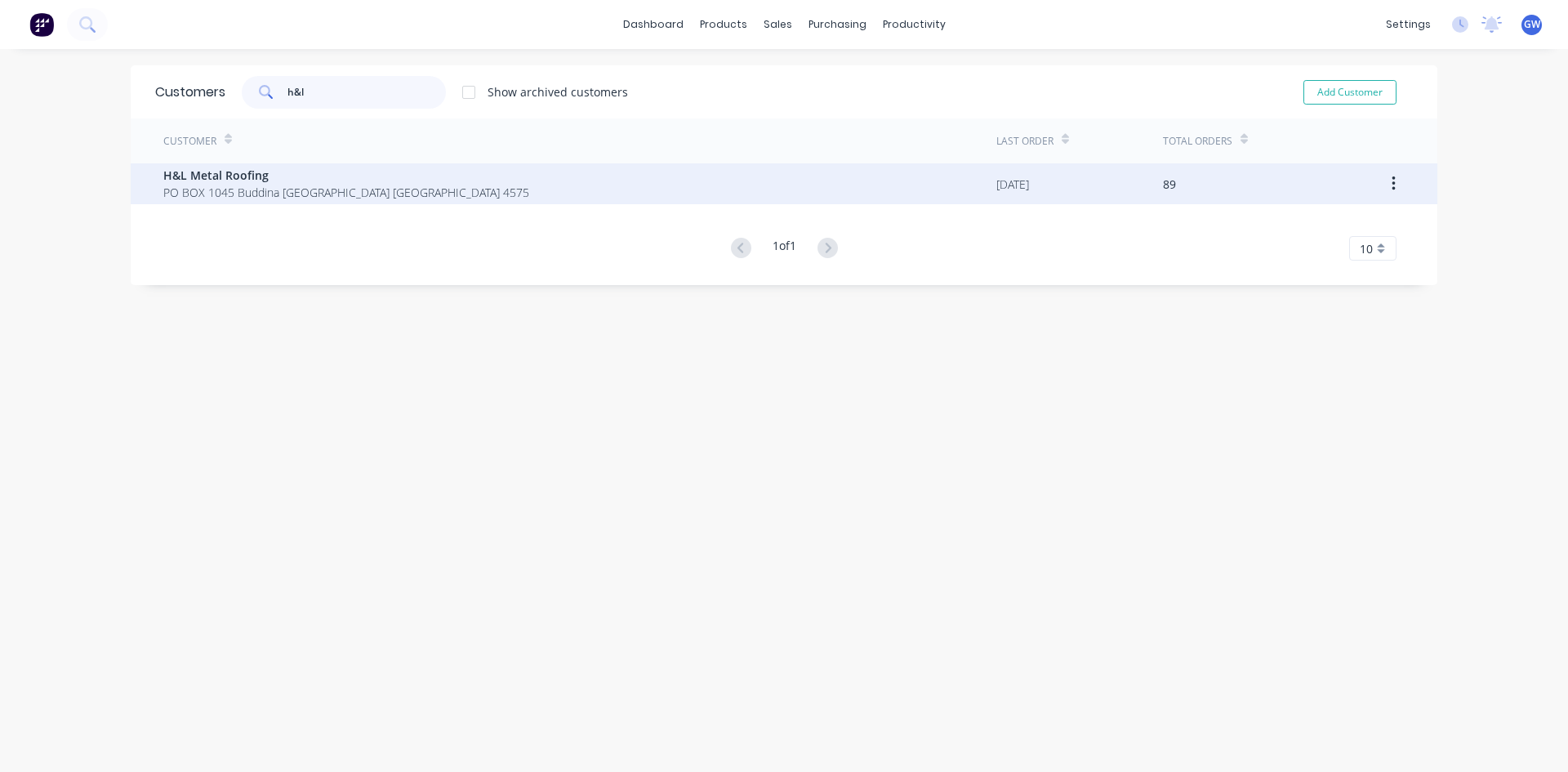
type input "h&l"
click at [333, 180] on span "H&L Metal Roofing" at bounding box center [347, 175] width 366 height 17
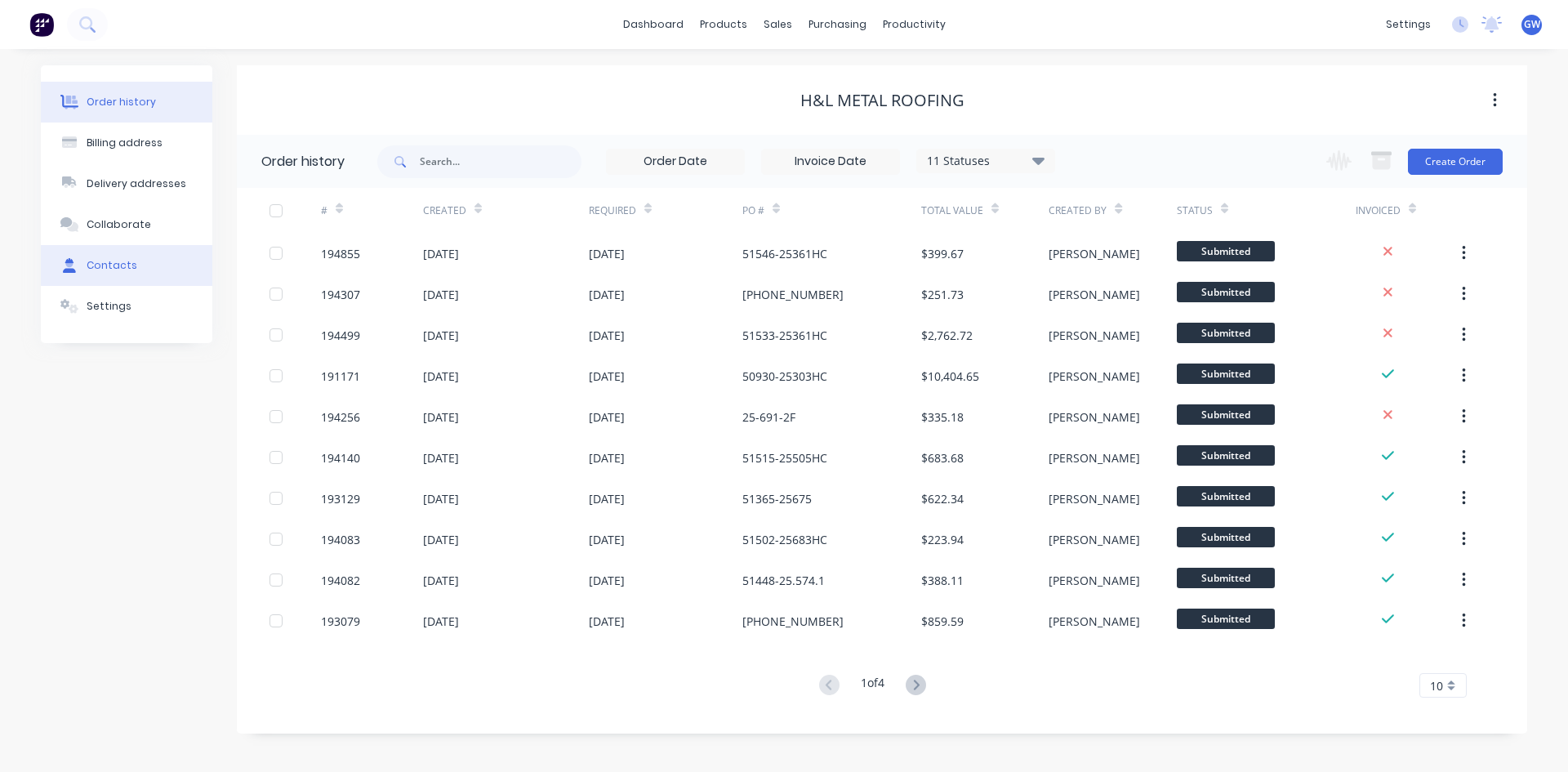
click at [123, 253] on button "Contacts" at bounding box center [126, 265] width 172 height 41
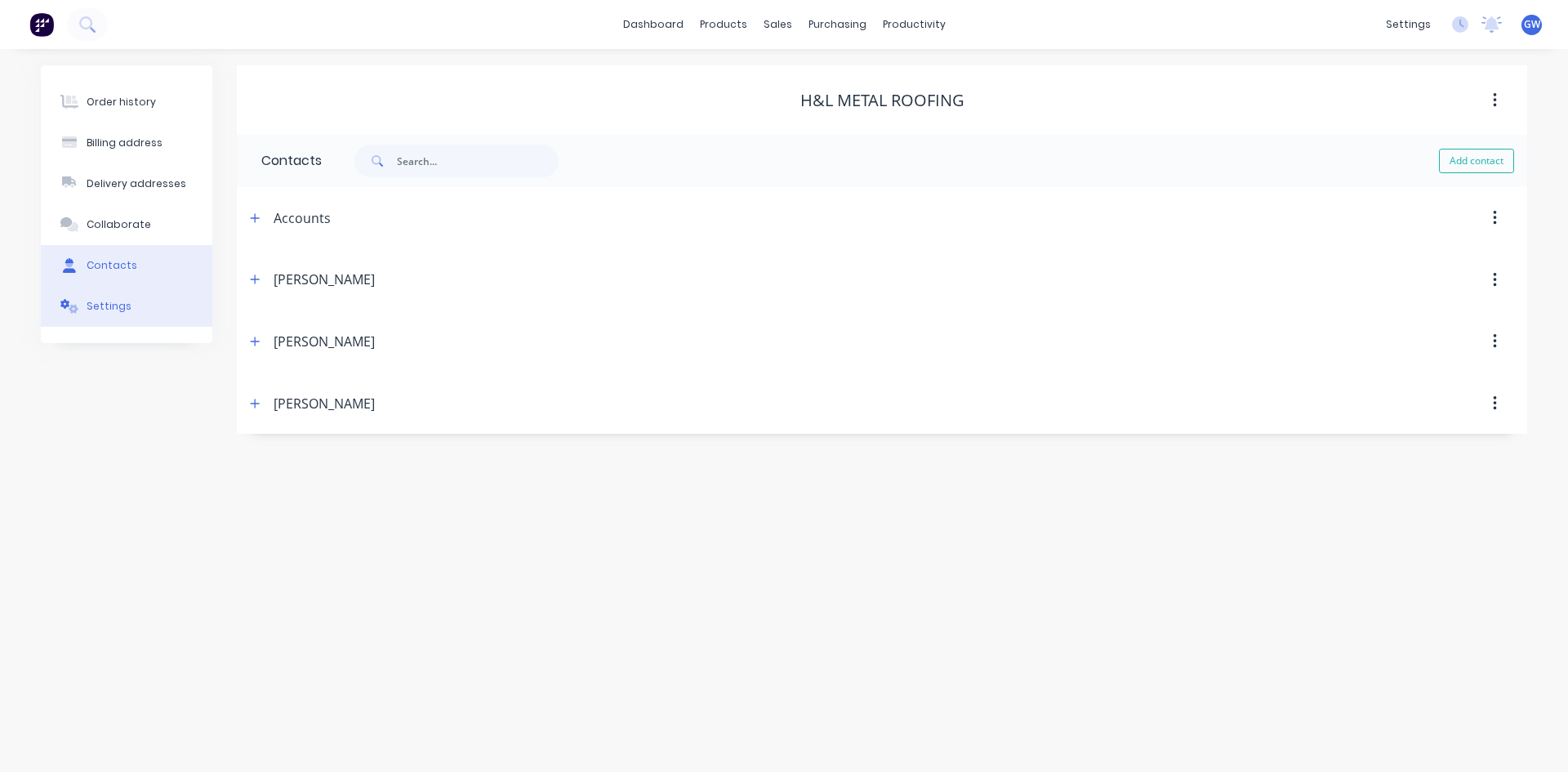
click at [148, 313] on button "Settings" at bounding box center [126, 306] width 172 height 41
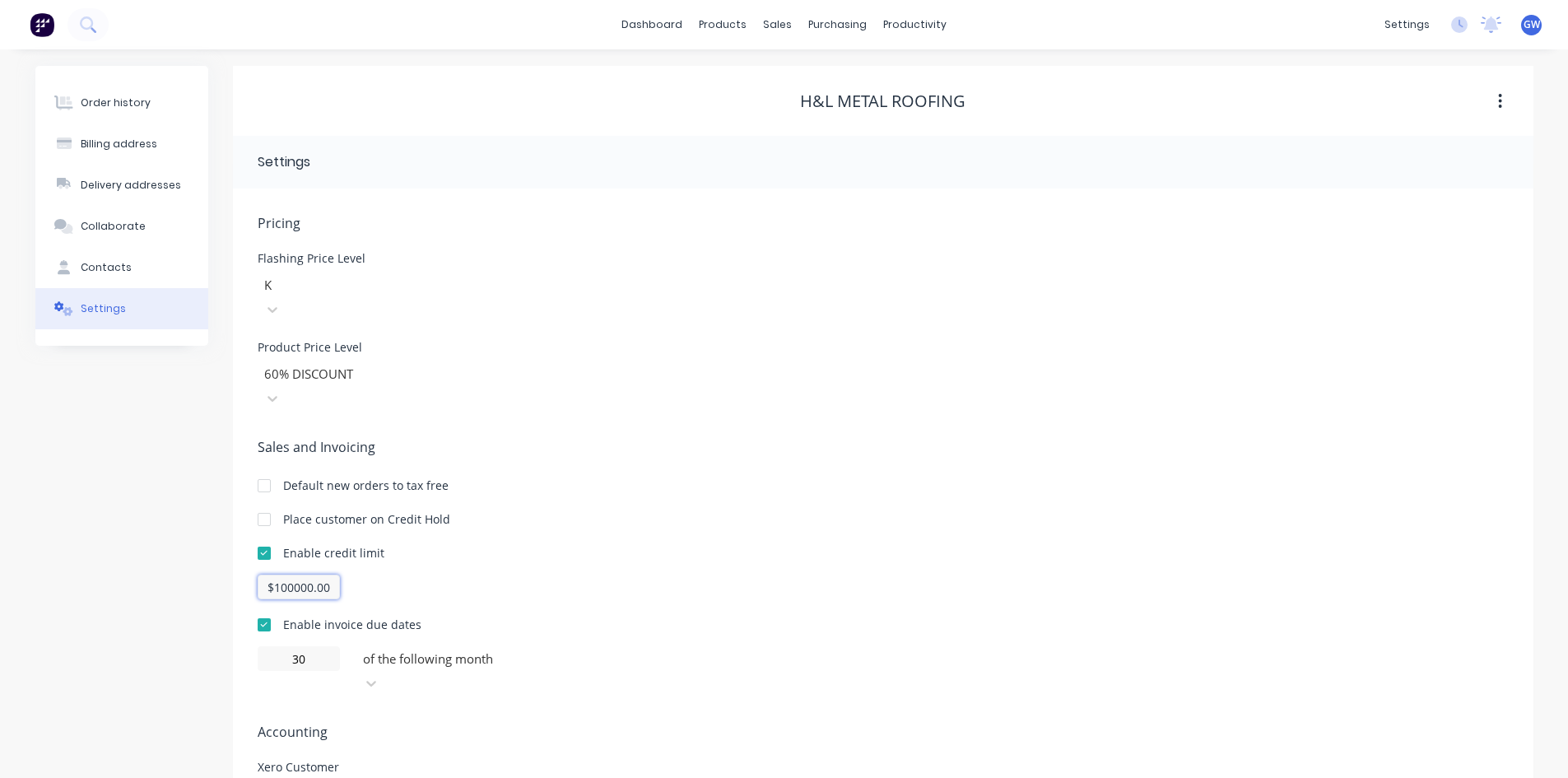
drag, startPoint x: 272, startPoint y: 542, endPoint x: 554, endPoint y: 547, distance: 282.0
click at [554, 575] on div "$100000.00" at bounding box center [883, 586] width 1251 height 25
type input "$150000.00"
drag, startPoint x: 538, startPoint y: 508, endPoint x: 286, endPoint y: 277, distance: 341.9
click at [516, 489] on div "Sales and Invoicing Default new orders to tax free Place customer on Credit Hol…" at bounding box center [883, 566] width 1251 height 258
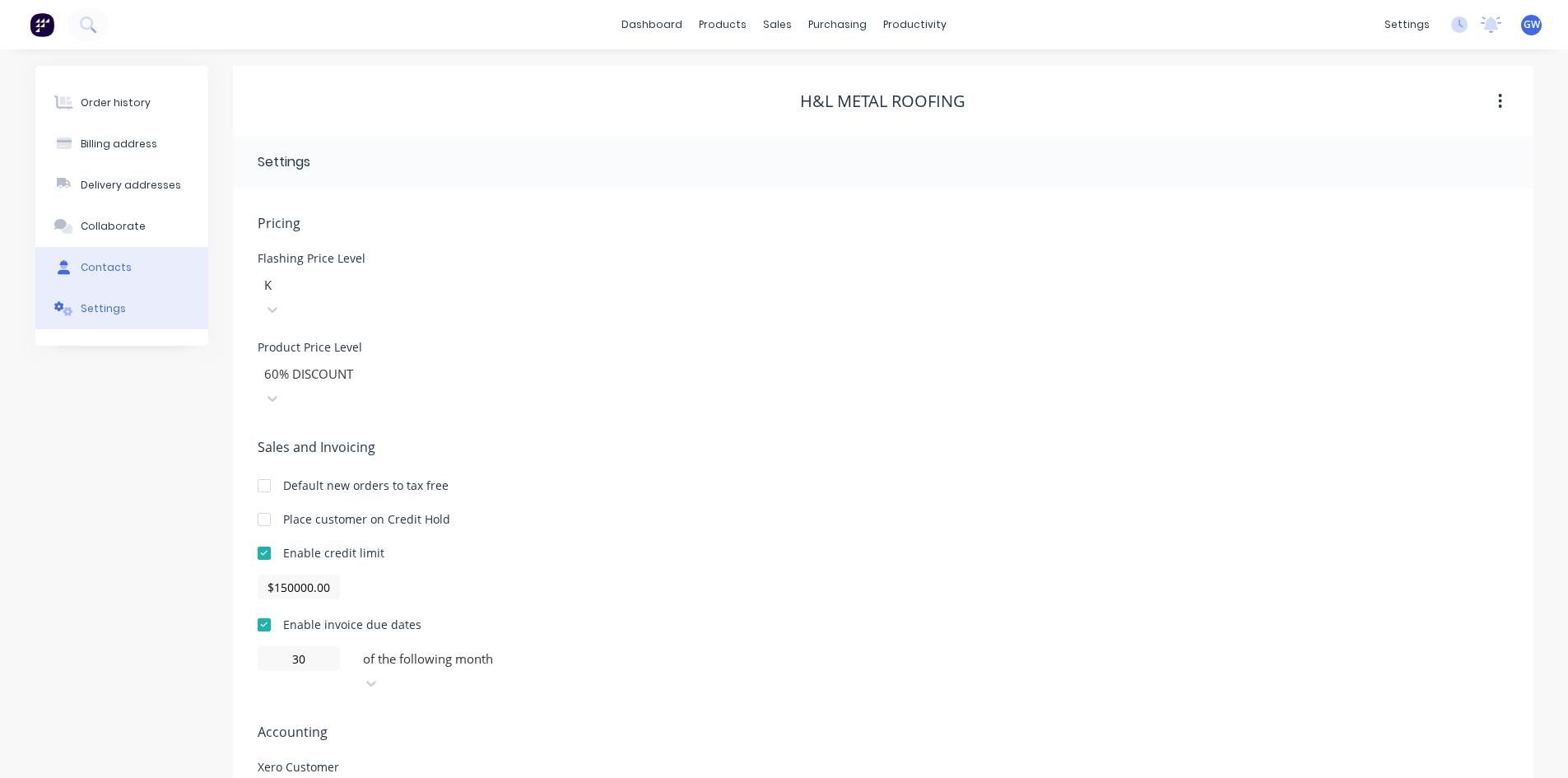
click at [147, 250] on button "Contacts" at bounding box center [122, 267] width 173 height 41
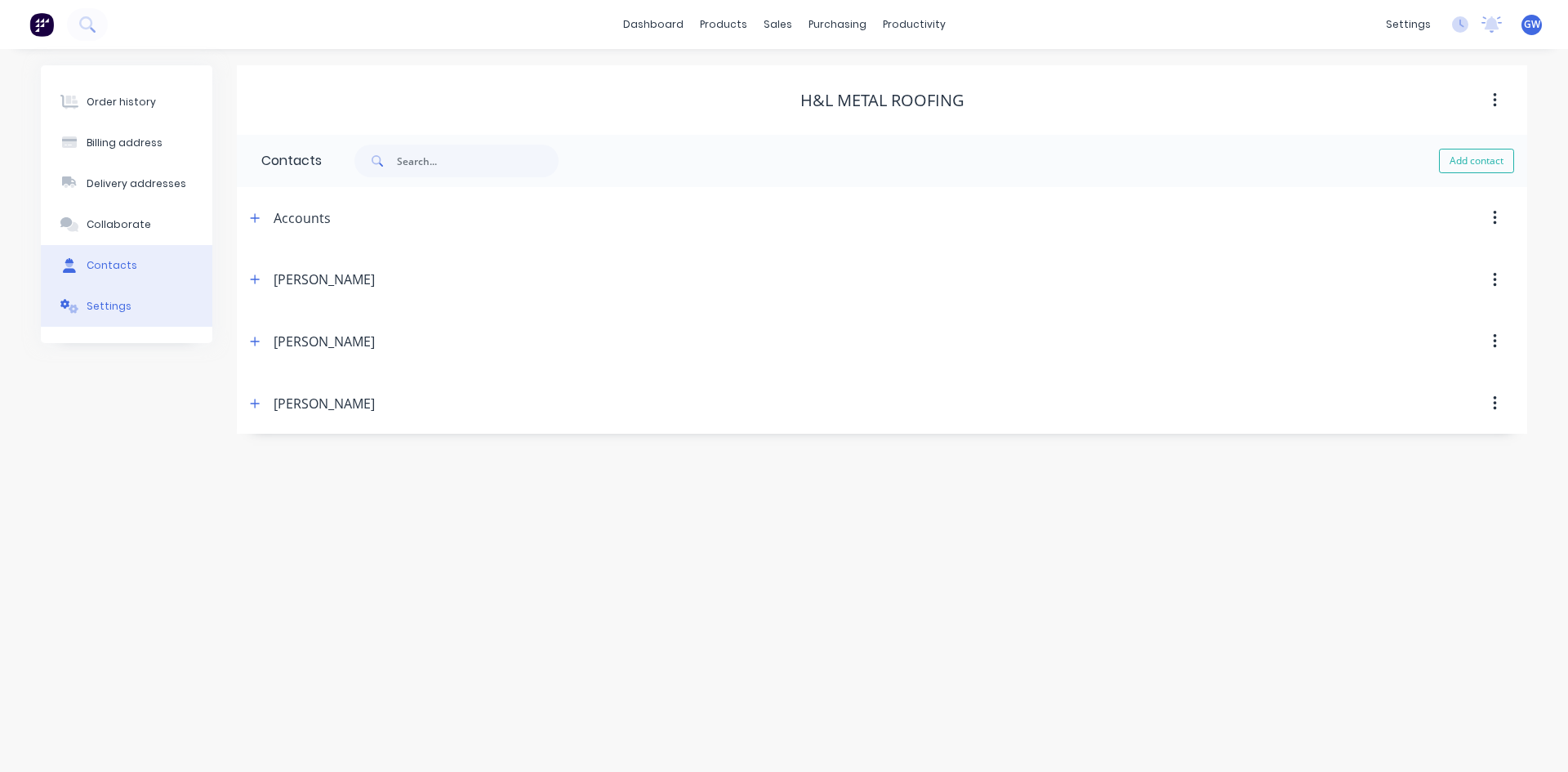
click at [111, 300] on div "Settings" at bounding box center [108, 306] width 45 height 15
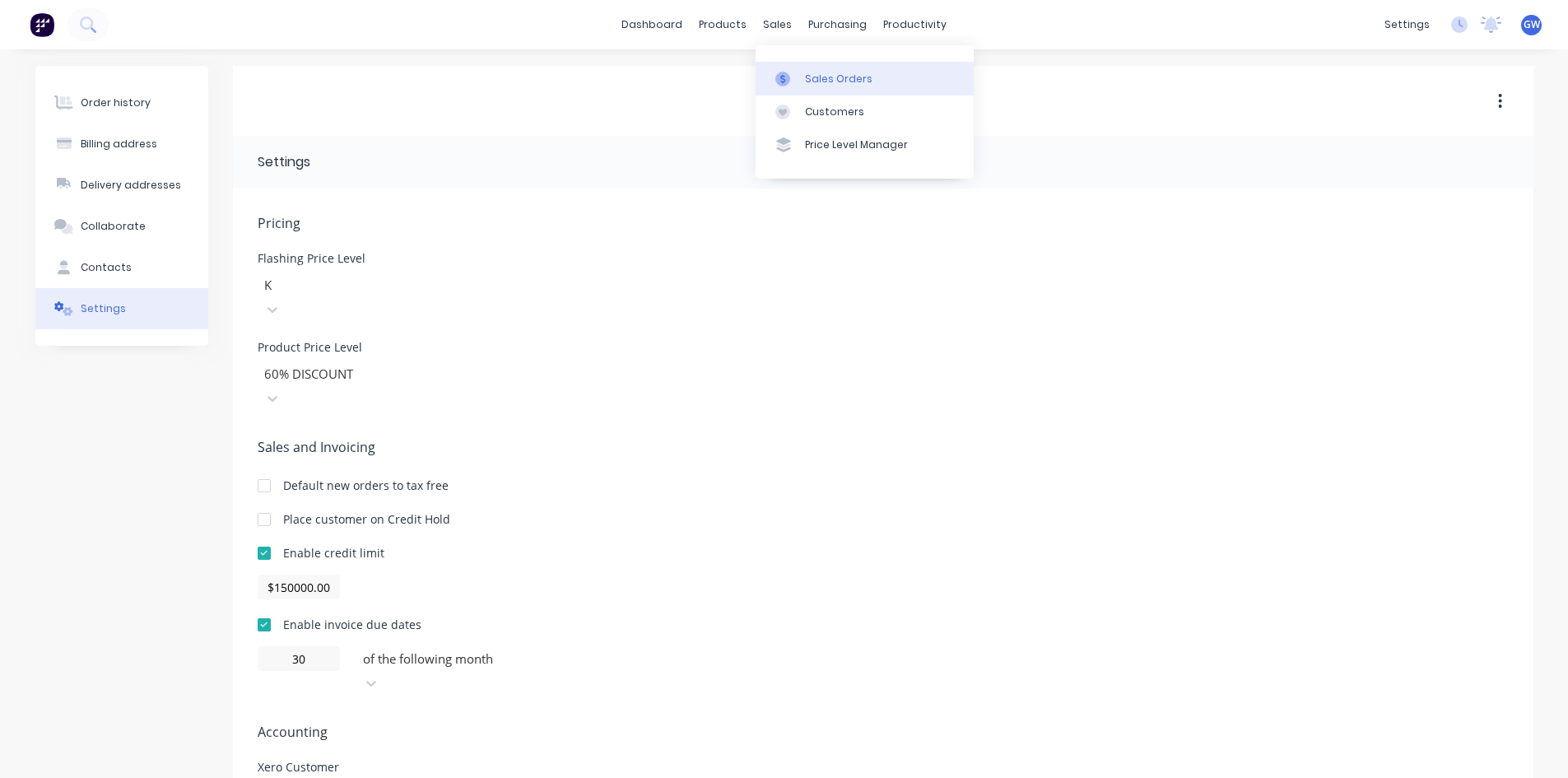
click at [797, 63] on link "Sales Orders" at bounding box center [864, 78] width 218 height 33
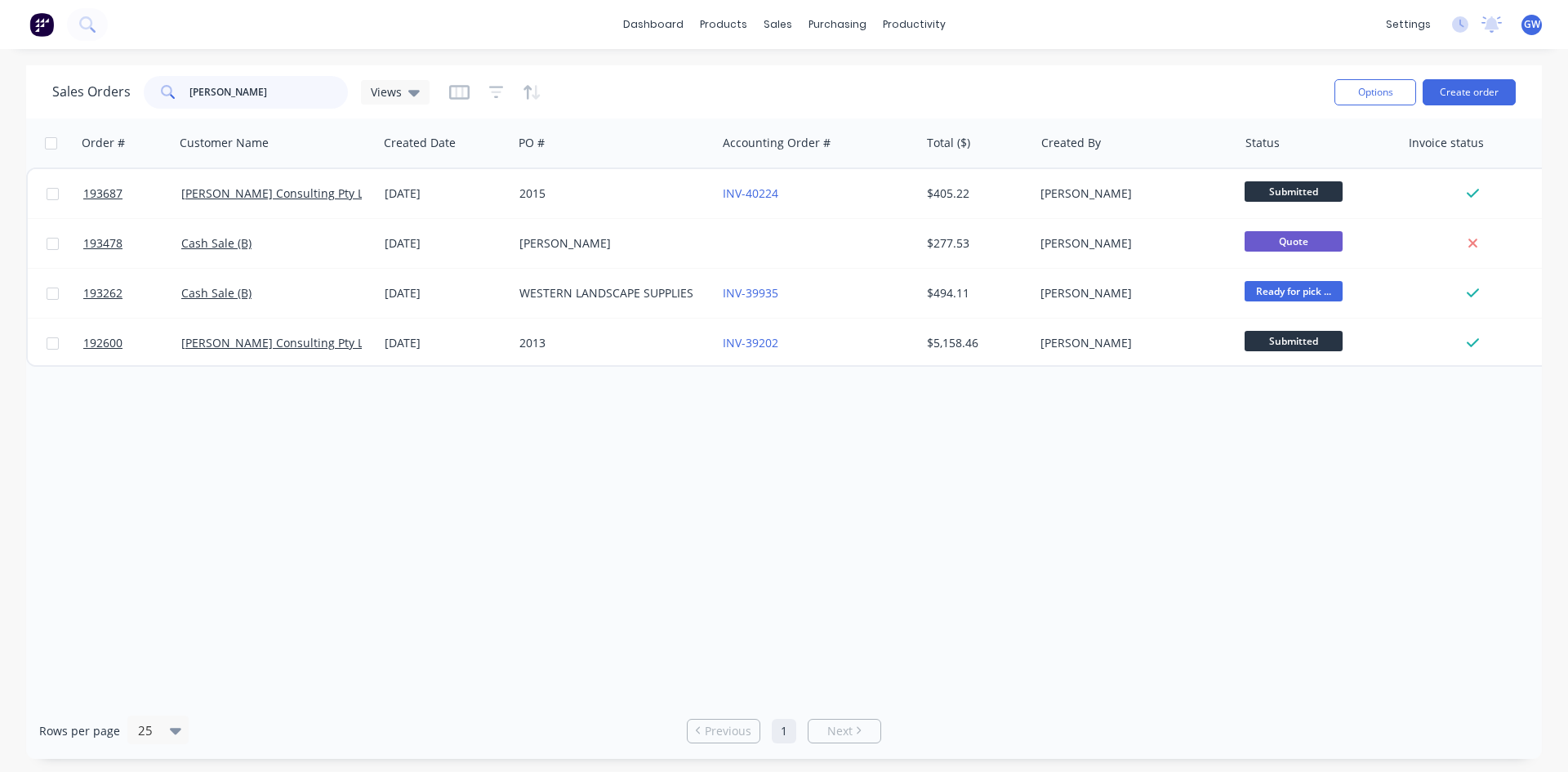
drag, startPoint x: 236, startPoint y: 86, endPoint x: 57, endPoint y: 93, distance: 179.1
click at [57, 93] on div "Sales Orders [PERSON_NAME] Views" at bounding box center [240, 93] width 377 height 33
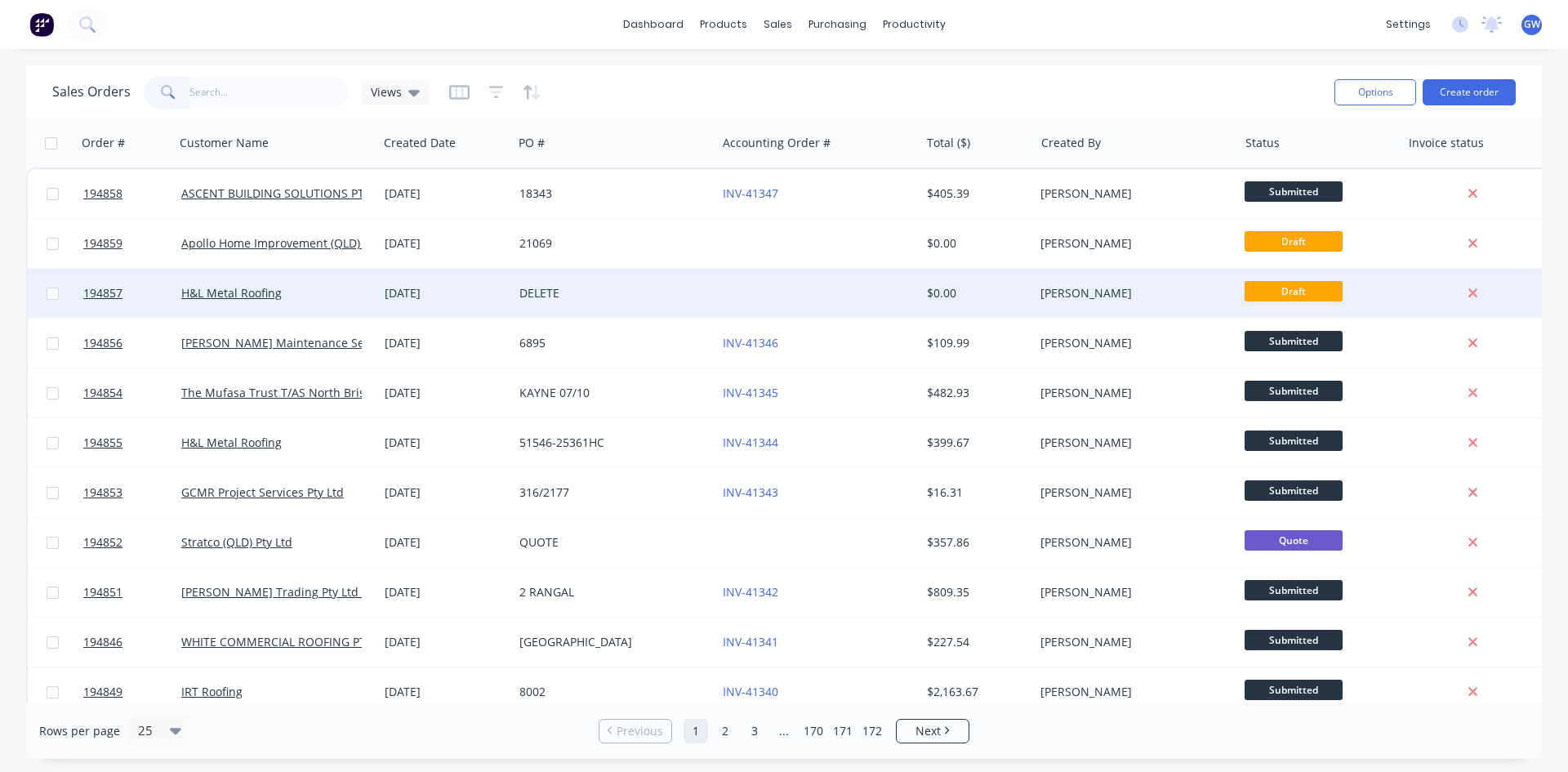
click at [49, 292] on input "checkbox" at bounding box center [52, 293] width 12 height 12
checkbox input "true"
click at [1006, 292] on div "$0.00" at bounding box center [974, 293] width 95 height 16
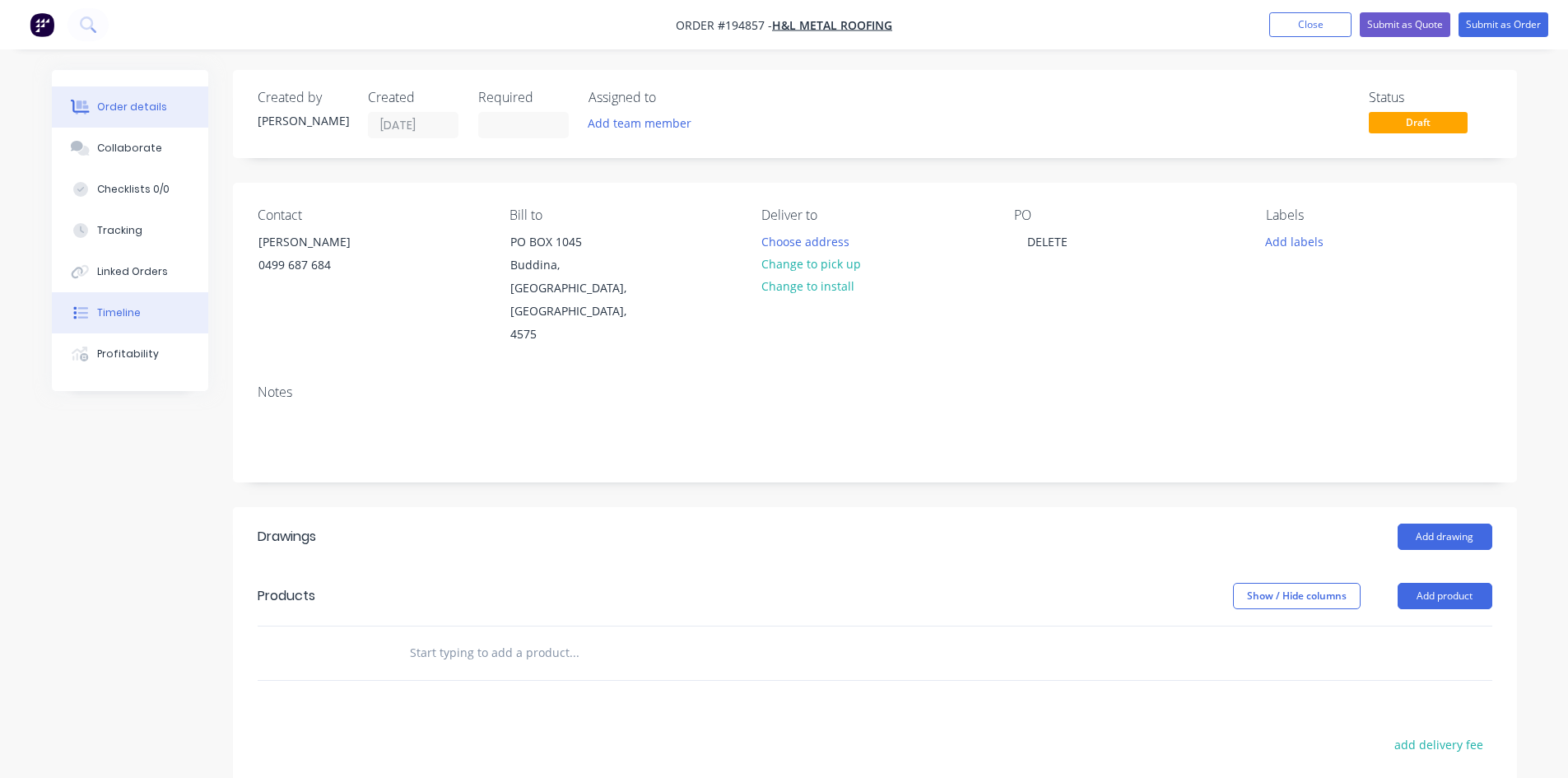
click at [104, 315] on div "Timeline" at bounding box center [119, 312] width 44 height 15
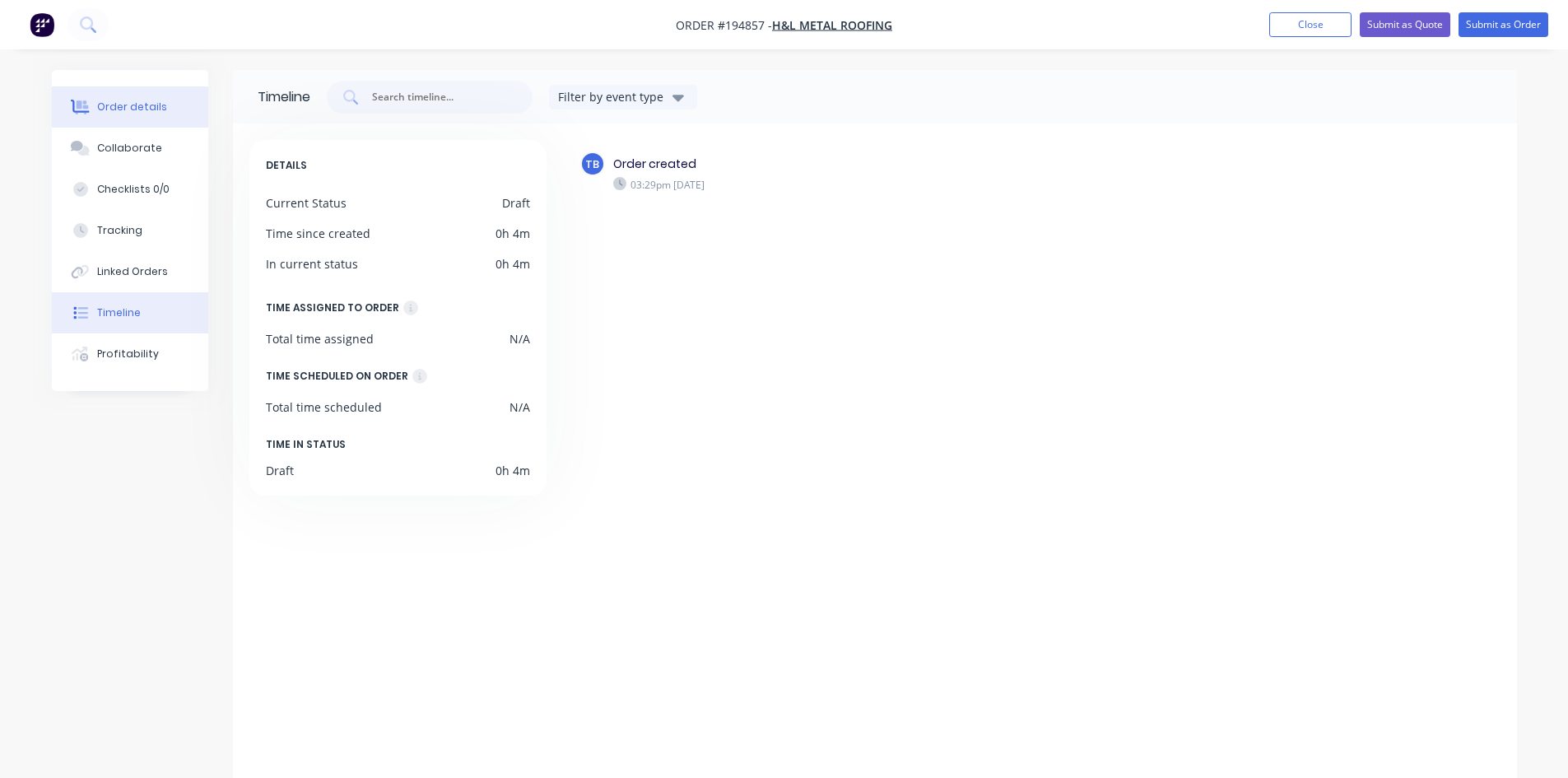
click at [157, 113] on div "Order details" at bounding box center [132, 107] width 70 height 15
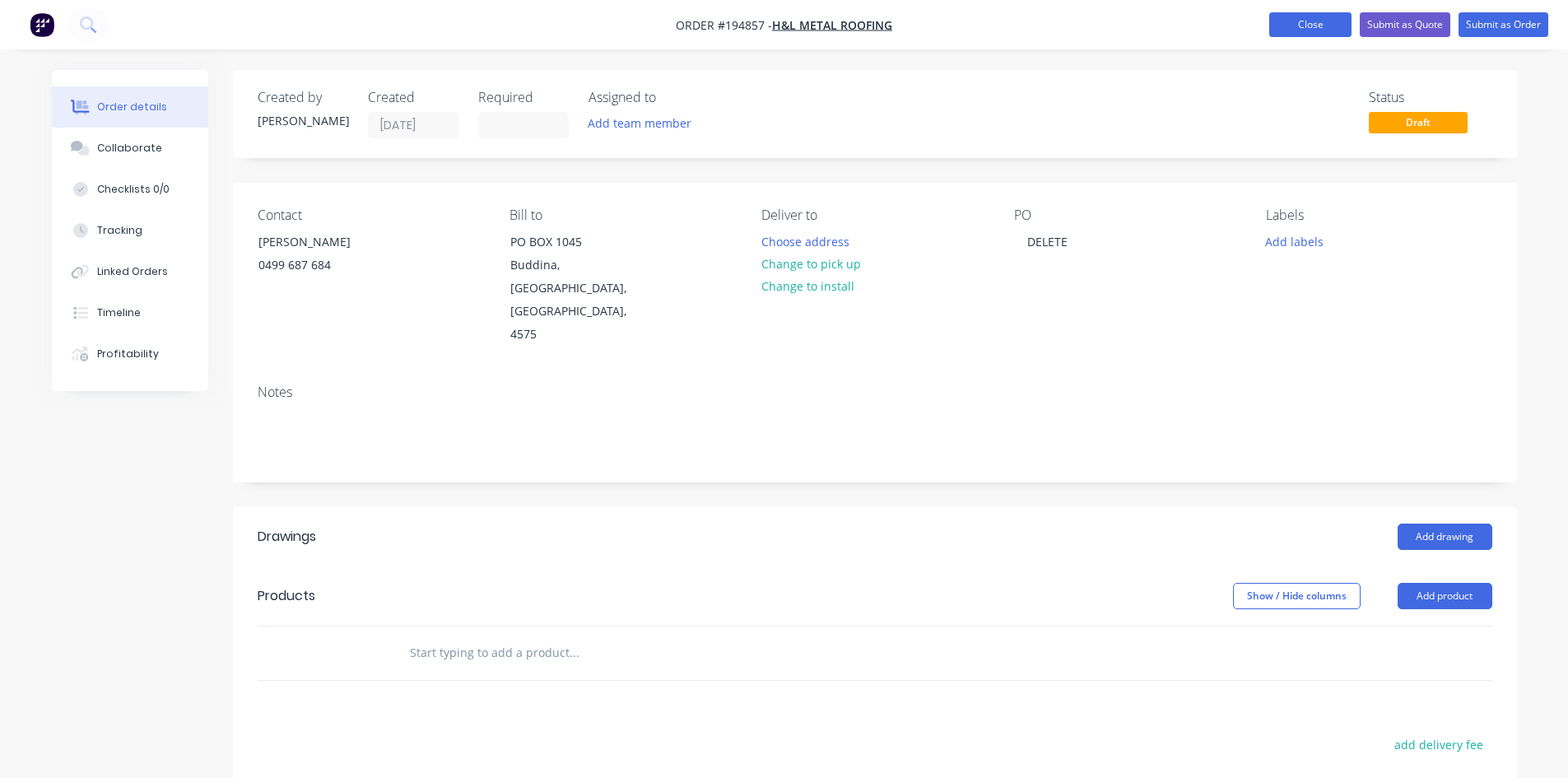
click at [1306, 24] on button "Close" at bounding box center [1310, 24] width 82 height 25
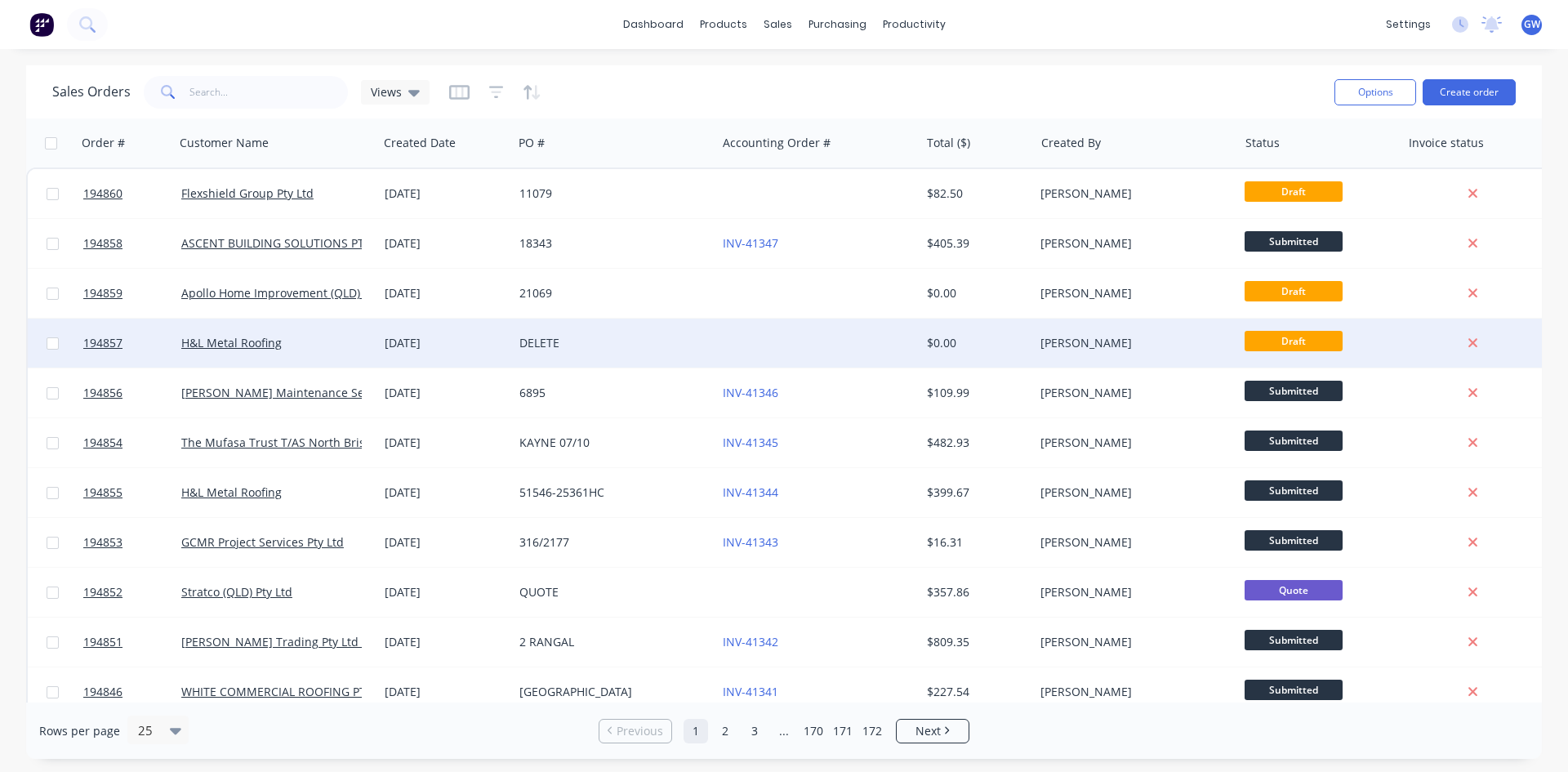
click at [52, 347] on input "checkbox" at bounding box center [52, 343] width 12 height 12
checkbox input "true"
click at [1385, 95] on button "Options" at bounding box center [1375, 92] width 82 height 26
click at [1287, 165] on div "Archive" at bounding box center [1326, 166] width 150 height 24
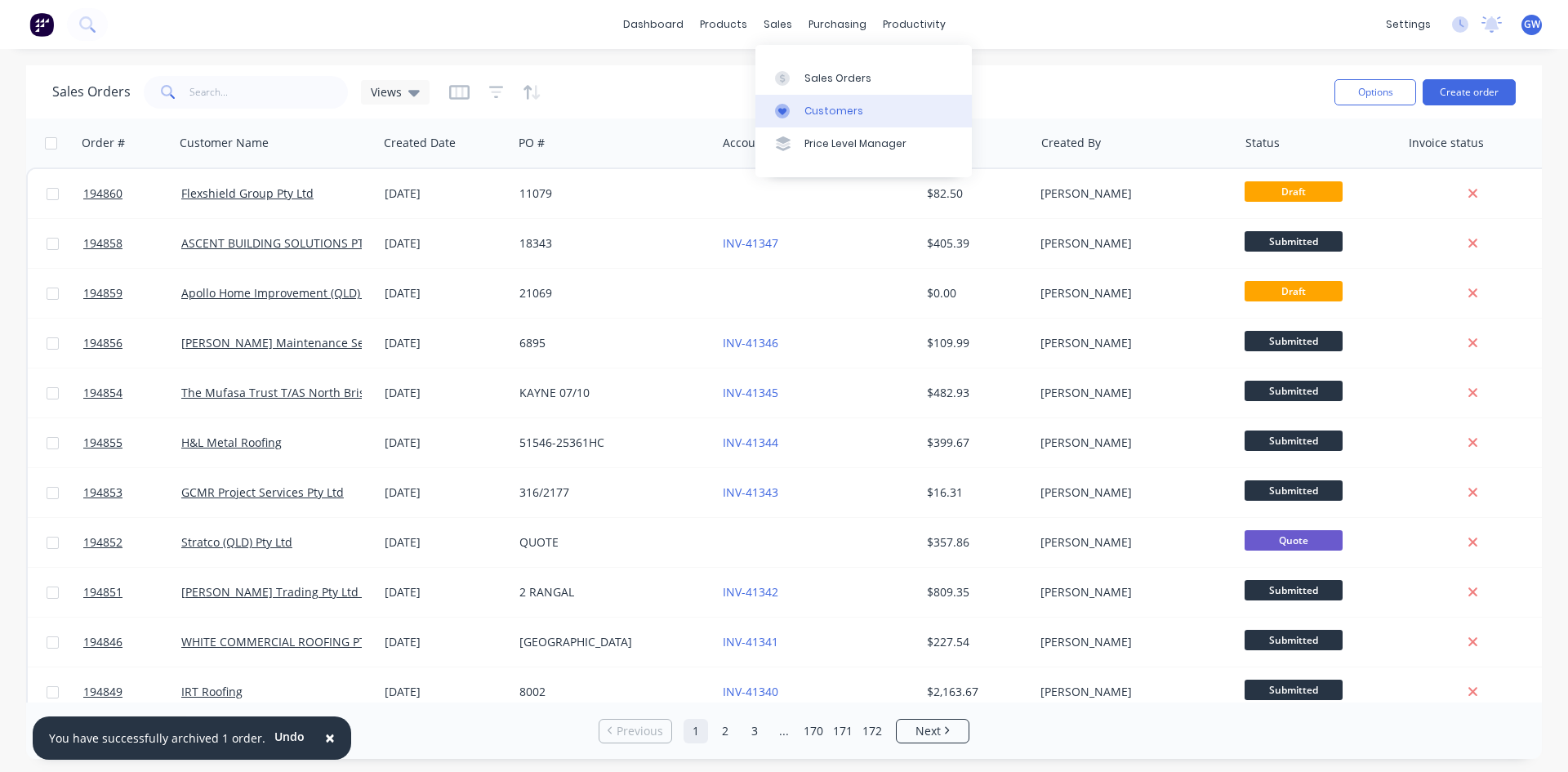
click at [814, 110] on div "Customers" at bounding box center [834, 111] width 59 height 15
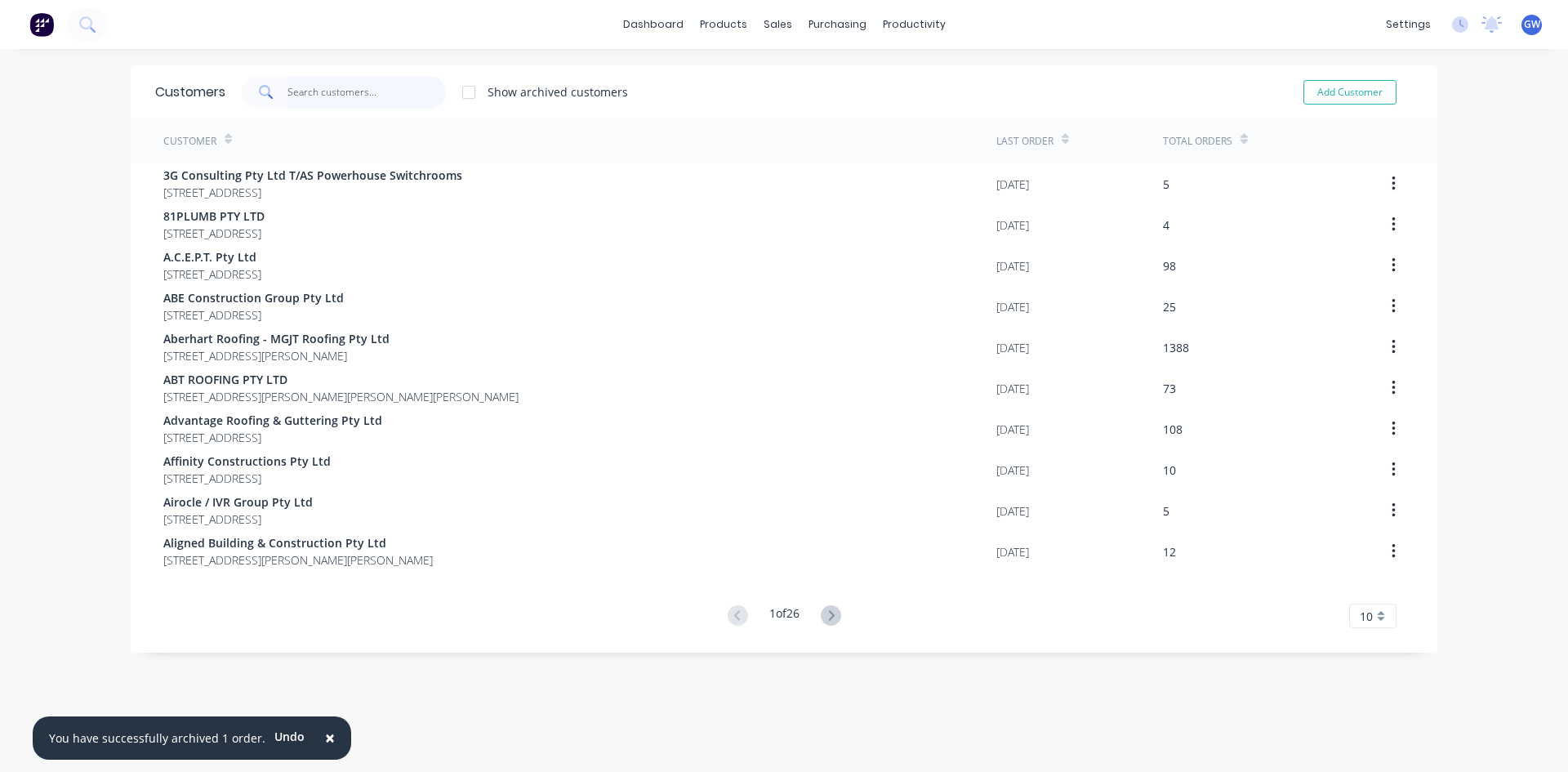
click at [317, 105] on input "text" at bounding box center [367, 93] width 159 height 33
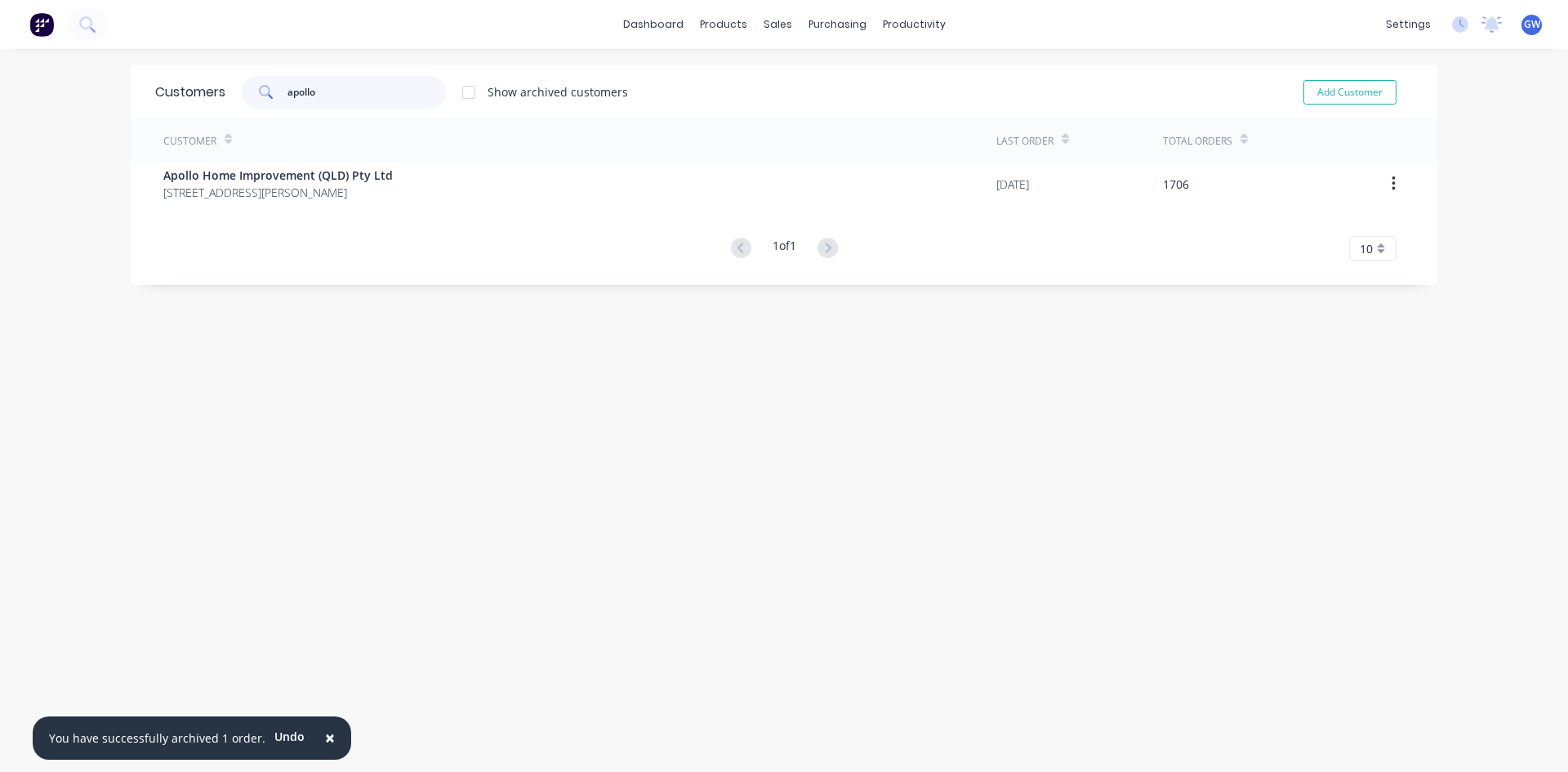
type input "apollo"
click at [378, 158] on div "Customer" at bounding box center [580, 140] width 833 height 45
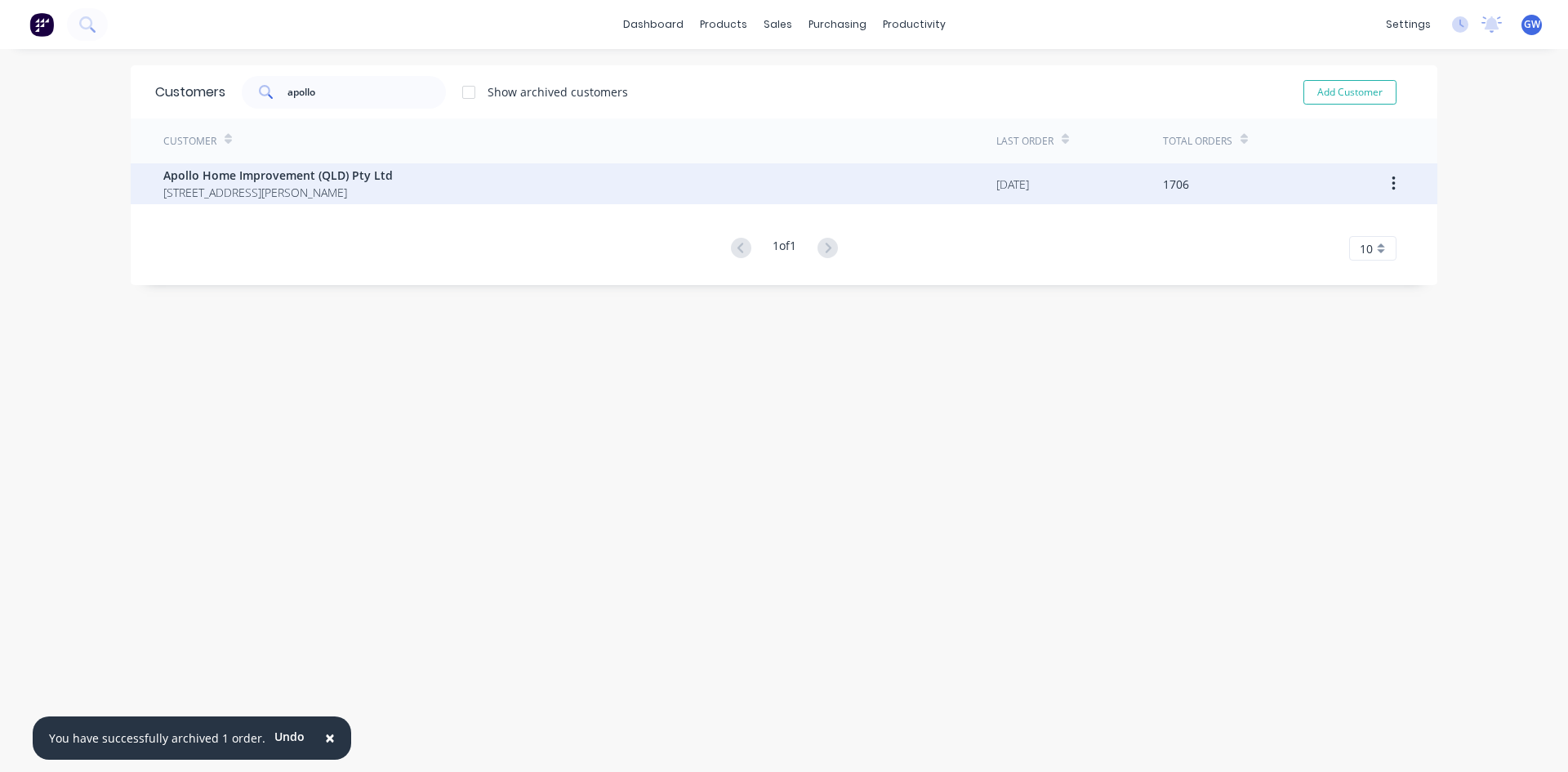
click at [358, 199] on span "[STREET_ADDRESS][PERSON_NAME]" at bounding box center [278, 192] width 229 height 17
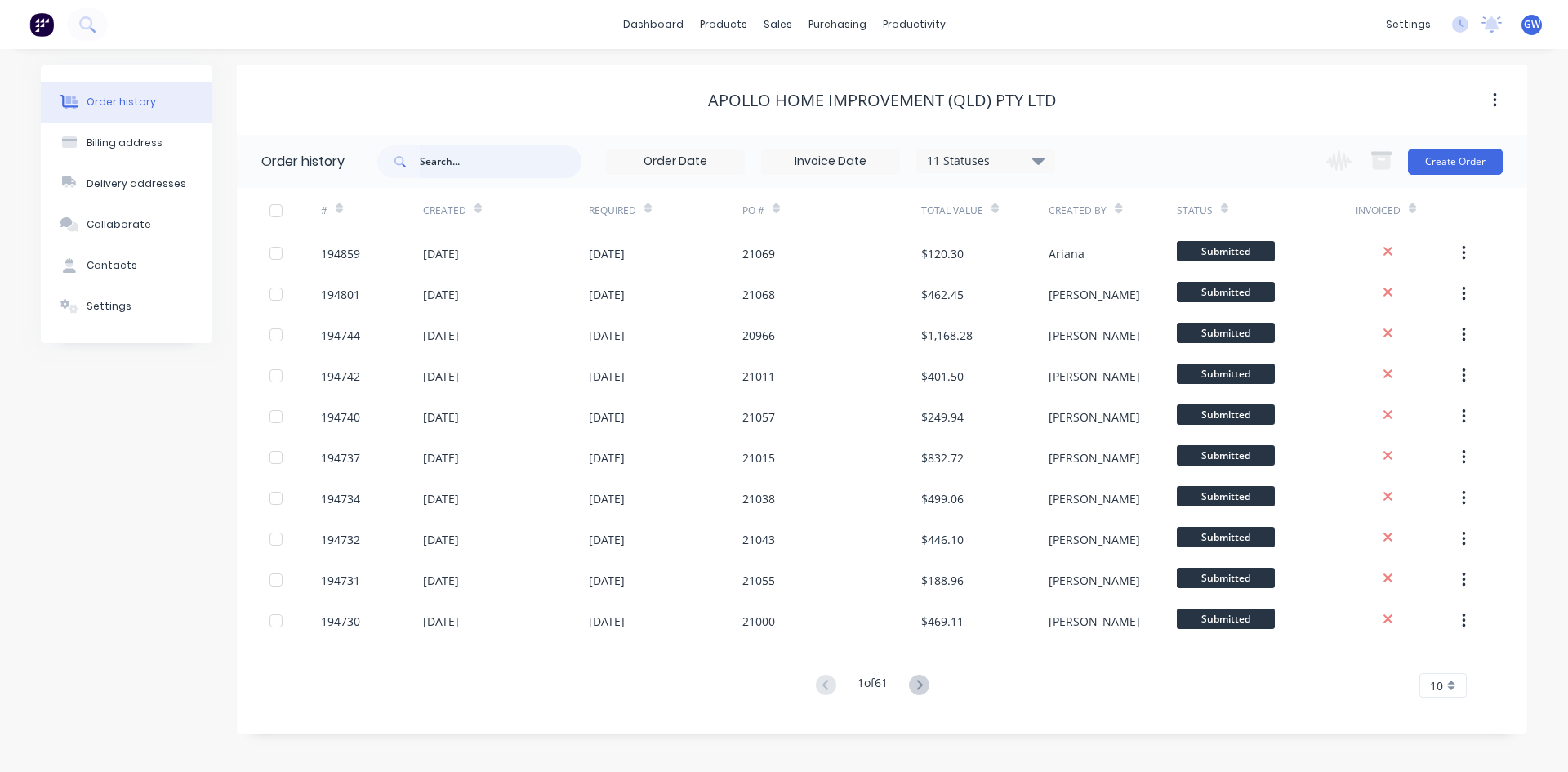
click at [477, 150] on input "text" at bounding box center [501, 162] width 162 height 33
type input "189633"
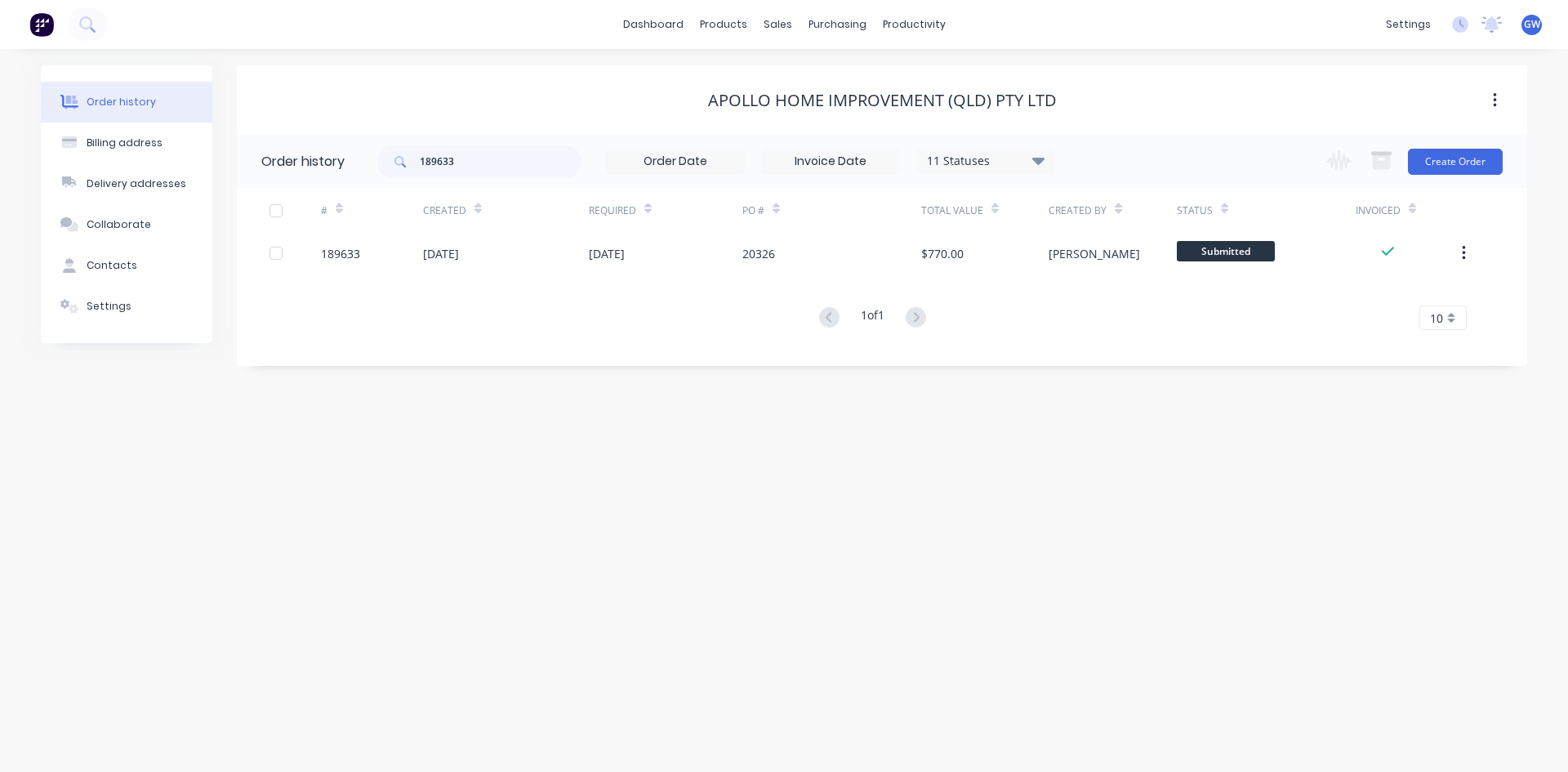
click at [1007, 150] on div "11 Statuses Invoice Status Invoiced Not Invoiced Partial Order Status All Archi…" at bounding box center [986, 160] width 139 height 25
click at [1271, 105] on div "Apollo Home Improvement (QLD) Pty Ltd" at bounding box center [881, 101] width 1291 height 20
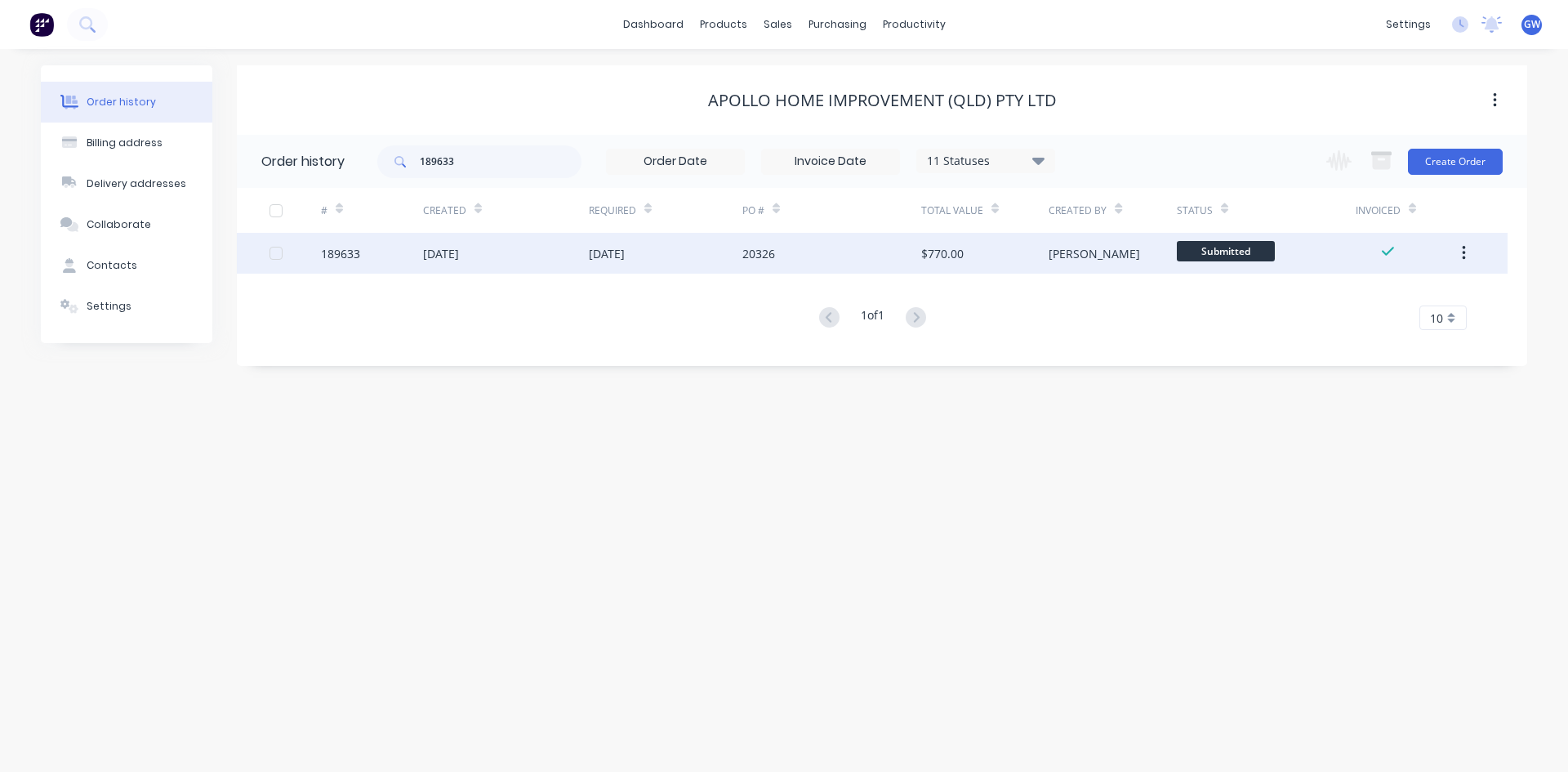
click at [931, 260] on div "$770.00" at bounding box center [942, 253] width 43 height 17
